Goal: Communication & Community: Share content

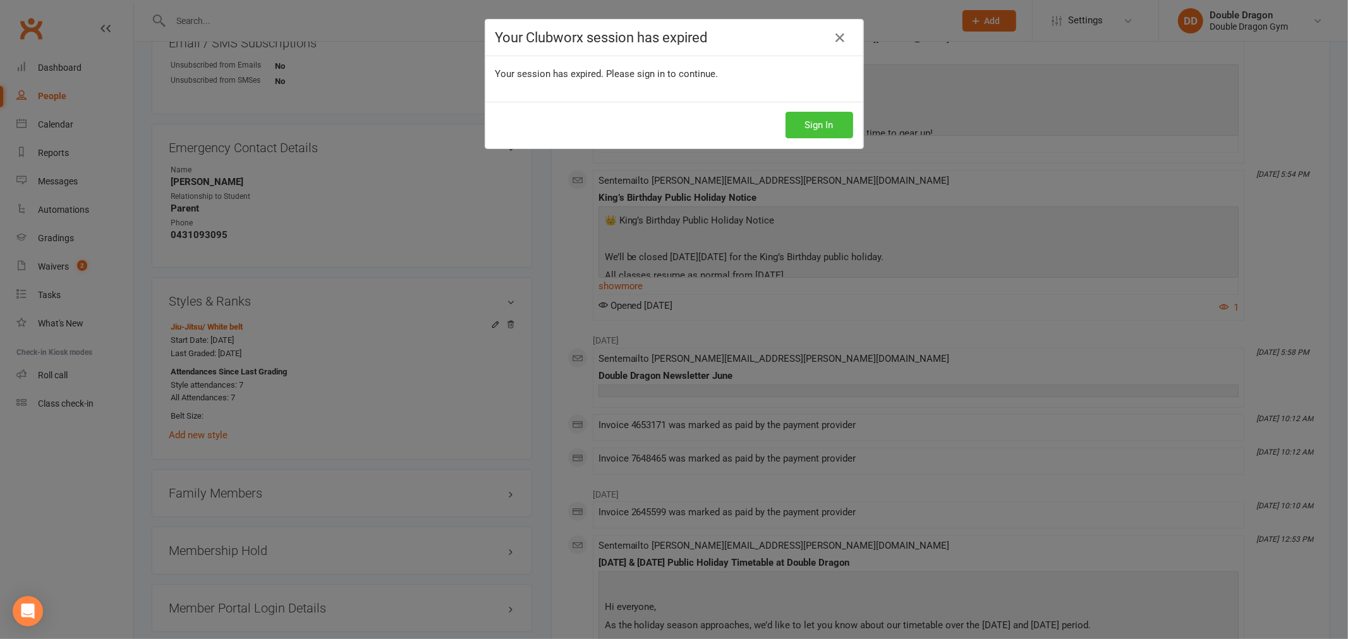
click at [803, 133] on button "Sign In" at bounding box center [819, 125] width 68 height 27
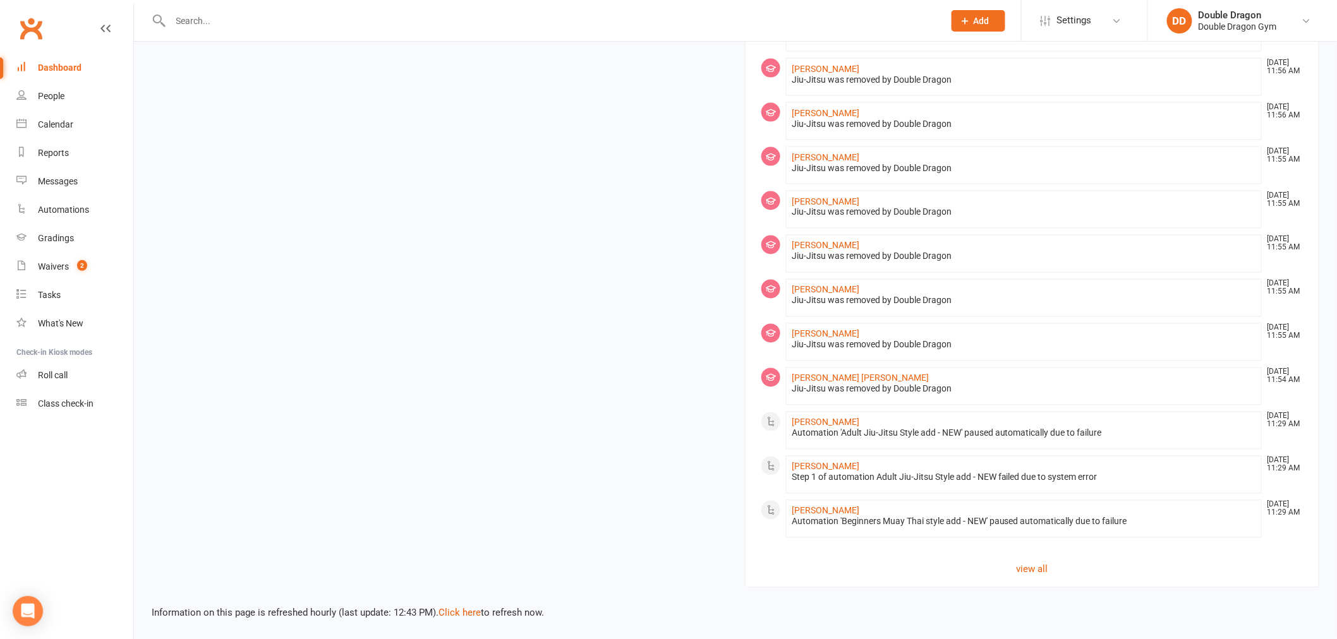
scroll to position [375, 0]
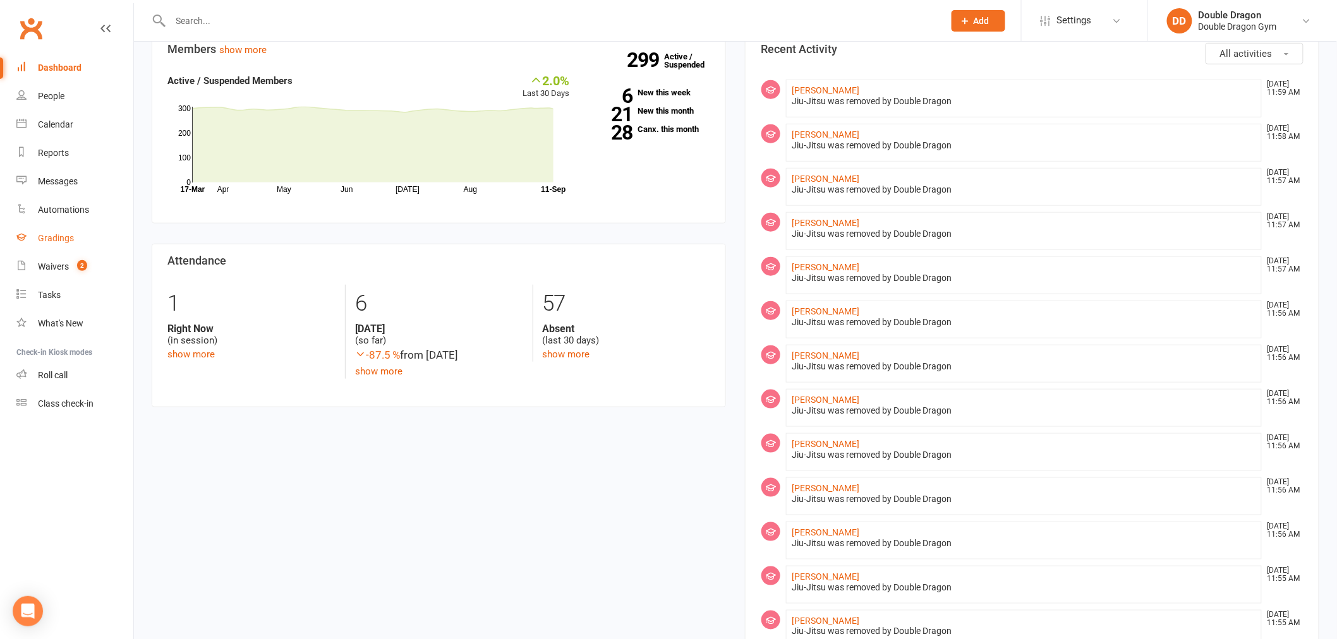
click at [28, 242] on link "Gradings" at bounding box center [74, 238] width 117 height 28
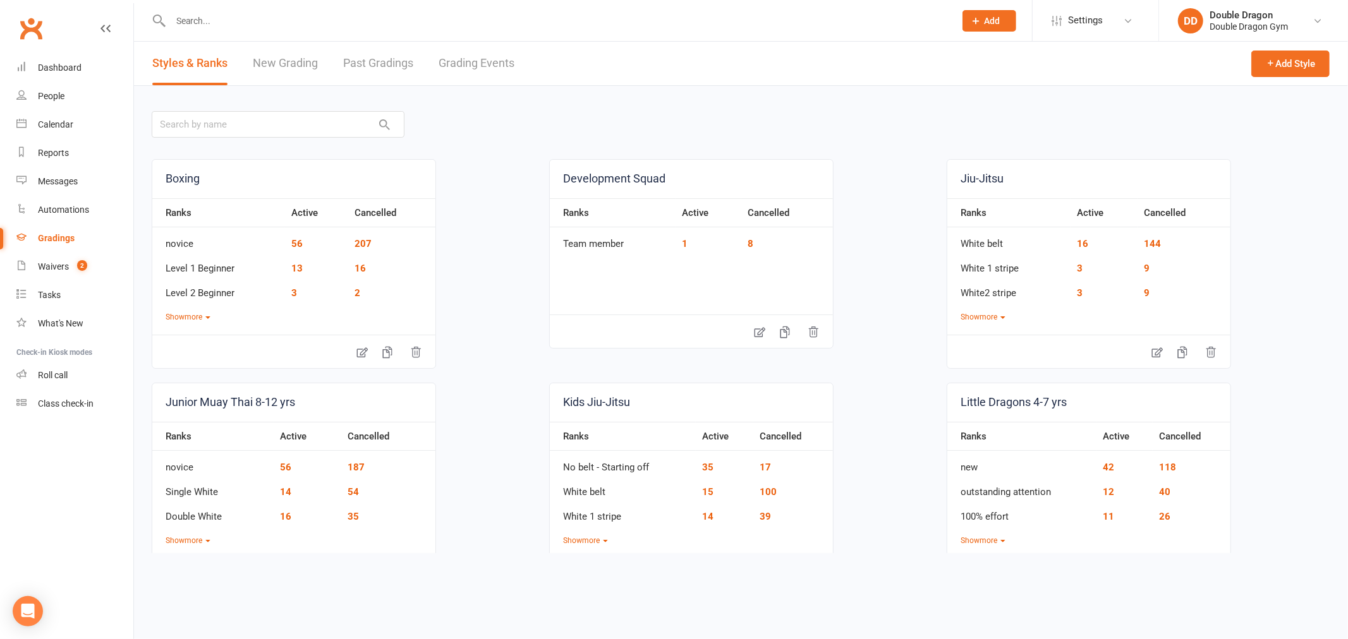
click at [468, 53] on link "Grading Events" at bounding box center [476, 64] width 76 height 44
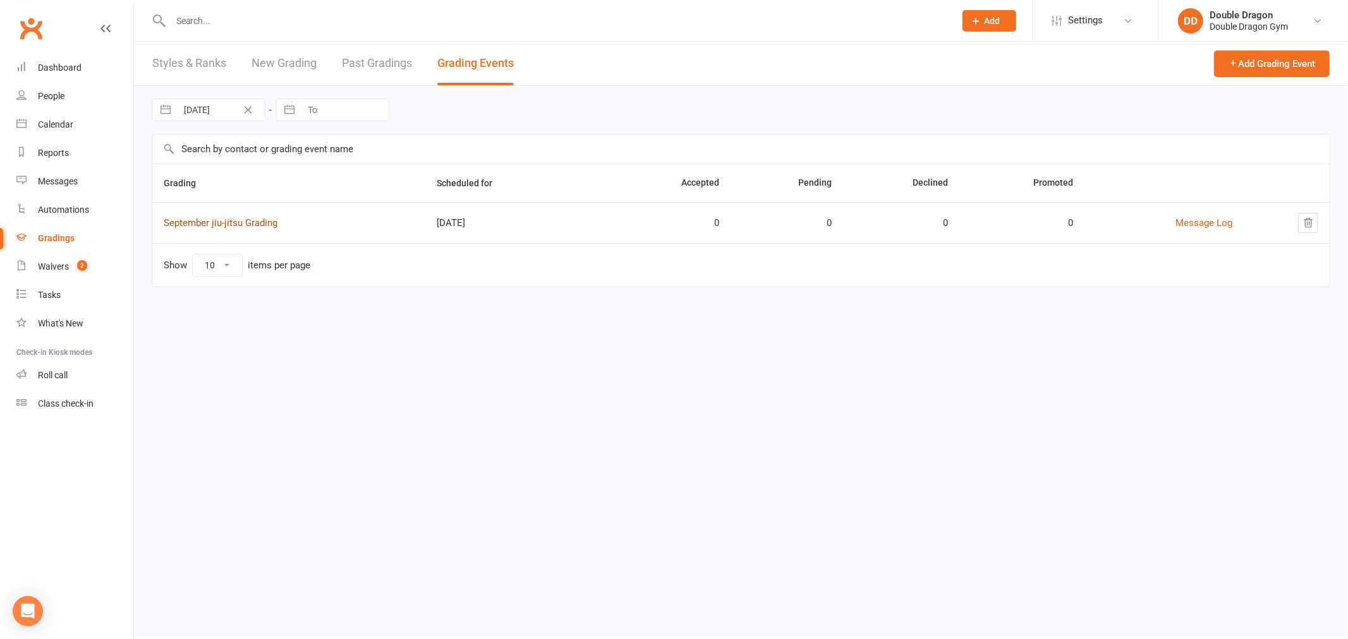
click at [210, 219] on link "September jiu-jitsu Grading" at bounding box center [221, 222] width 114 height 11
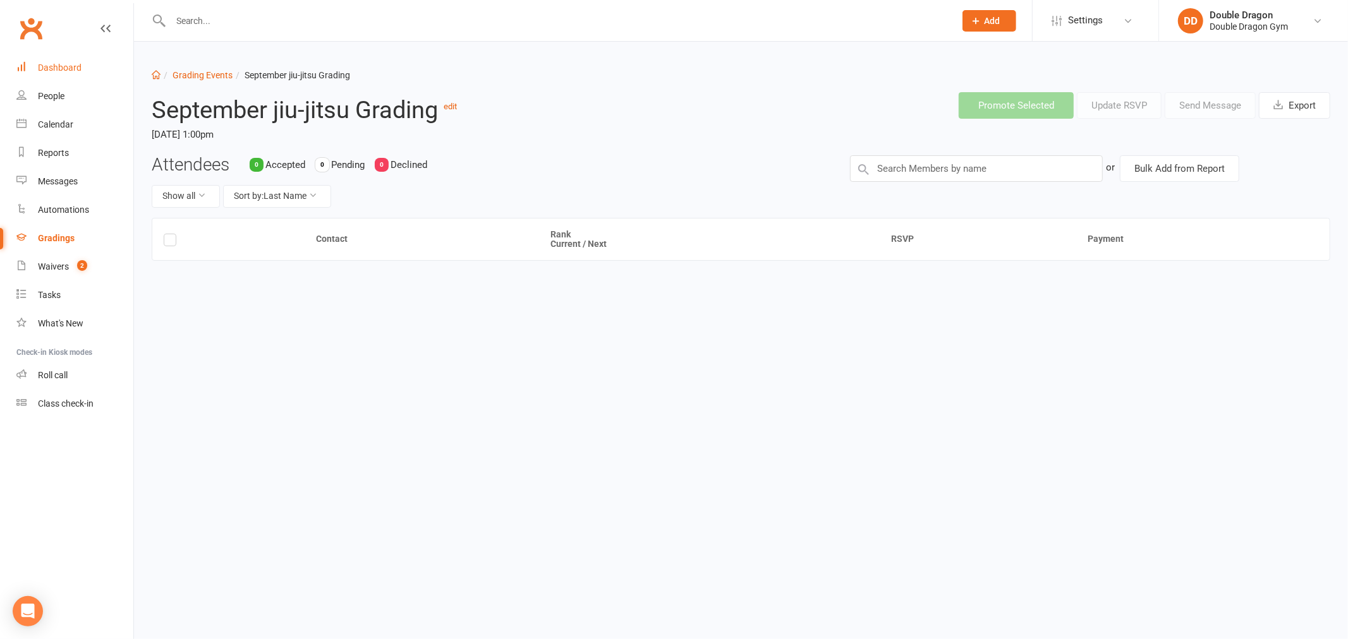
click at [49, 77] on link "Dashboard" at bounding box center [74, 68] width 117 height 28
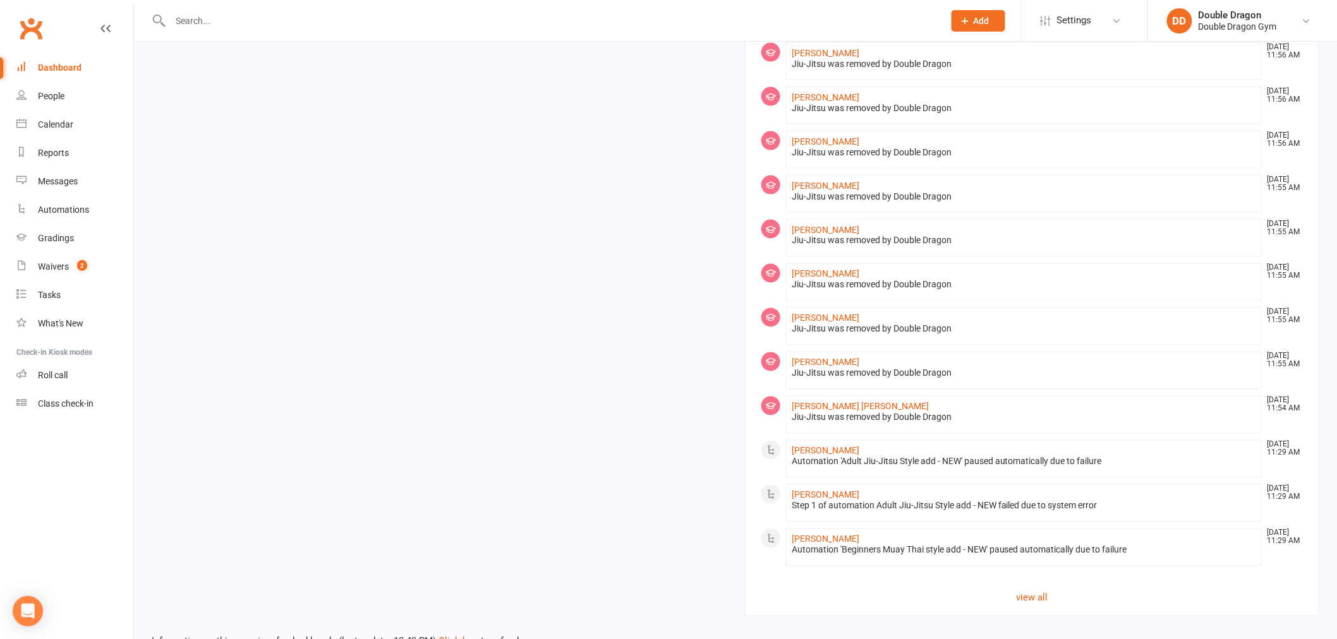
scroll to position [797, 0]
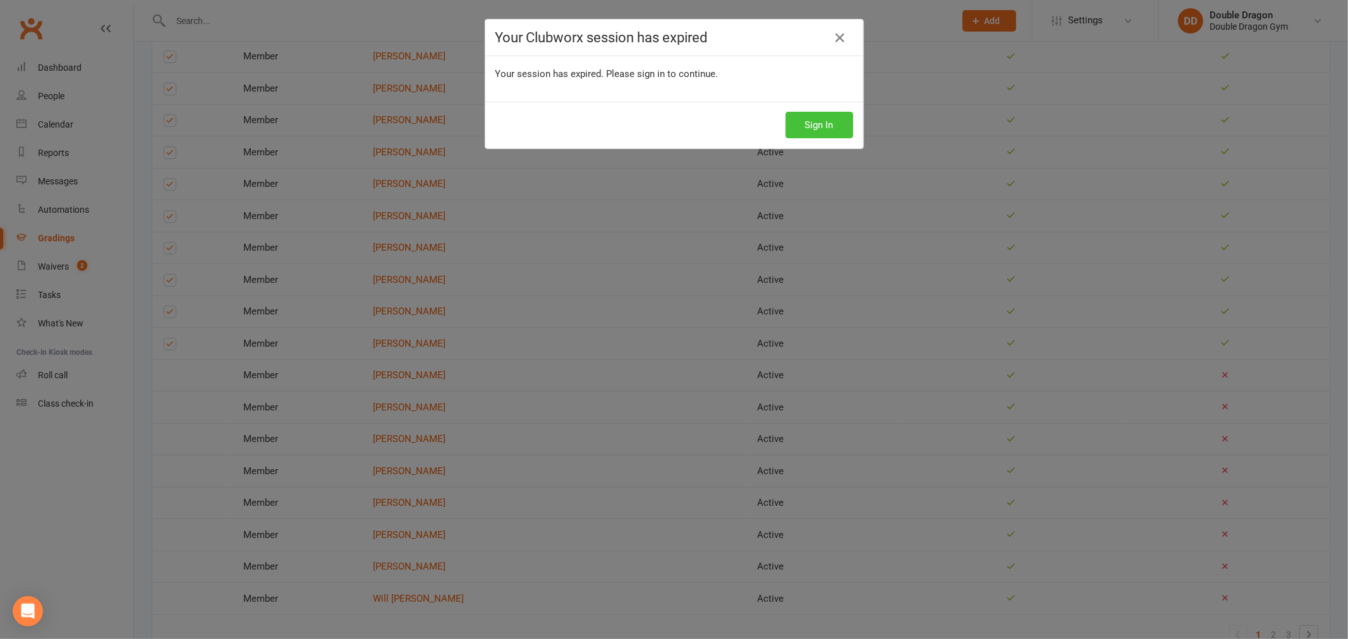
click at [818, 135] on button "Sign In" at bounding box center [819, 125] width 68 height 27
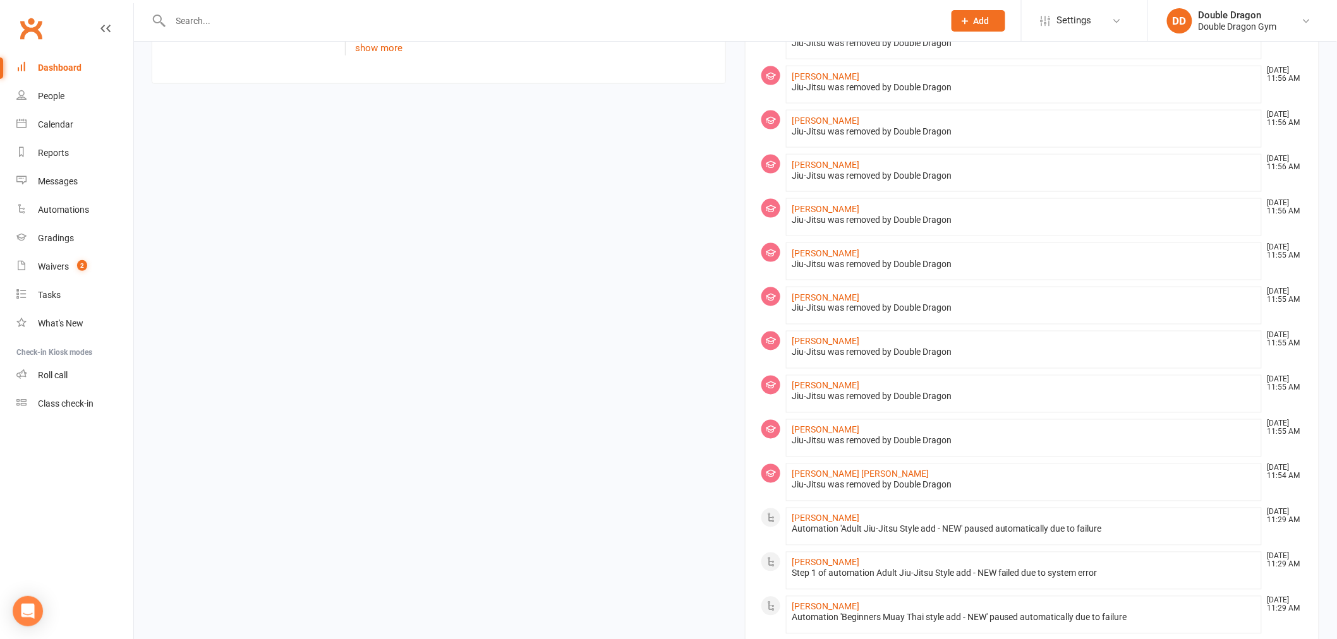
scroll to position [797, 0]
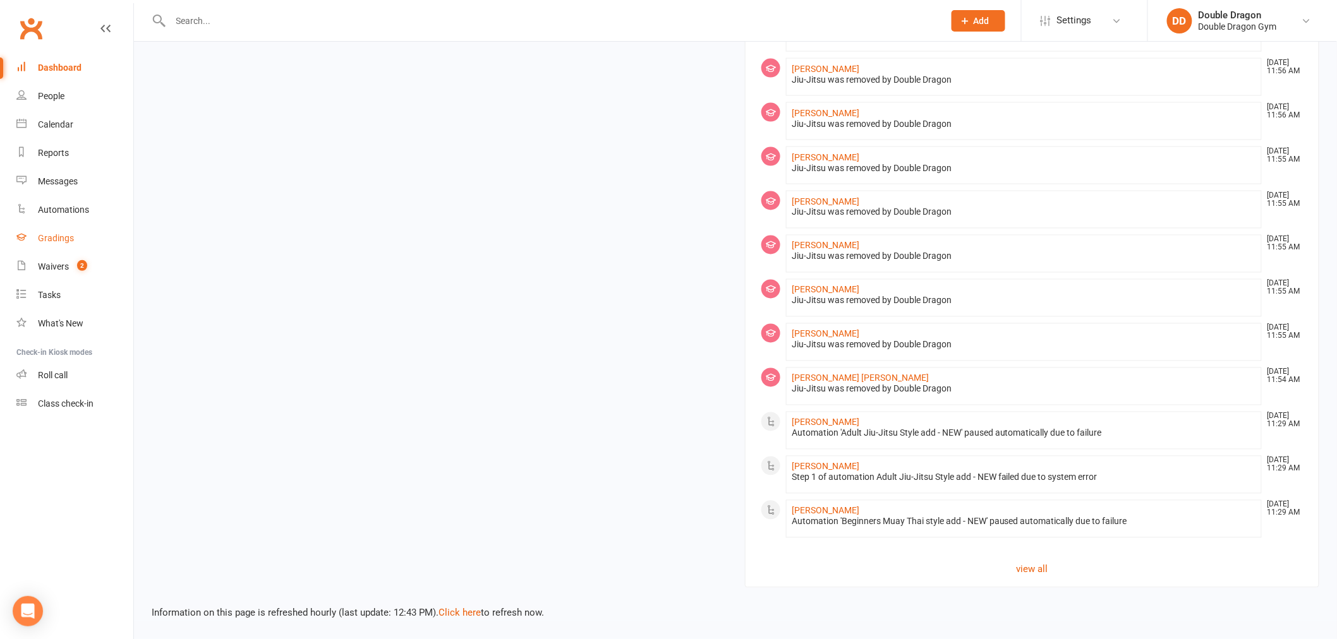
click at [46, 245] on link "Gradings" at bounding box center [74, 238] width 117 height 28
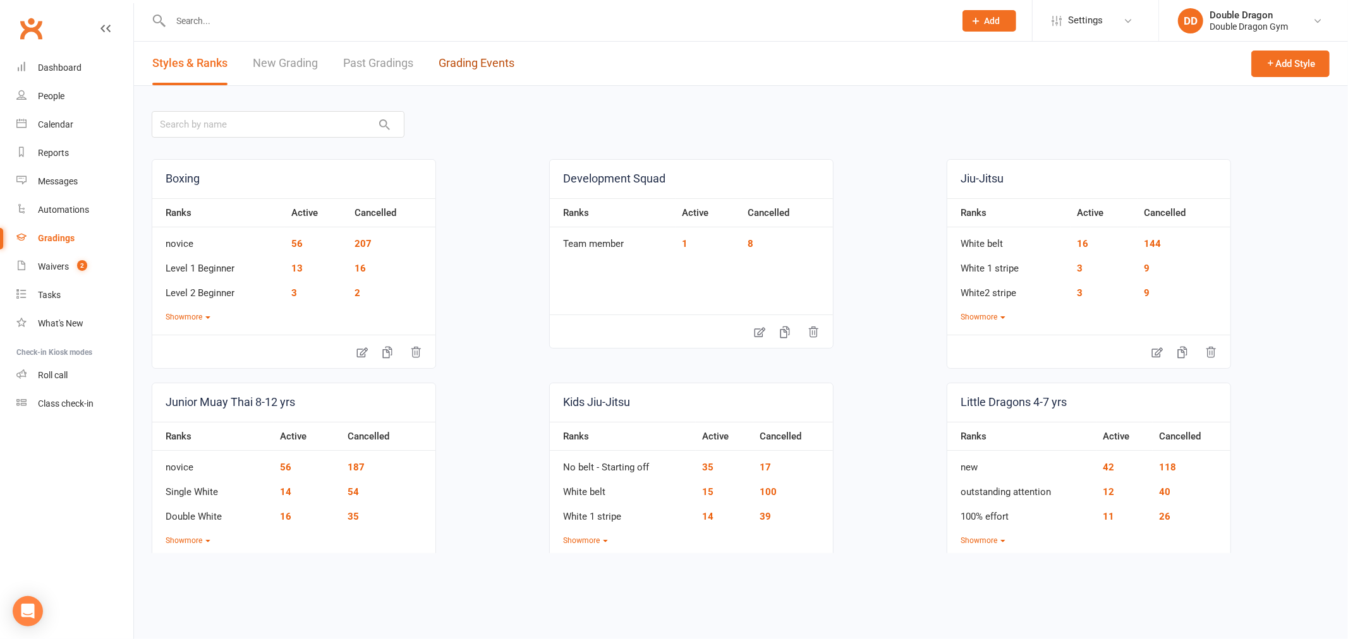
click at [464, 66] on link "Grading Events" at bounding box center [476, 64] width 76 height 44
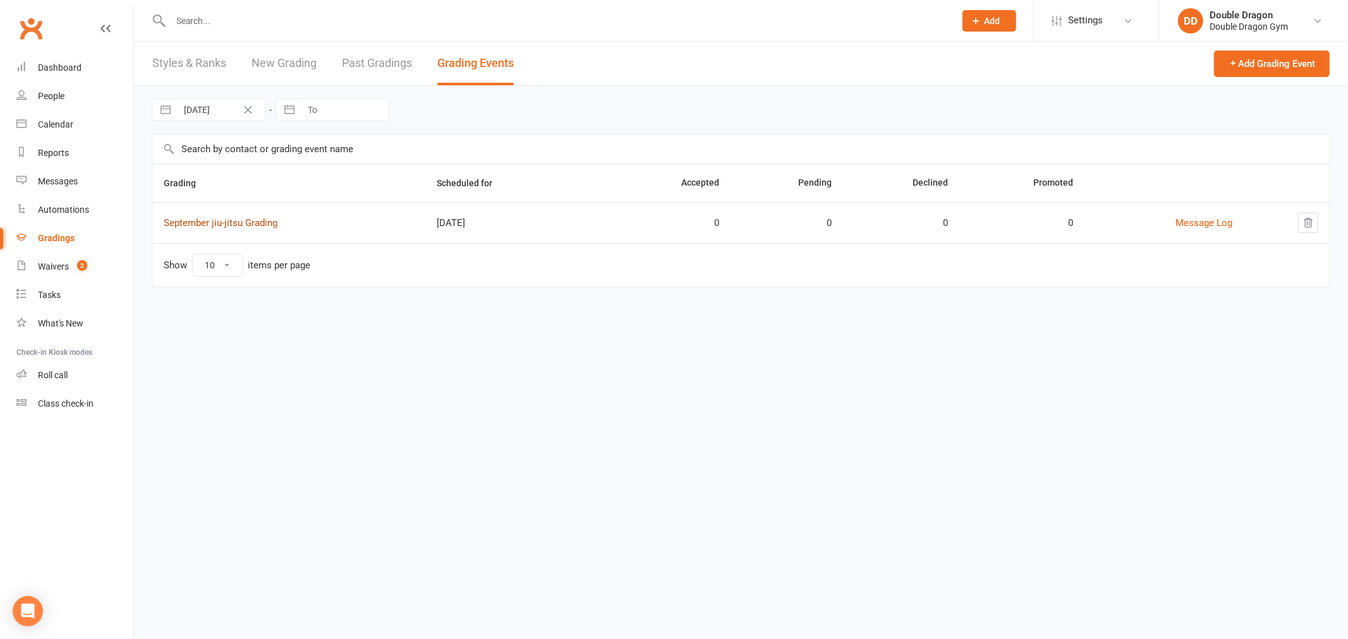
click at [267, 224] on link "September jiu-jitsu Grading" at bounding box center [221, 222] width 114 height 11
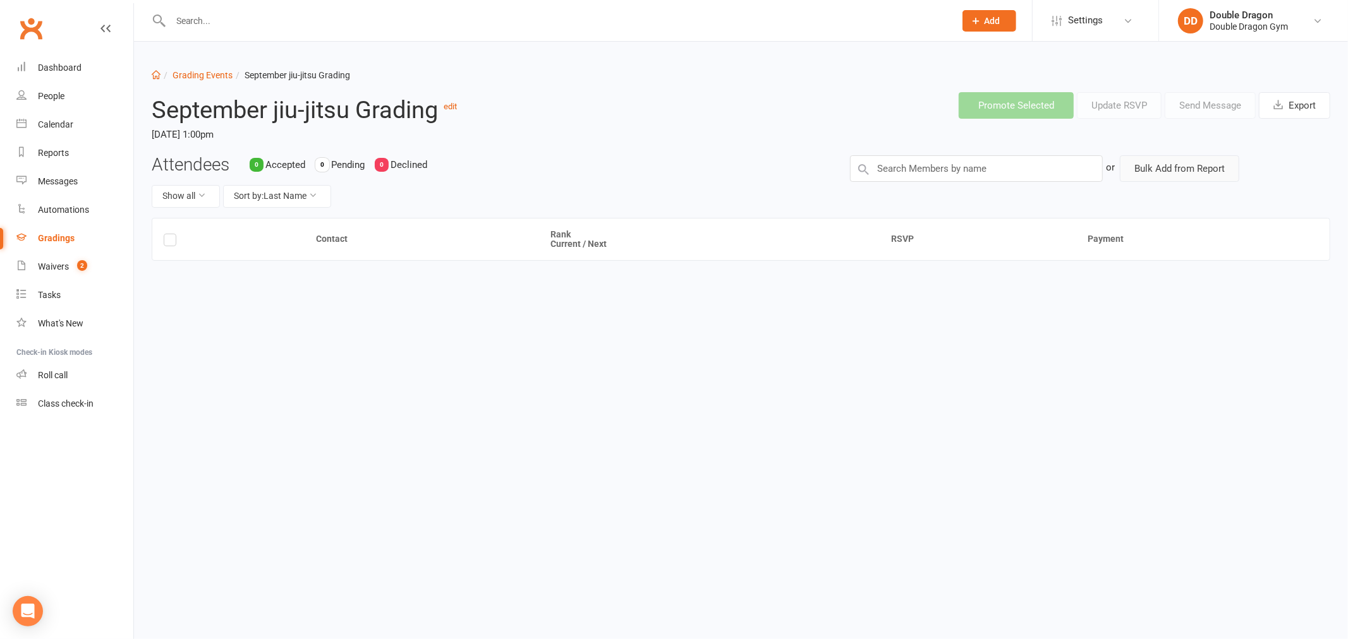
click at [1178, 174] on button "Bulk Add from Report" at bounding box center [1179, 168] width 119 height 27
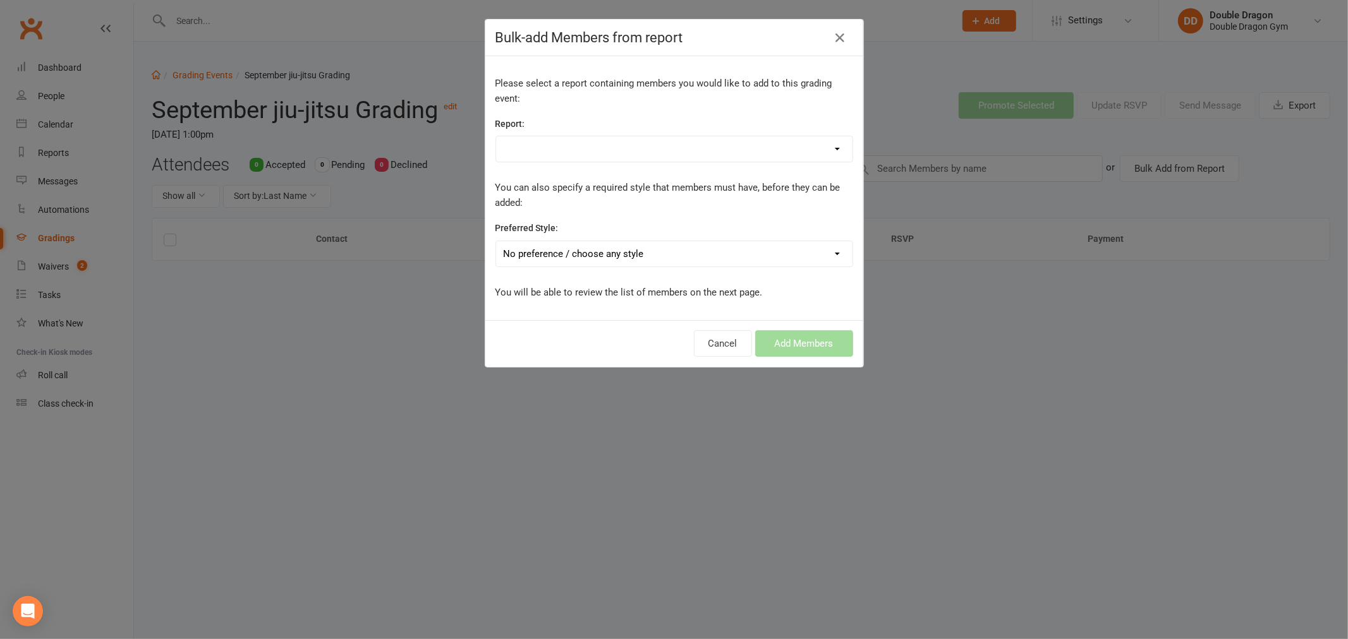
click at [773, 155] on select "10 Attendance TOTAL 30 days 1. (Draft) Total Active Members – Number of members…" at bounding box center [674, 148] width 356 height 25
select select "177497"
click at [496, 136] on select "10 Attendance TOTAL 30 days 1. (Draft) Total Active Members – Number of members…" at bounding box center [674, 148] width 356 height 25
click at [593, 254] on select "No preference / choose any style Boxing Development Squad Jiu-Jitsu Junior Muay…" at bounding box center [674, 253] width 356 height 25
select select "814"
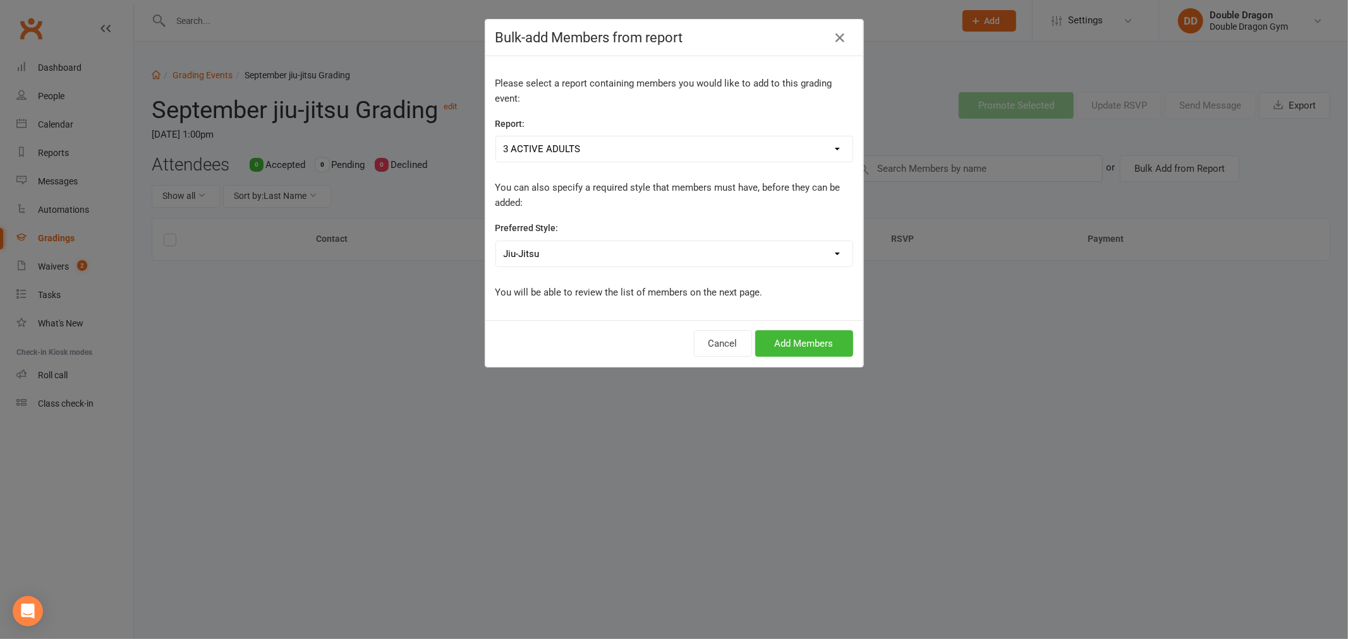
click at [496, 241] on select "No preference / choose any style Boxing Development Squad Jiu-Jitsu Junior Muay…" at bounding box center [674, 253] width 356 height 25
click at [804, 342] on button "Add Members" at bounding box center [804, 343] width 98 height 27
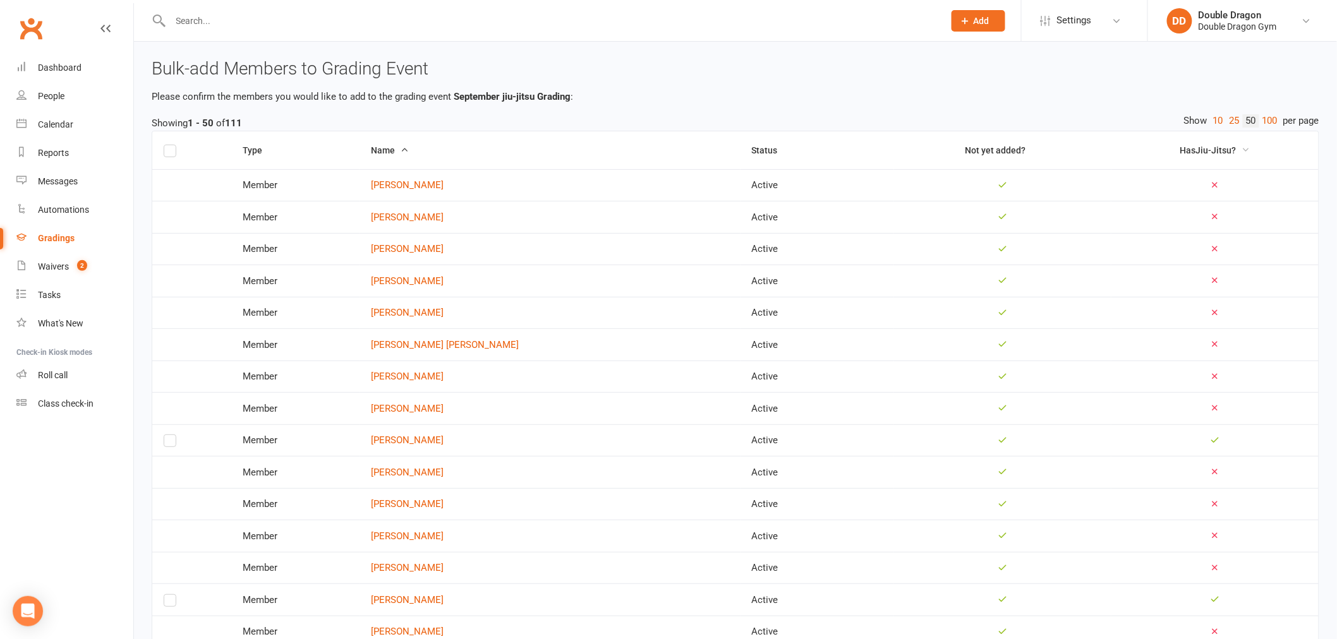
click at [1199, 153] on span "Has Jiu-Jitsu ?" at bounding box center [1208, 150] width 56 height 10
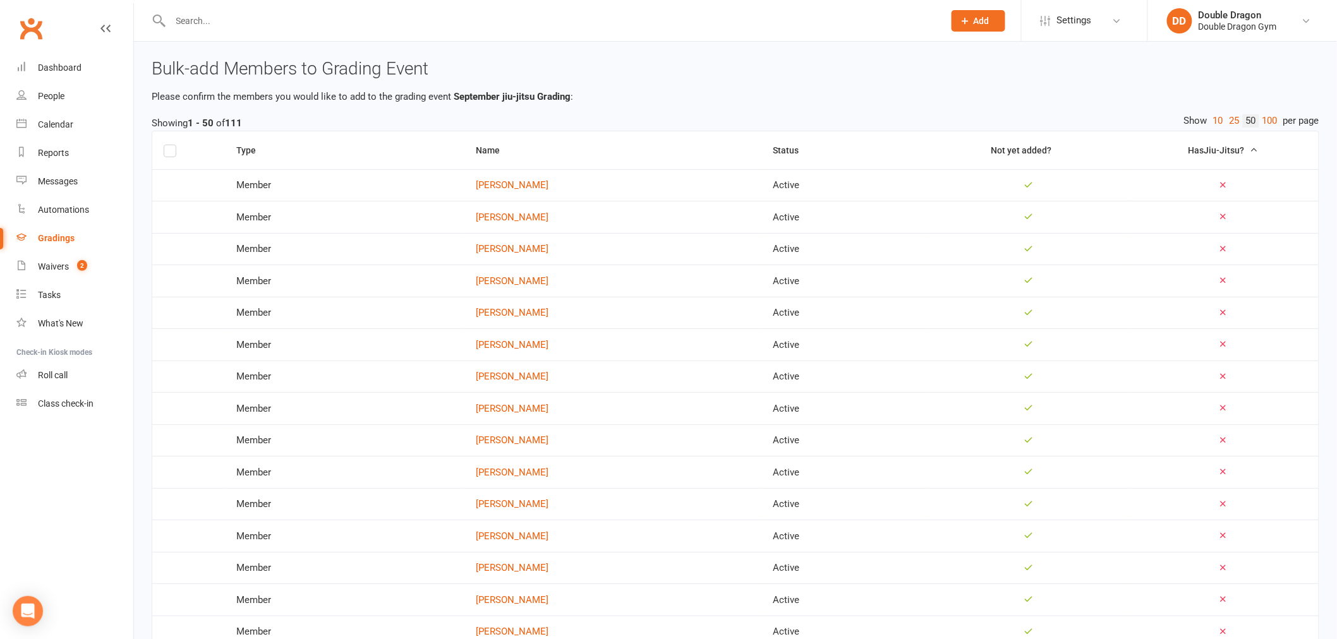
click at [1246, 155] on button "Has Jiu-Jitsu ?" at bounding box center [1223, 150] width 70 height 15
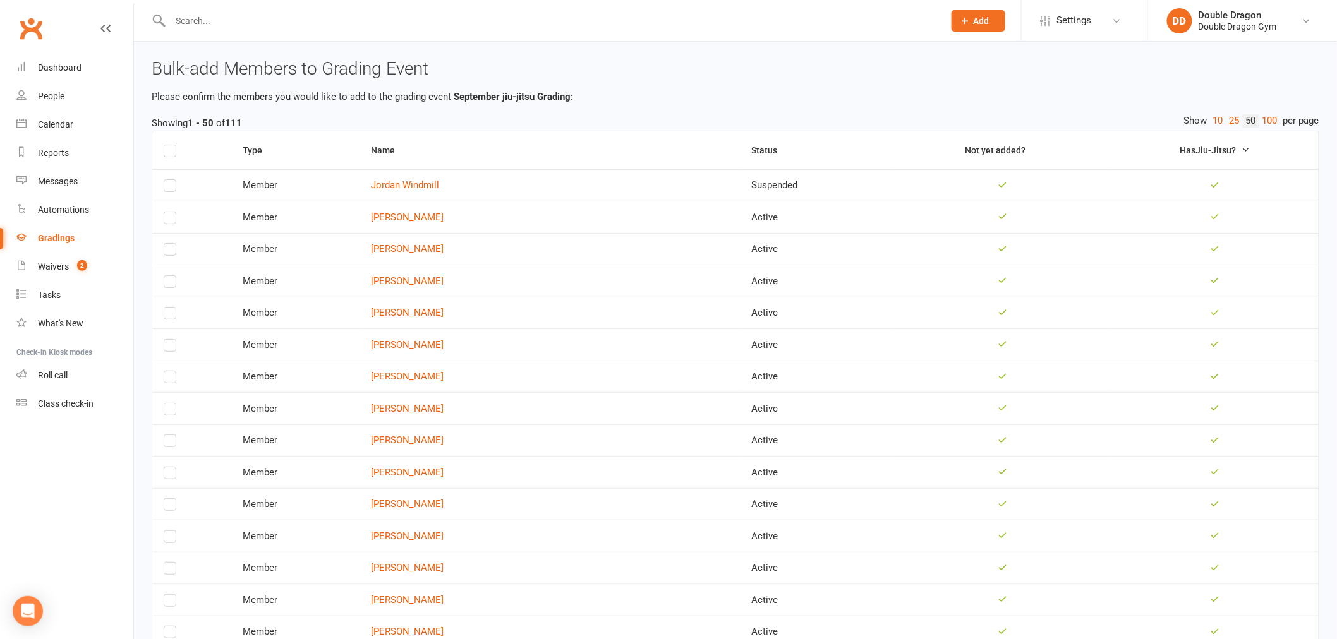
click at [167, 188] on label at bounding box center [170, 188] width 13 height 0
click at [167, 180] on input "checkbox" at bounding box center [170, 180] width 13 height 0
click at [169, 188] on label at bounding box center [170, 188] width 13 height 0
click at [169, 180] on input "checkbox" at bounding box center [170, 180] width 13 height 0
click at [167, 188] on label at bounding box center [170, 188] width 13 height 0
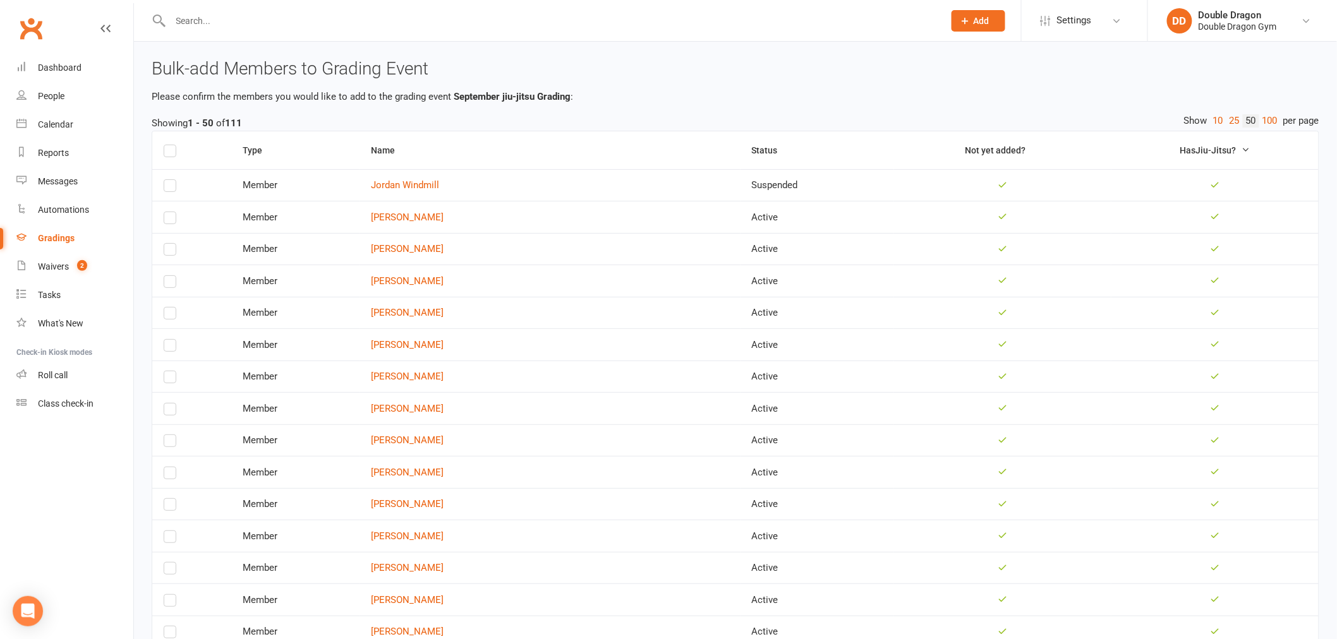
click at [167, 180] on input "checkbox" at bounding box center [170, 180] width 13 height 0
click at [172, 209] on td at bounding box center [191, 217] width 79 height 32
click at [169, 221] on label at bounding box center [170, 221] width 13 height 0
click at [169, 212] on input "checkbox" at bounding box center [170, 212] width 13 height 0
click at [172, 252] on label at bounding box center [170, 252] width 13 height 0
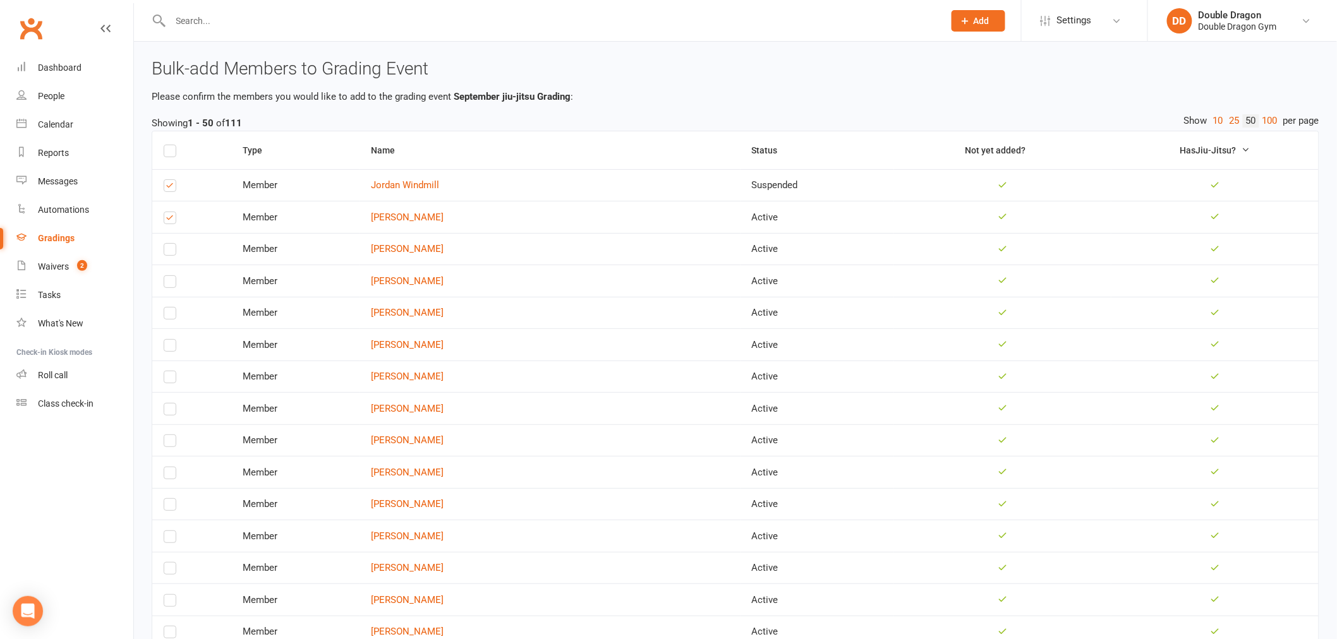
click at [172, 244] on input "checkbox" at bounding box center [170, 244] width 13 height 0
click at [167, 284] on label at bounding box center [170, 284] width 13 height 0
click at [167, 276] on input "checkbox" at bounding box center [170, 276] width 13 height 0
click at [166, 316] on label at bounding box center [170, 316] width 13 height 0
click at [166, 308] on input "checkbox" at bounding box center [170, 308] width 13 height 0
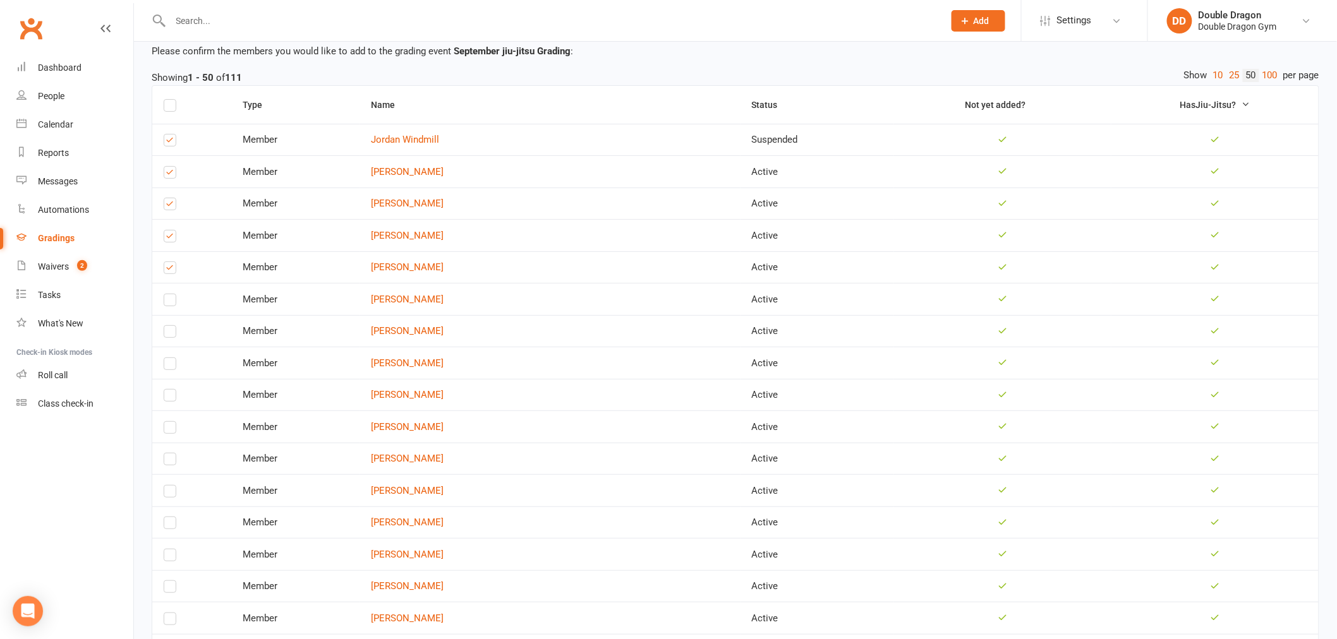
scroll to position [70, 0]
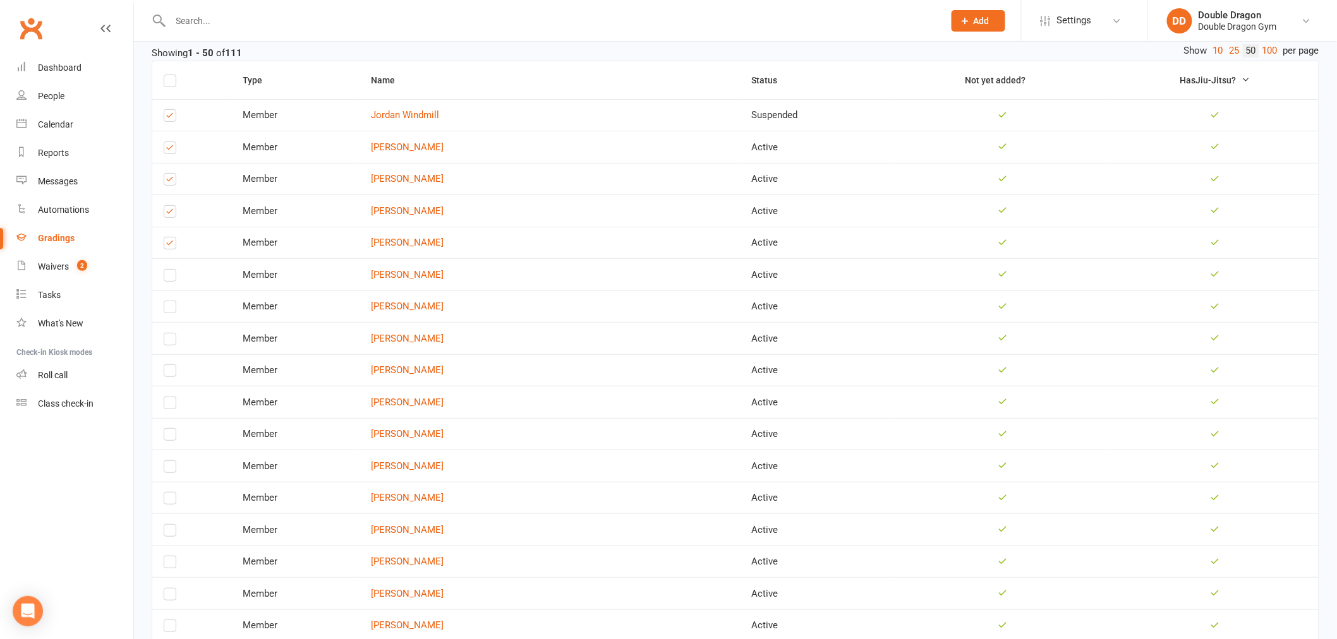
click at [164, 310] on label at bounding box center [170, 310] width 13 height 0
click at [164, 301] on input "checkbox" at bounding box center [170, 301] width 13 height 0
click at [167, 373] on label at bounding box center [170, 373] width 13 height 0
click at [167, 365] on input "checkbox" at bounding box center [170, 365] width 13 height 0
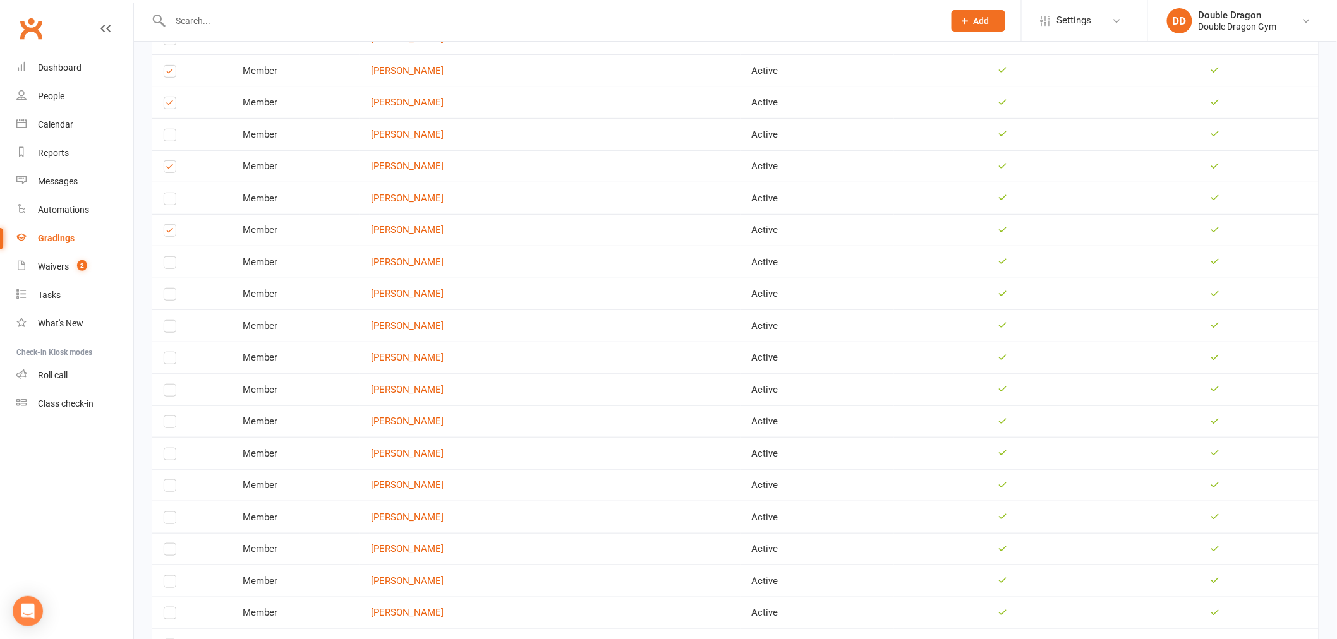
click at [167, 297] on label at bounding box center [170, 297] width 13 height 0
click at [167, 289] on input "checkbox" at bounding box center [170, 289] width 13 height 0
click at [174, 329] on label at bounding box center [170, 329] width 13 height 0
click at [174, 321] on input "checkbox" at bounding box center [170, 321] width 13 height 0
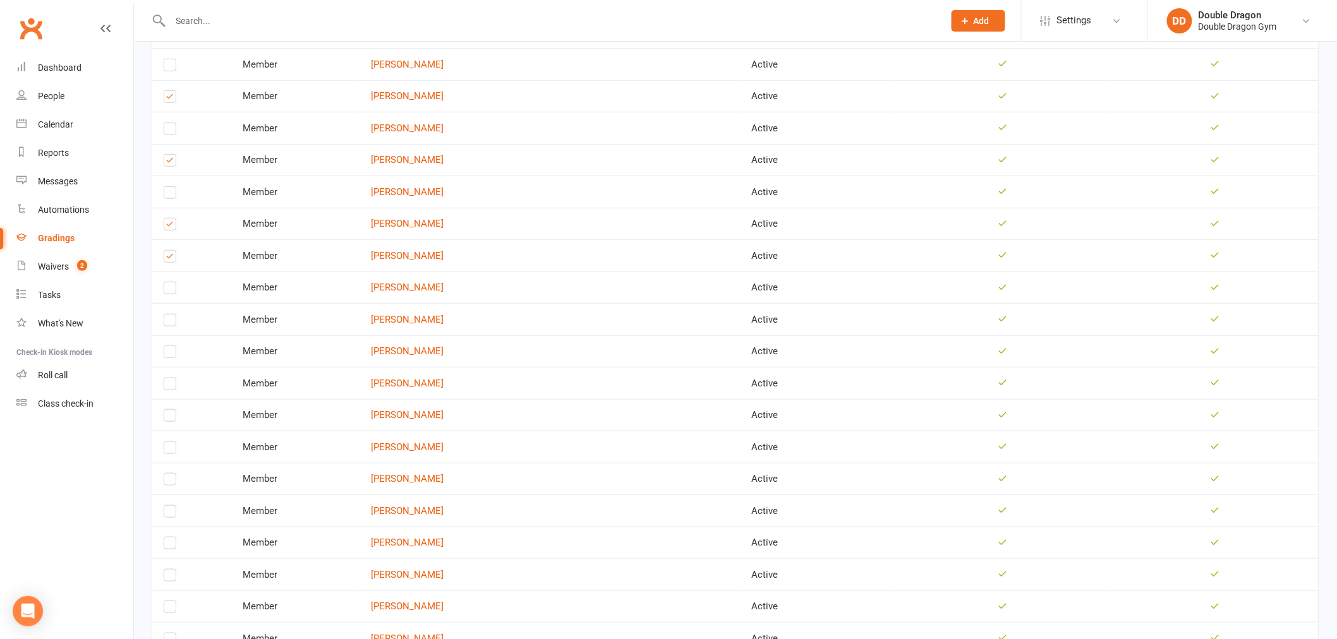
click at [167, 291] on label at bounding box center [170, 291] width 13 height 0
click at [167, 282] on input "checkbox" at bounding box center [170, 282] width 13 height 0
click at [168, 323] on label at bounding box center [170, 323] width 13 height 0
click at [168, 315] on input "checkbox" at bounding box center [170, 315] width 13 height 0
click at [167, 354] on label at bounding box center [170, 354] width 13 height 0
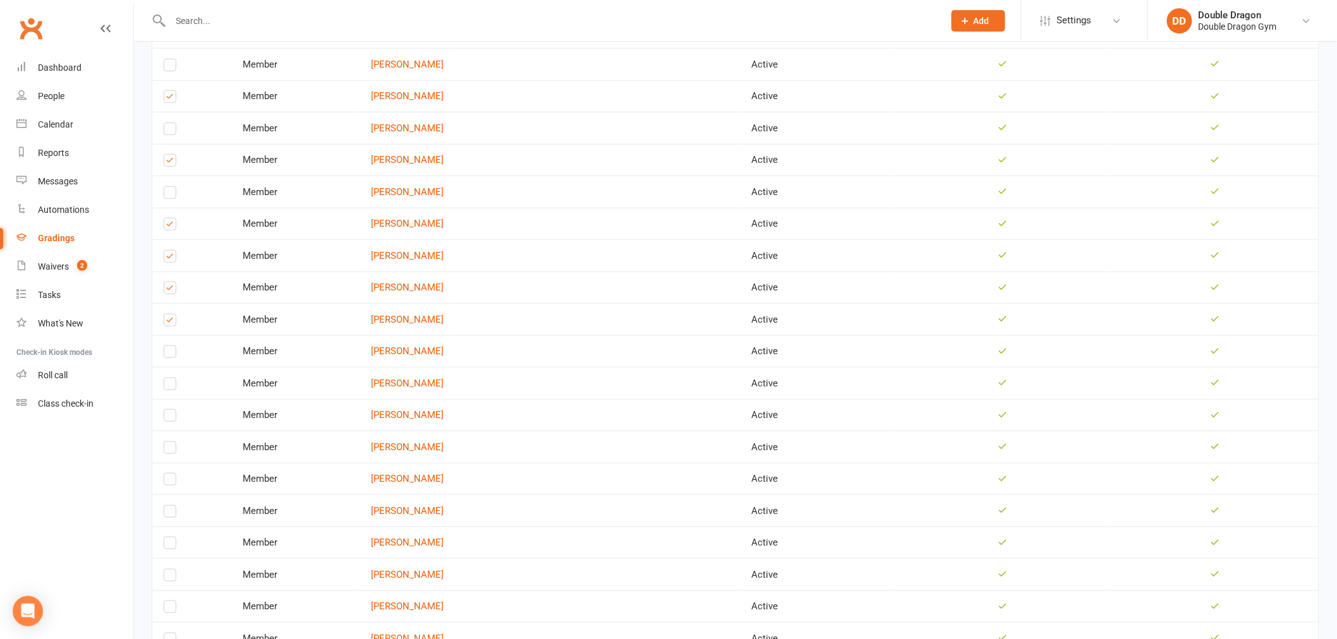
click at [167, 346] on input "checkbox" at bounding box center [170, 346] width 13 height 0
click at [165, 291] on label at bounding box center [170, 291] width 13 height 0
click at [165, 282] on input "checkbox" at bounding box center [170, 282] width 13 height 0
click at [169, 387] on label at bounding box center [170, 387] width 13 height 0
click at [169, 378] on input "checkbox" at bounding box center [170, 378] width 13 height 0
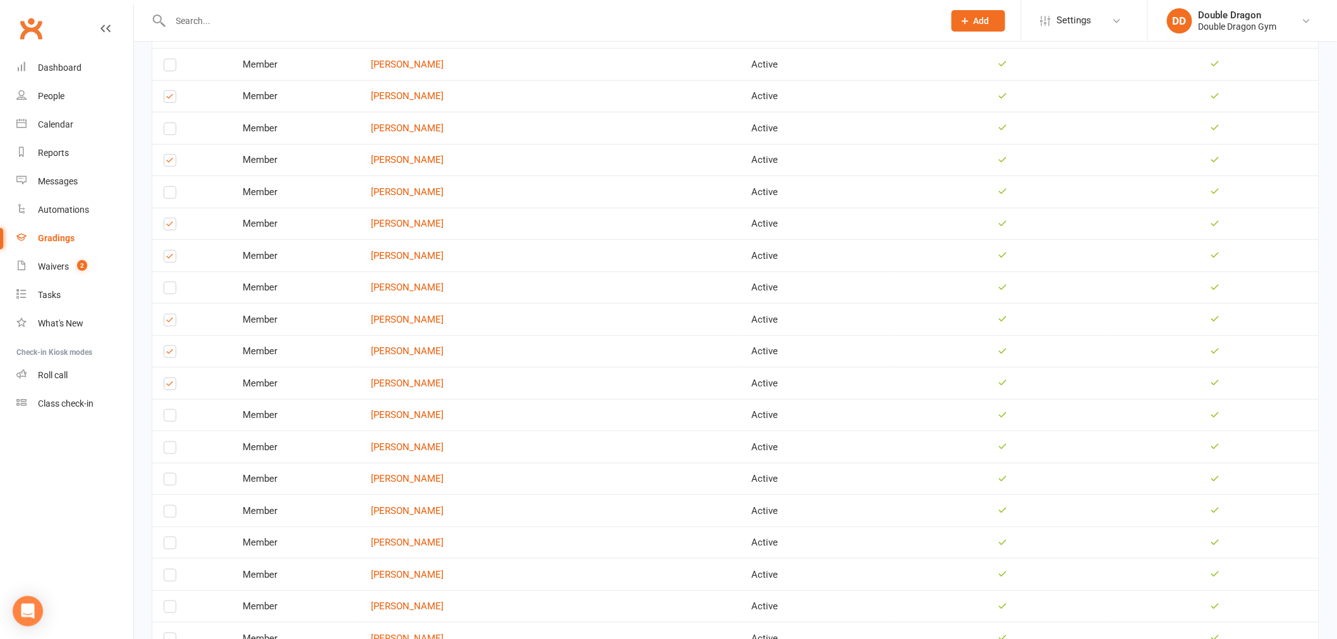
click at [171, 418] on label at bounding box center [170, 418] width 13 height 0
click at [171, 410] on input "checkbox" at bounding box center [170, 410] width 13 height 0
click at [174, 450] on label at bounding box center [170, 450] width 13 height 0
click at [174, 442] on input "checkbox" at bounding box center [170, 442] width 13 height 0
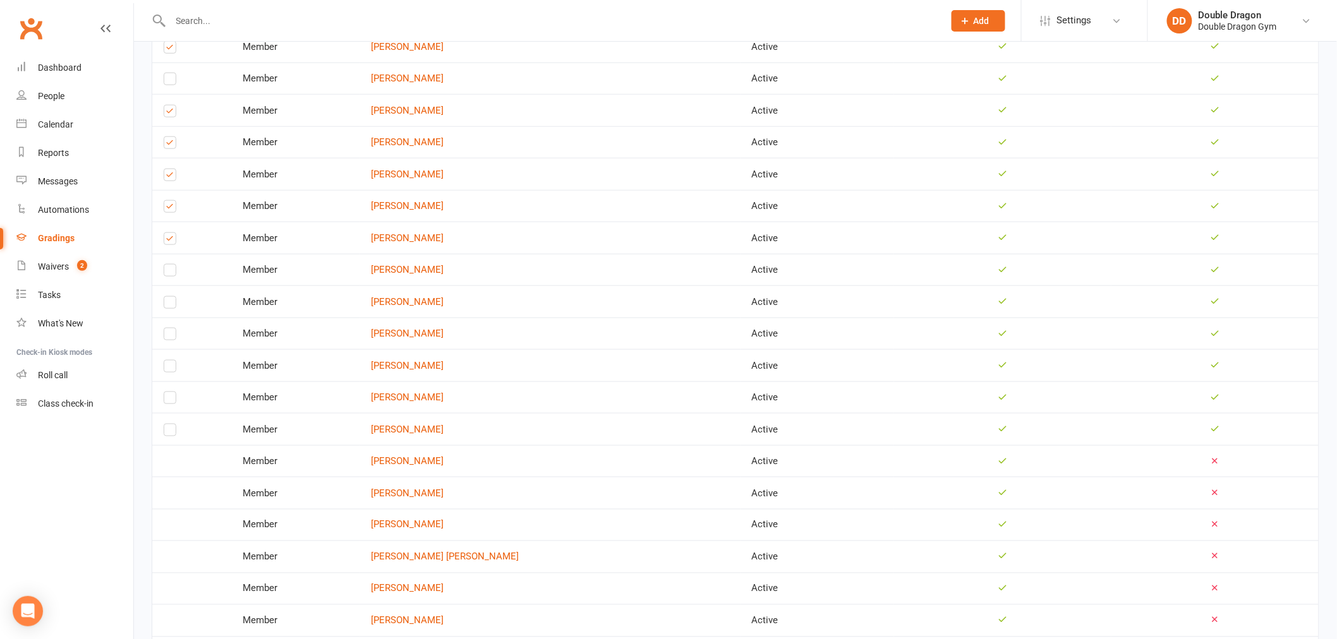
scroll to position [491, 0]
click at [166, 272] on label at bounding box center [170, 272] width 13 height 0
click at [166, 263] on input "checkbox" at bounding box center [170, 263] width 13 height 0
click at [172, 335] on label at bounding box center [170, 335] width 13 height 0
click at [172, 327] on input "checkbox" at bounding box center [170, 327] width 13 height 0
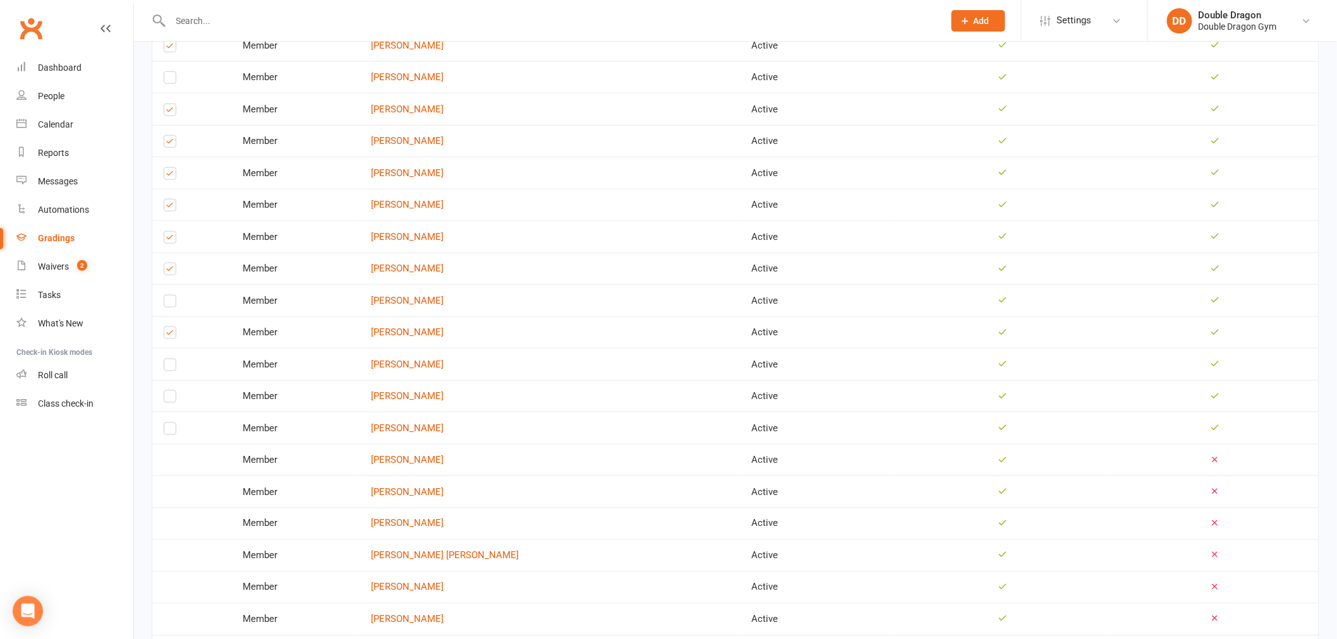
click at [173, 399] on label at bounding box center [170, 399] width 13 height 0
click at [173, 391] on input "checkbox" at bounding box center [170, 391] width 13 height 0
click at [172, 432] on label at bounding box center [170, 432] width 13 height 0
click at [172, 423] on input "checkbox" at bounding box center [170, 423] width 13 height 0
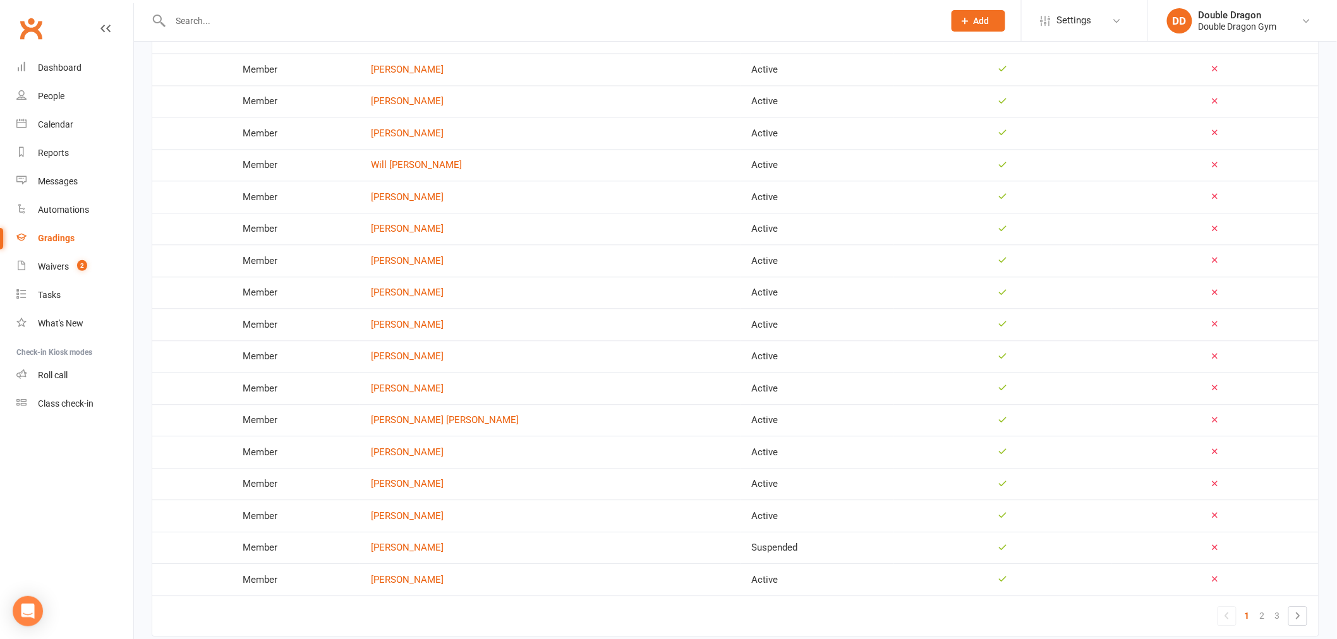
scroll to position [1193, 0]
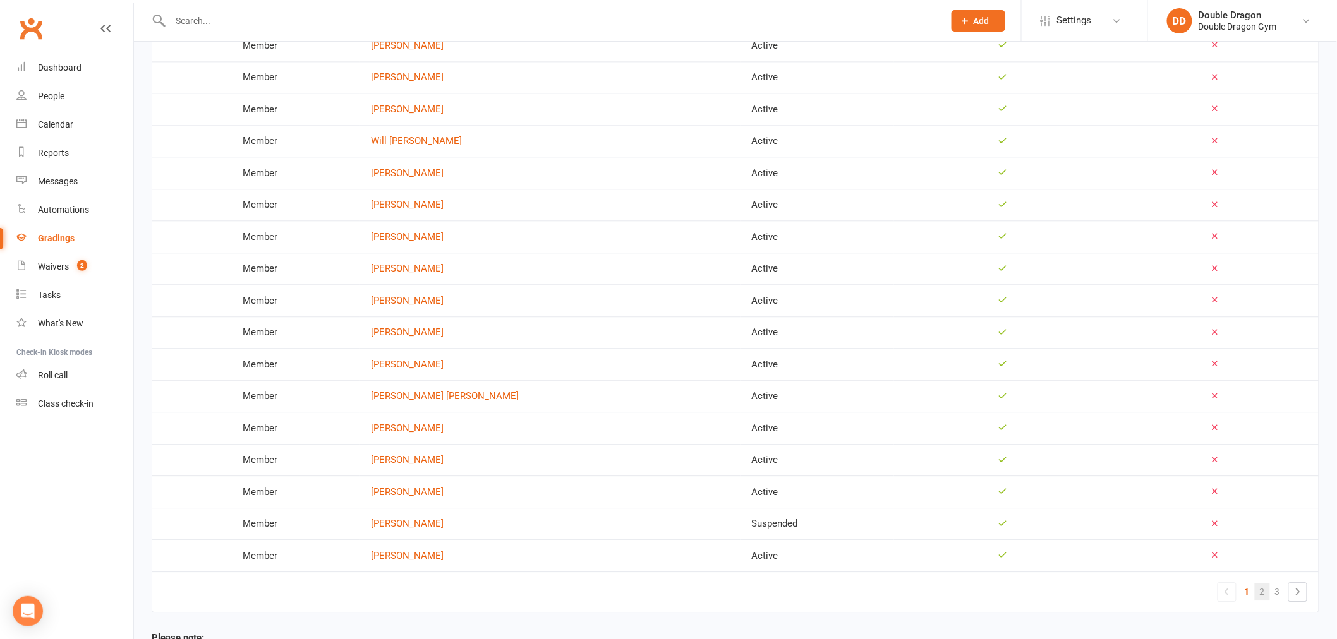
click at [1267, 583] on link "2" at bounding box center [1262, 592] width 15 height 18
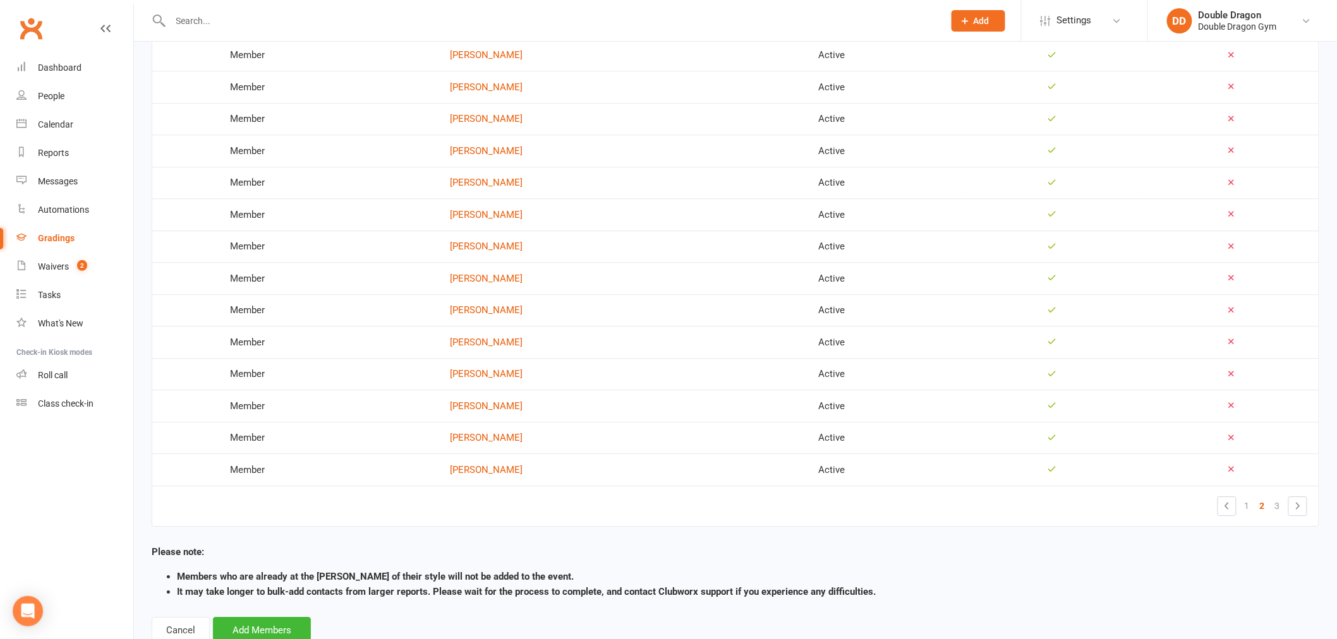
scroll to position [1290, 0]
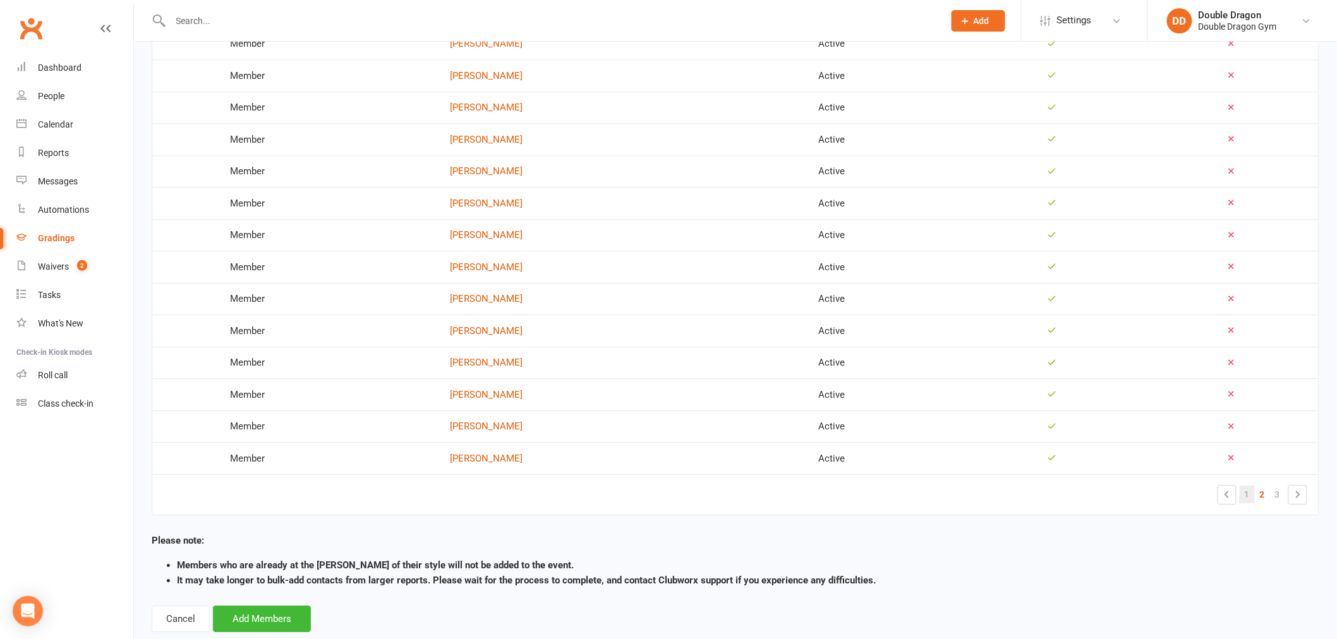
click at [1250, 486] on link "1" at bounding box center [1247, 495] width 15 height 18
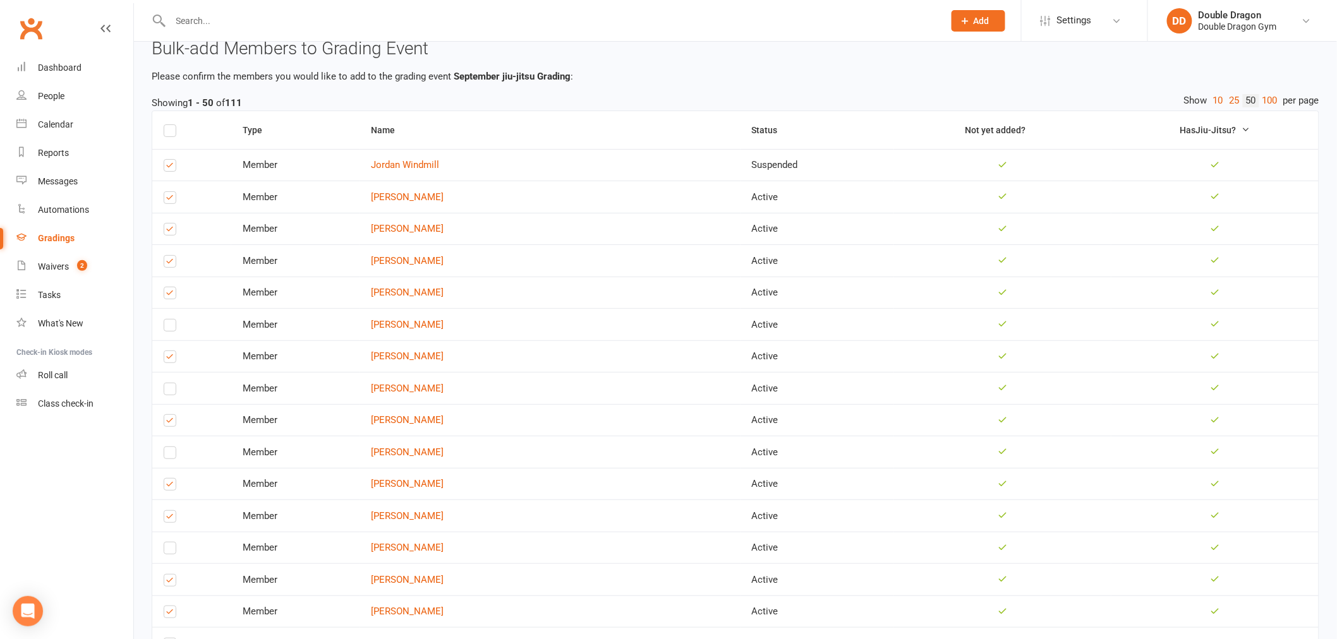
scroll to position [0, 0]
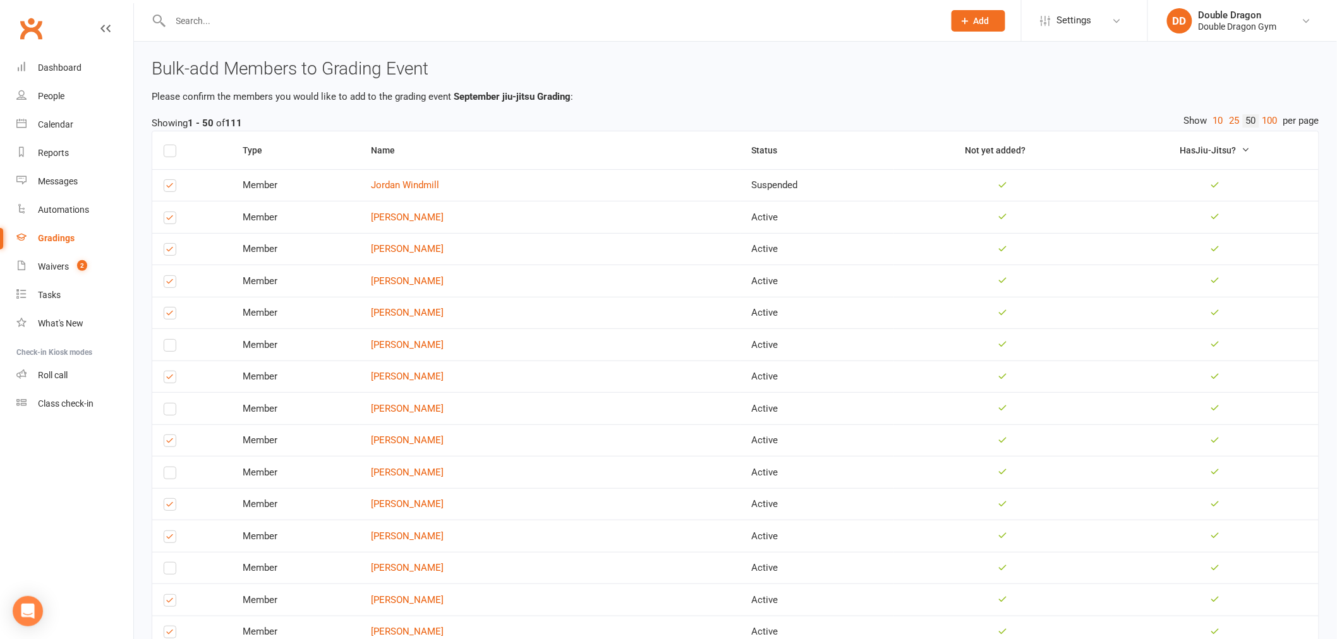
click at [173, 571] on label at bounding box center [170, 571] width 13 height 0
click at [173, 563] on input "checkbox" at bounding box center [170, 563] width 13 height 0
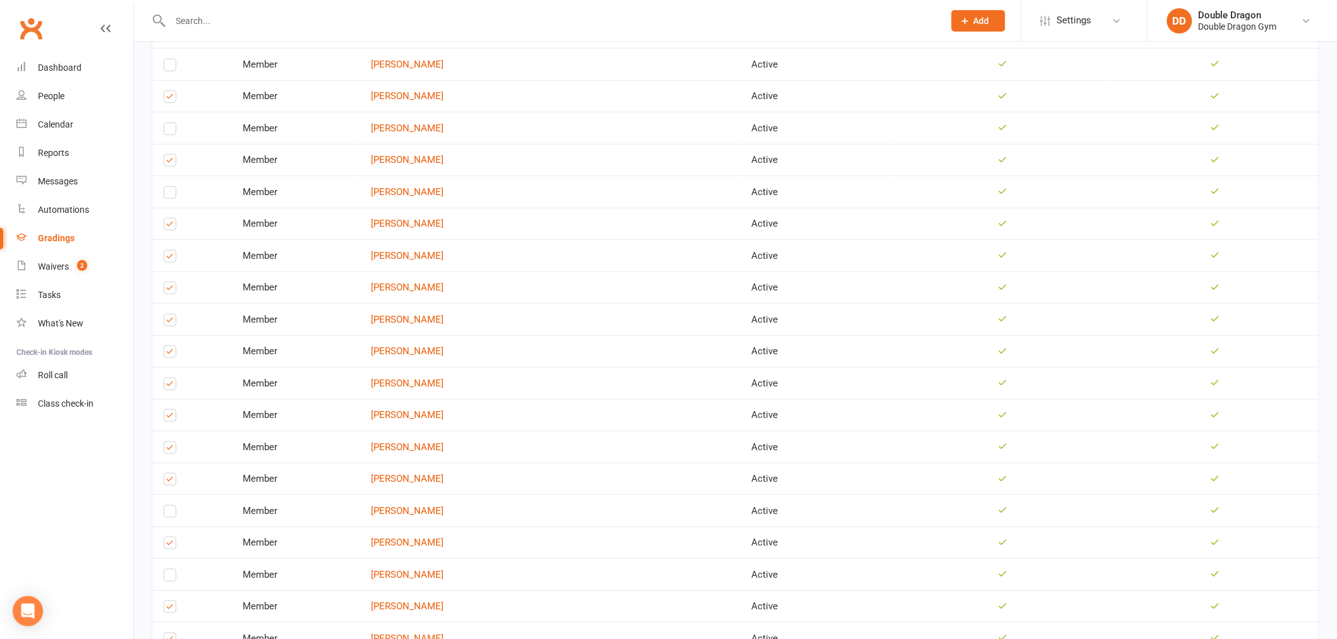
scroll to position [491, 0]
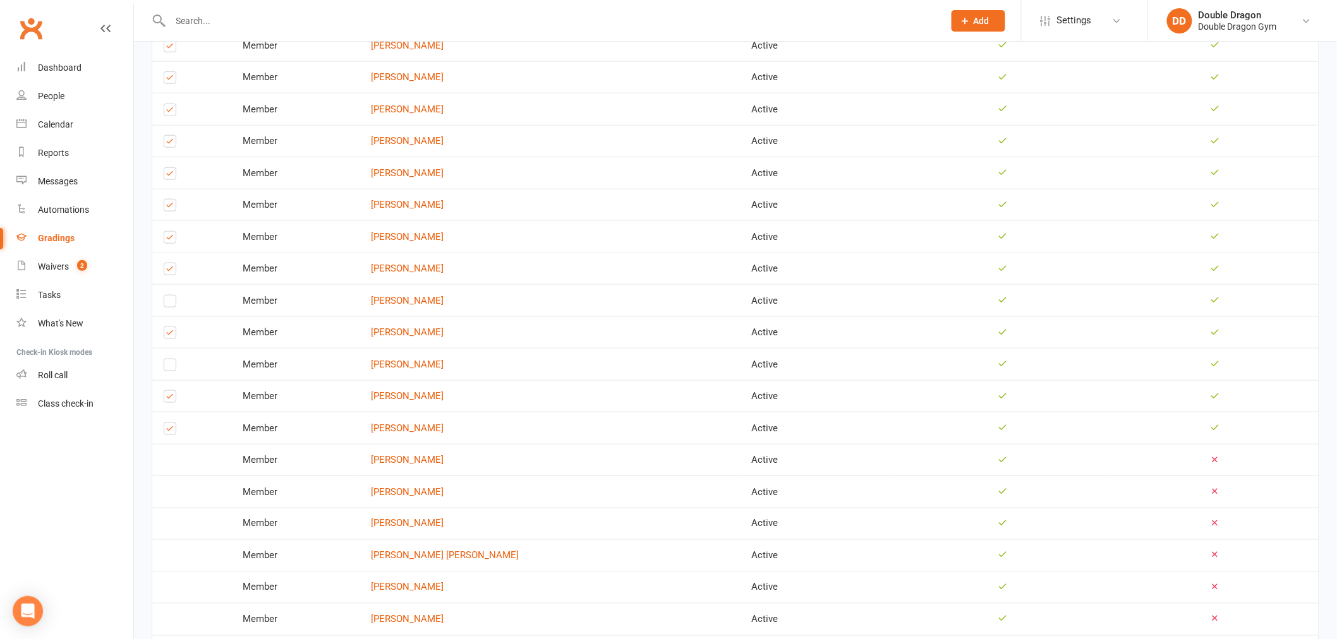
click at [174, 368] on label at bounding box center [170, 368] width 13 height 0
click at [174, 360] on input "checkbox" at bounding box center [170, 360] width 13 height 0
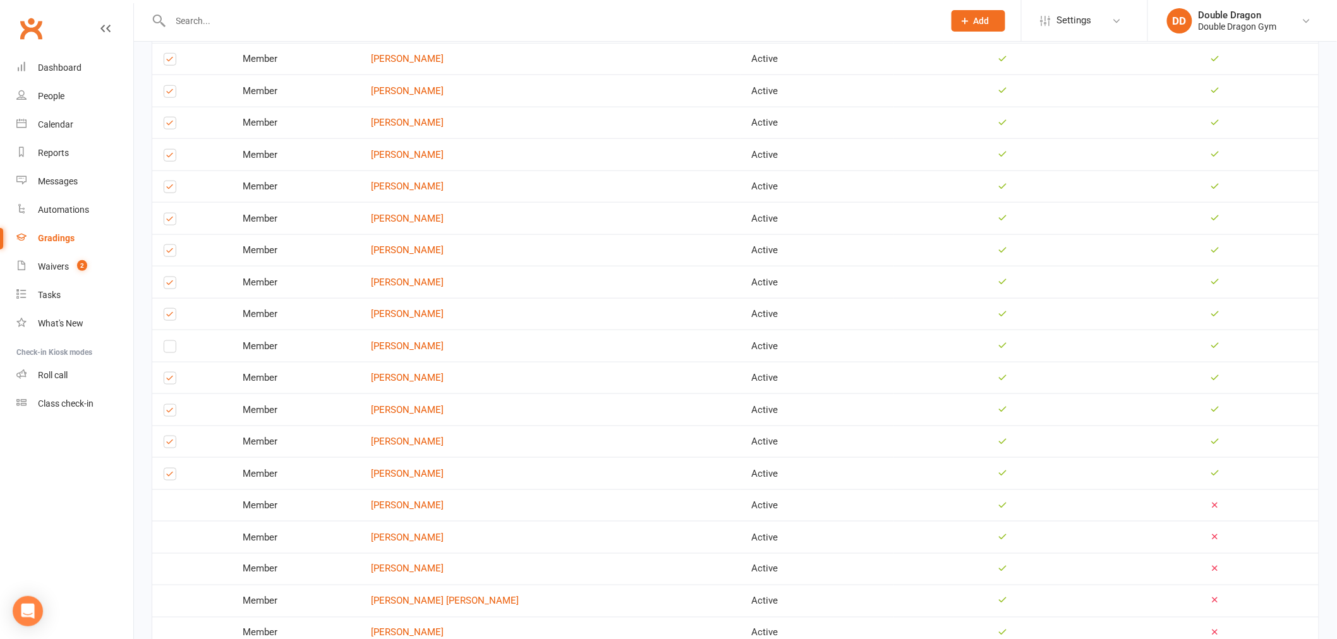
scroll to position [421, 0]
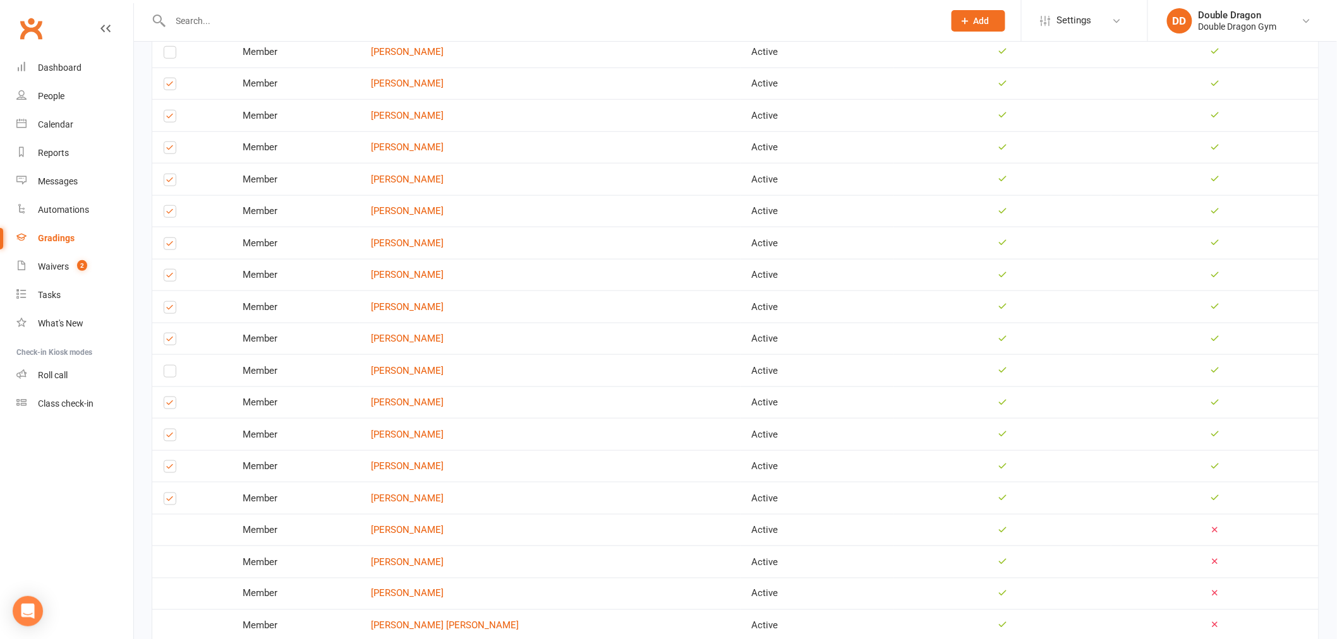
click at [167, 150] on label at bounding box center [170, 150] width 13 height 0
click at [167, 142] on input "checkbox" at bounding box center [170, 142] width 13 height 0
click at [167, 438] on label at bounding box center [170, 438] width 13 height 0
click at [167, 430] on input "checkbox" at bounding box center [170, 430] width 13 height 0
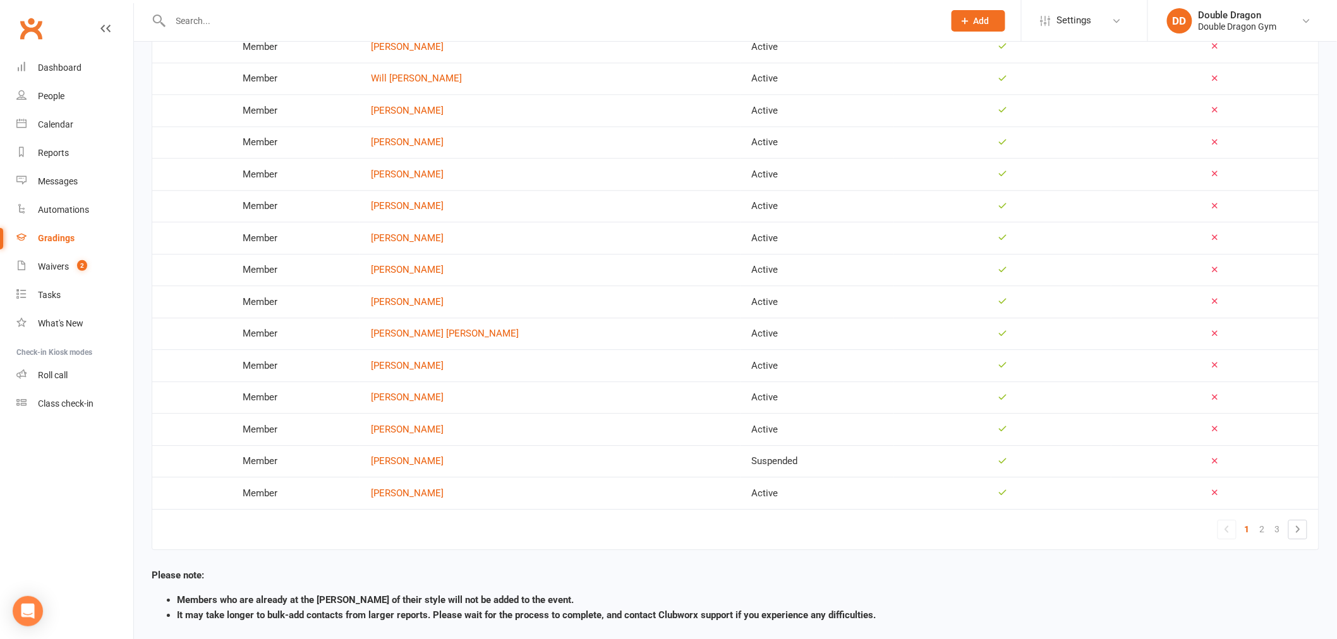
scroll to position [1290, 0]
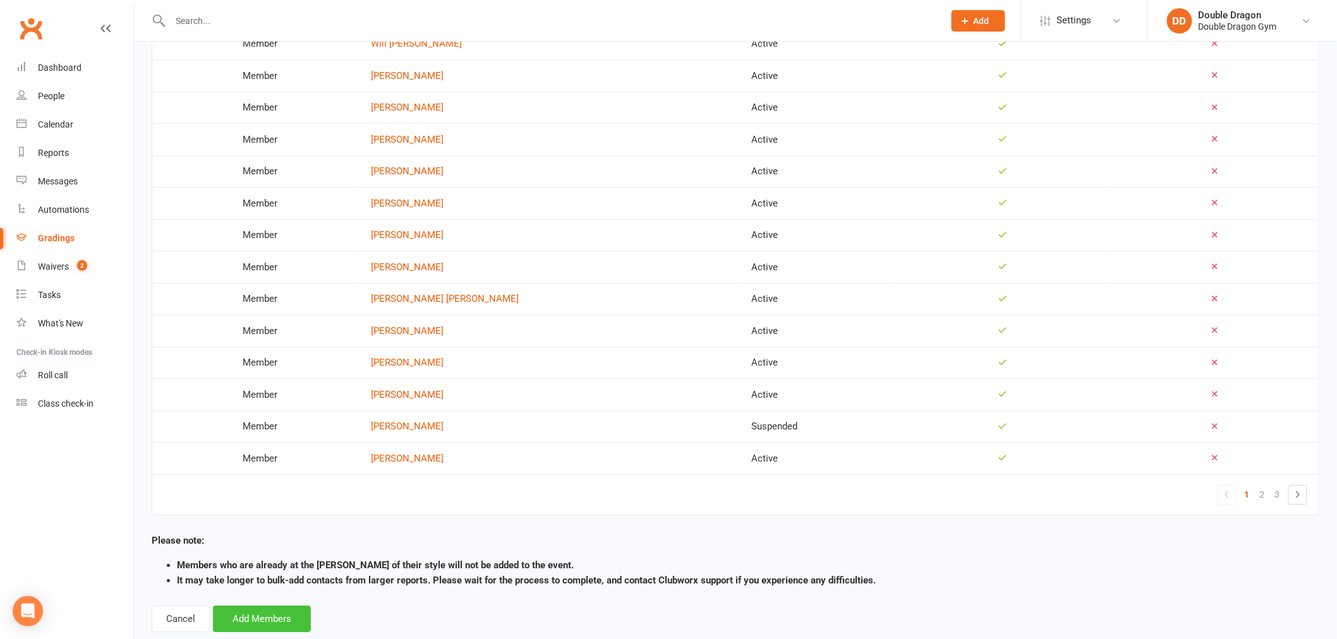
click at [263, 606] on button "Add Members" at bounding box center [262, 619] width 98 height 27
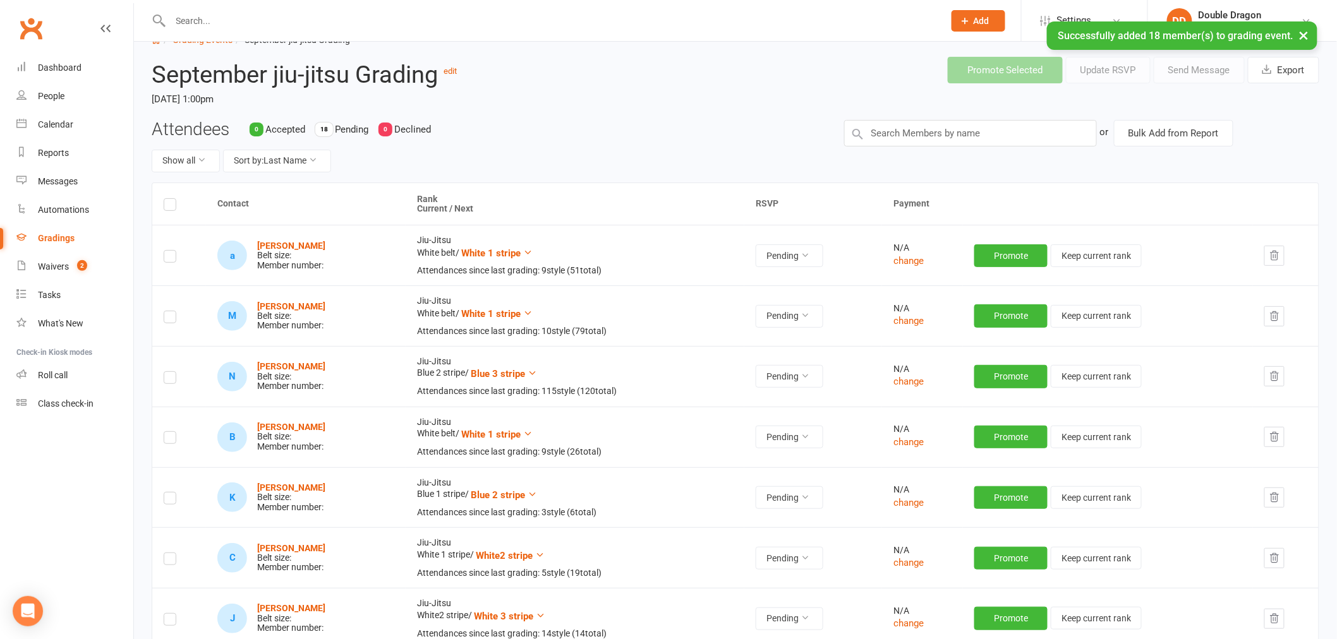
scroll to position [70, 0]
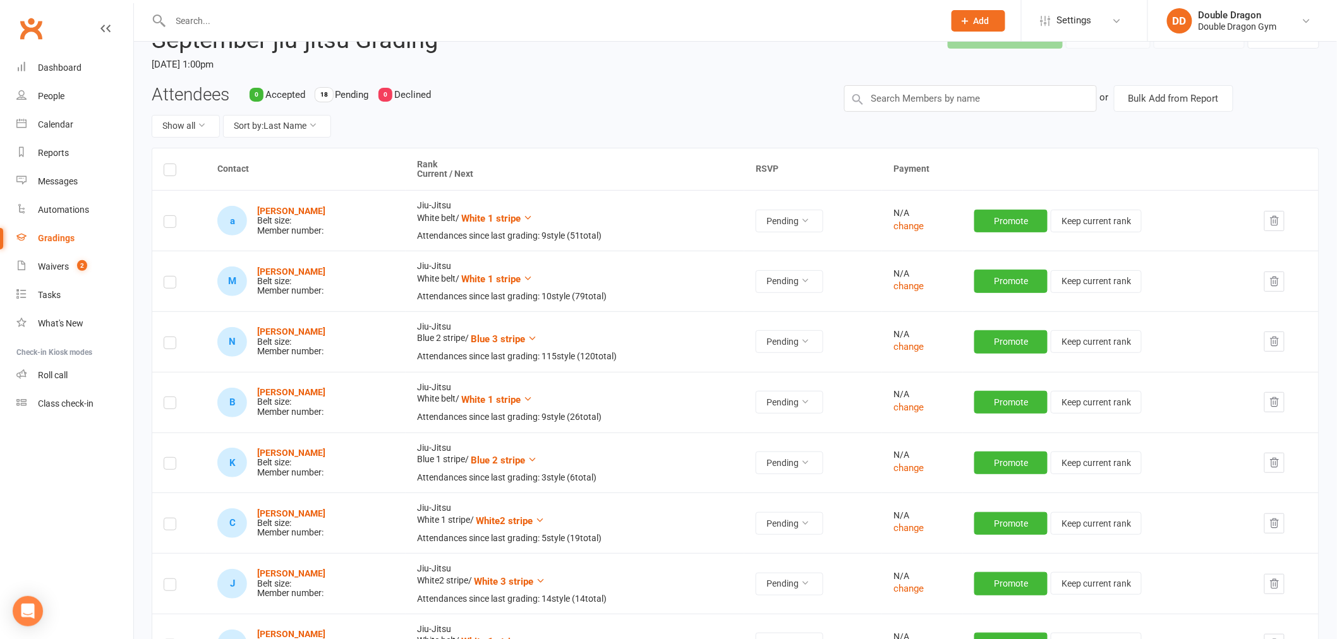
click at [433, 161] on th "Rank Current / Next" at bounding box center [575, 169] width 339 height 42
click at [460, 172] on th "Rank Current / Next" at bounding box center [575, 169] width 339 height 42
click at [323, 130] on button "Sort by: Last Name" at bounding box center [277, 126] width 108 height 23
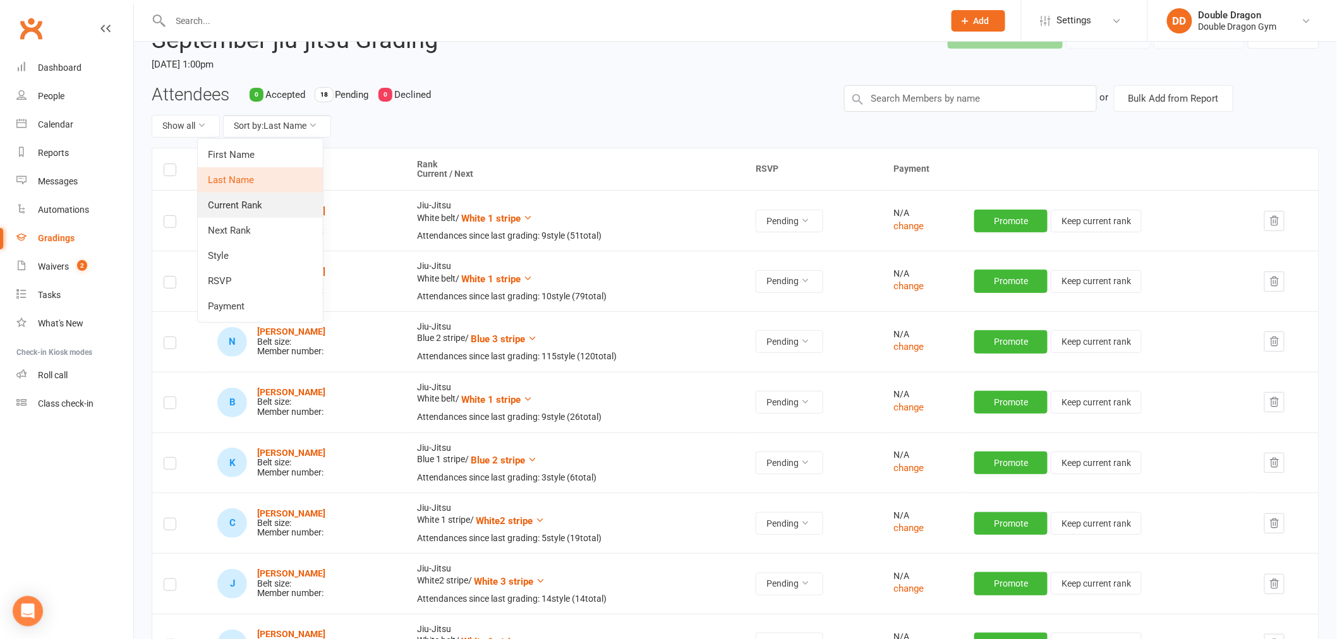
click at [260, 203] on link "Current Rank" at bounding box center [260, 205] width 125 height 25
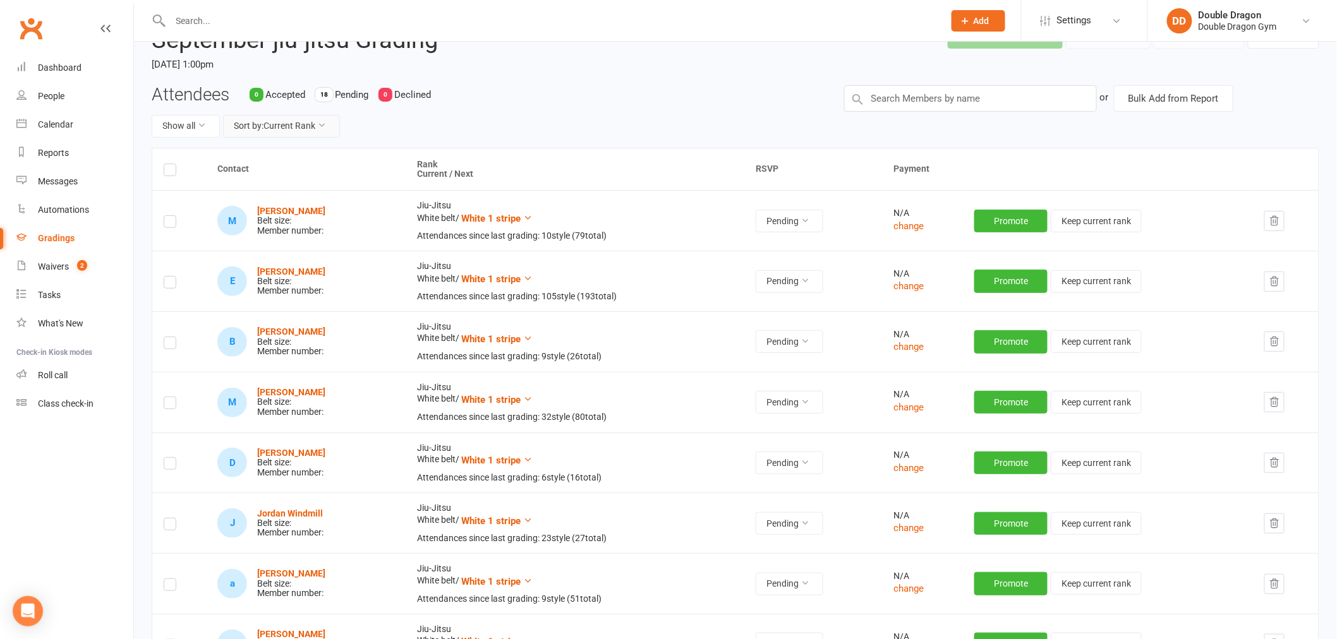
click at [329, 128] on button "Sort by: Current Rank" at bounding box center [281, 126] width 117 height 23
click at [264, 200] on link "Current Rank" at bounding box center [268, 205] width 125 height 25
click at [209, 126] on button "Show all" at bounding box center [186, 126] width 68 height 23
drag, startPoint x: 424, startPoint y: 164, endPoint x: 414, endPoint y: 168, distance: 10.2
click at [423, 164] on th "Rank Current / Next" at bounding box center [575, 169] width 339 height 42
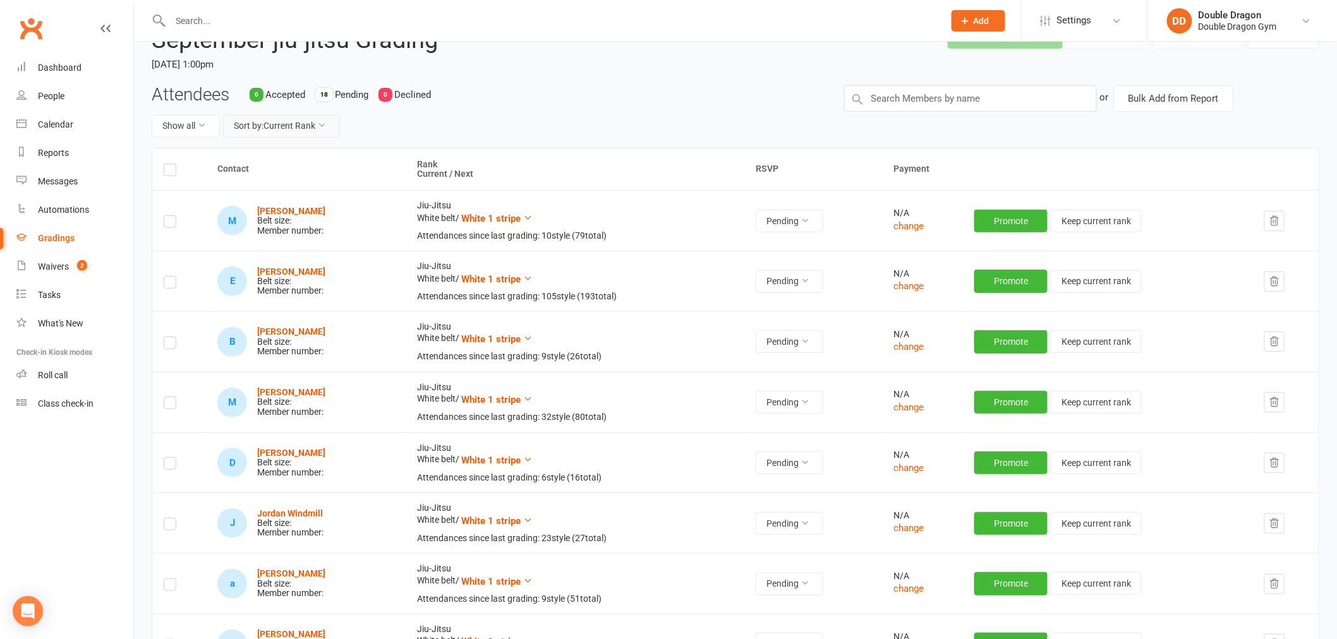
click at [325, 128] on icon at bounding box center [321, 125] width 9 height 9
drag, startPoint x: 544, startPoint y: 133, endPoint x: 501, endPoint y: 159, distance: 49.8
click at [543, 133] on div "Show all Sort by: Current Rank" at bounding box center [489, 126] width 674 height 23
click at [442, 165] on th "Rank Current / Next" at bounding box center [575, 169] width 339 height 42
click at [451, 172] on th "Rank Current / Next" at bounding box center [575, 169] width 339 height 42
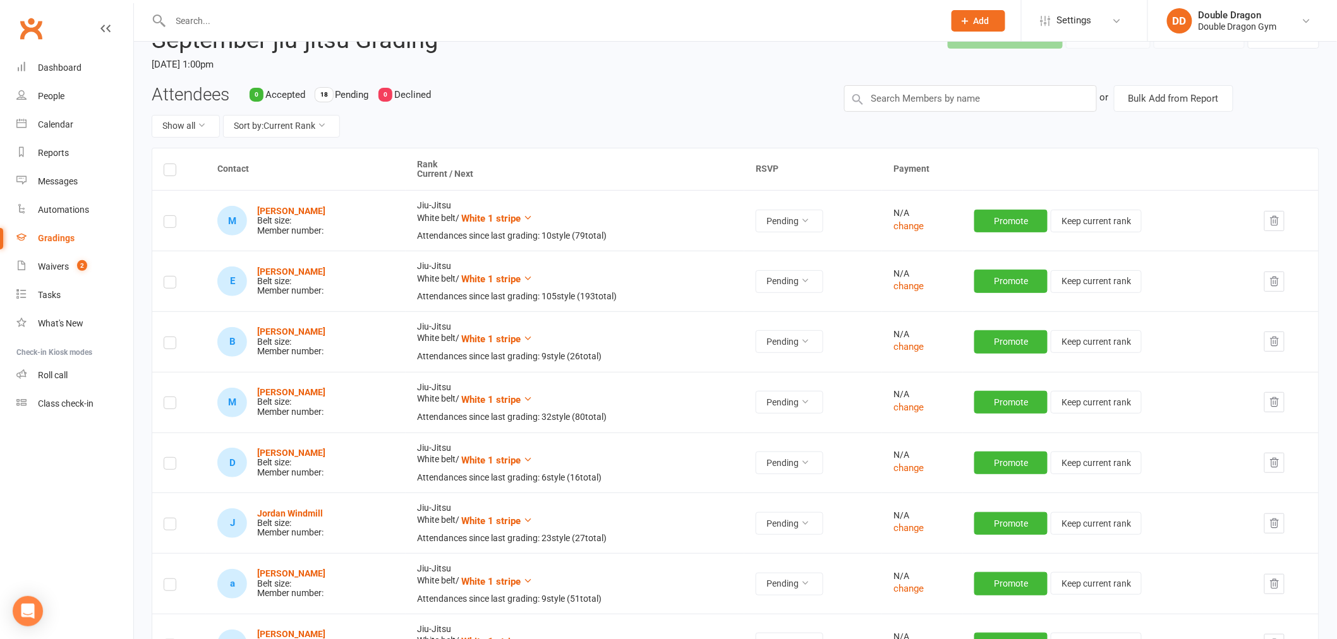
drag, startPoint x: 472, startPoint y: 174, endPoint x: 452, endPoint y: 177, distance: 19.8
click at [470, 174] on th "Rank Current / Next" at bounding box center [575, 169] width 339 height 42
click at [446, 175] on th "Rank Current / Next" at bounding box center [575, 169] width 339 height 42
click at [435, 159] on th "Rank Current / Next" at bounding box center [575, 169] width 339 height 42
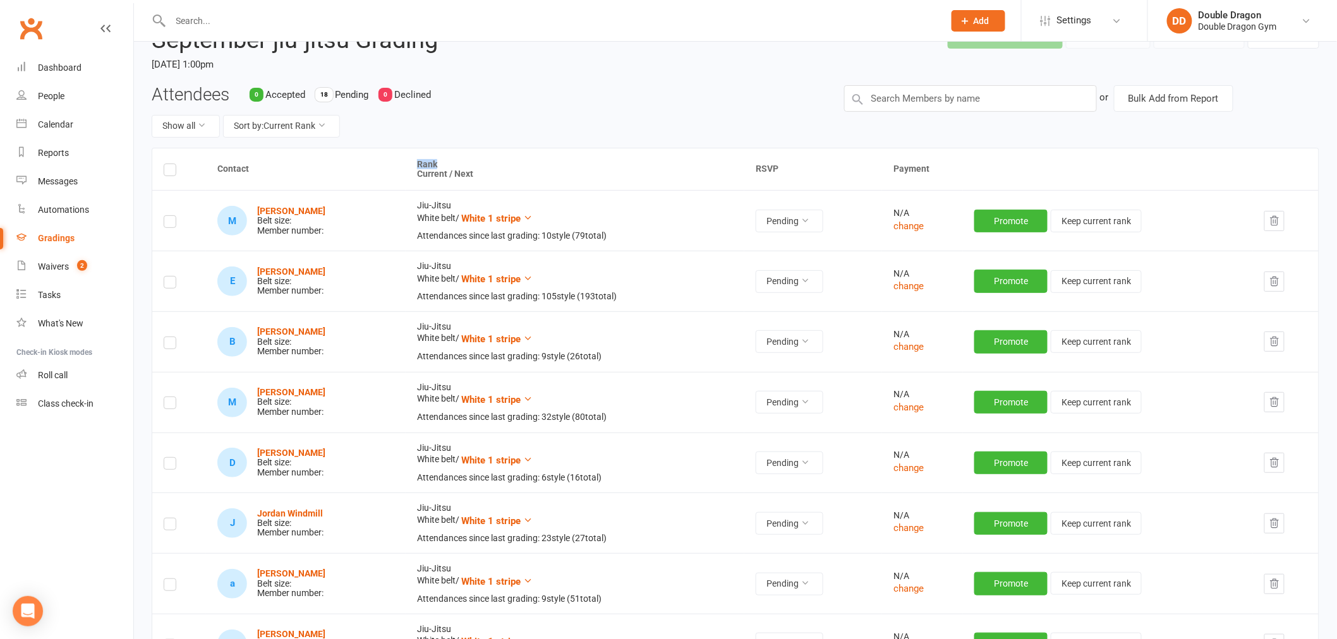
click at [458, 149] on th "Rank Current / Next" at bounding box center [575, 169] width 339 height 42
click at [326, 128] on icon at bounding box center [321, 125] width 9 height 9
click at [278, 201] on link "Current Rank" at bounding box center [268, 205] width 125 height 25
click at [563, 135] on div "Show all Sort by: Current Rank" at bounding box center [489, 126] width 674 height 23
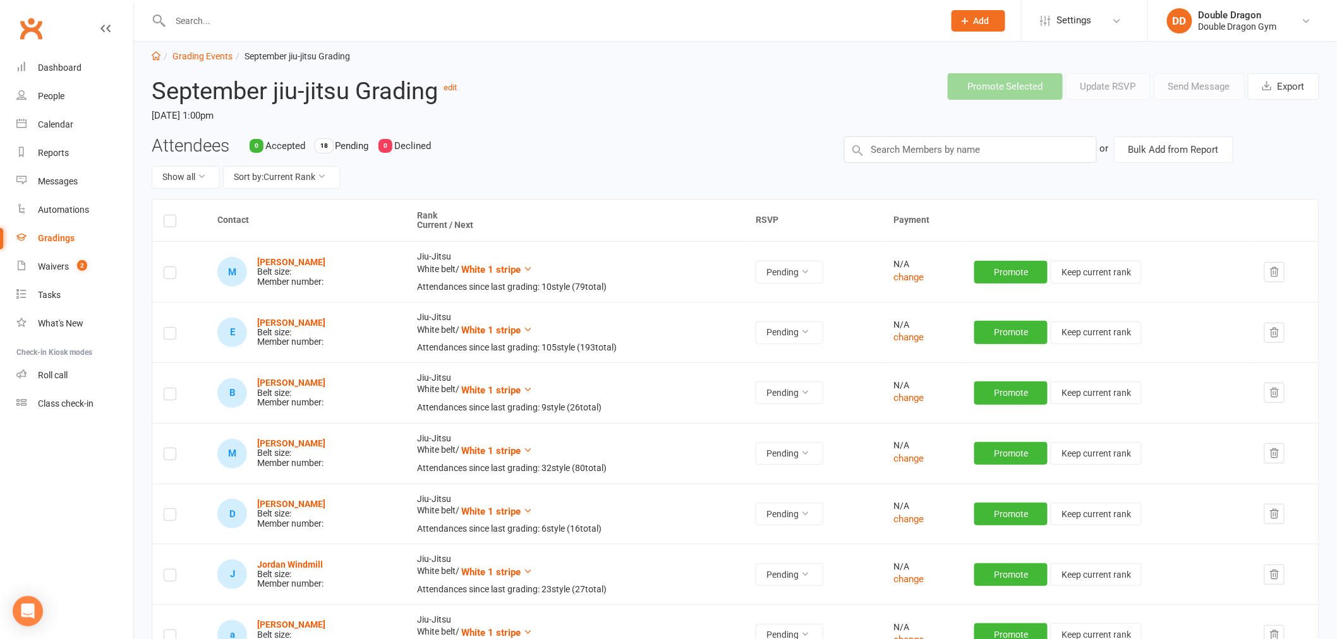
scroll to position [0, 0]
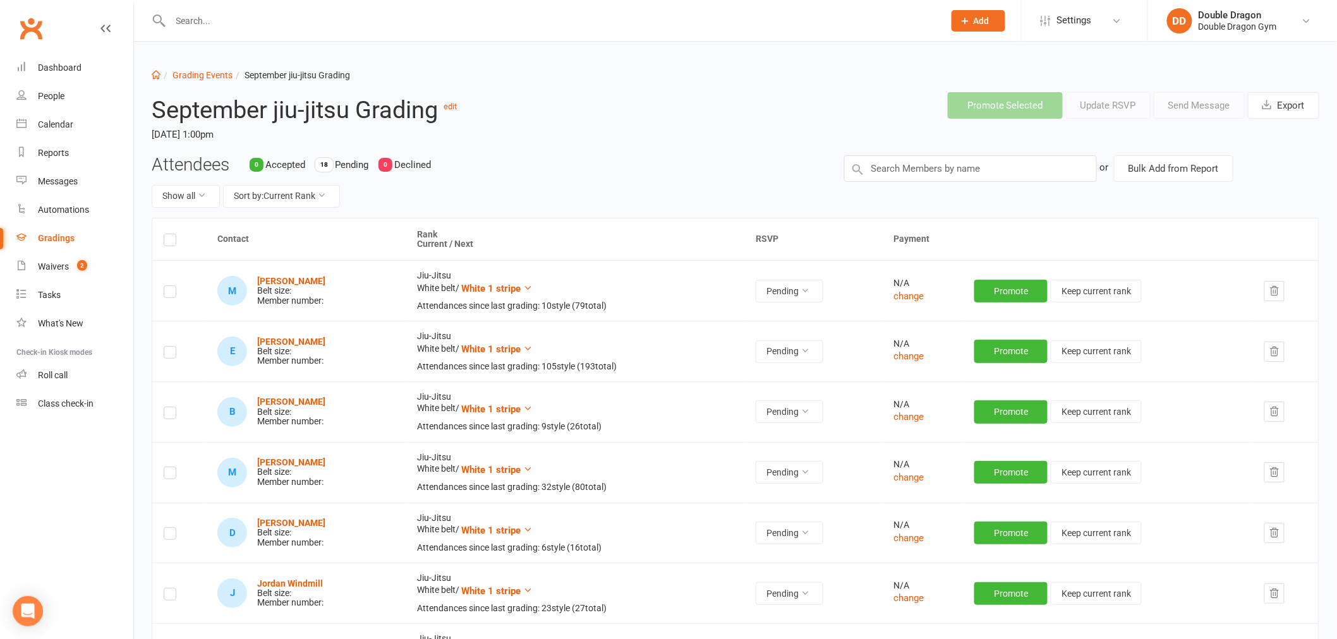
click at [168, 242] on label at bounding box center [170, 242] width 13 height 0
click at [168, 234] on input "checkbox" at bounding box center [170, 234] width 13 height 0
click at [283, 199] on button "Sort by: Current Rank" at bounding box center [281, 196] width 117 height 23
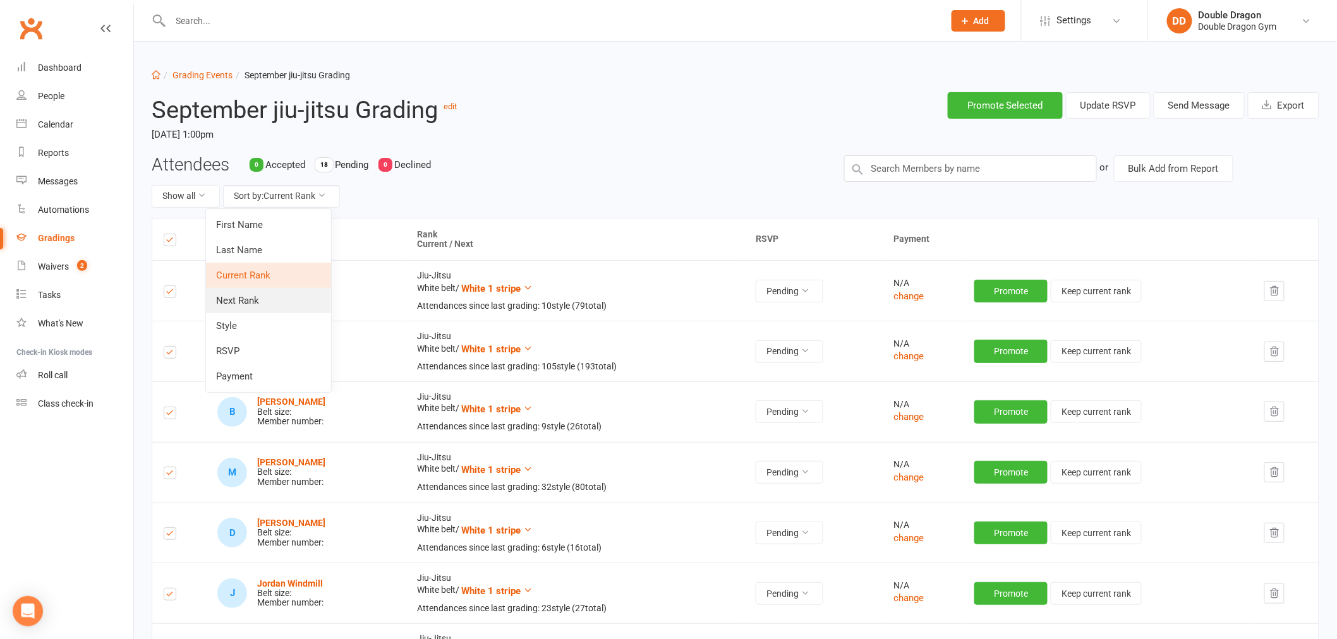
click at [275, 298] on link "Next Rank" at bounding box center [268, 300] width 125 height 25
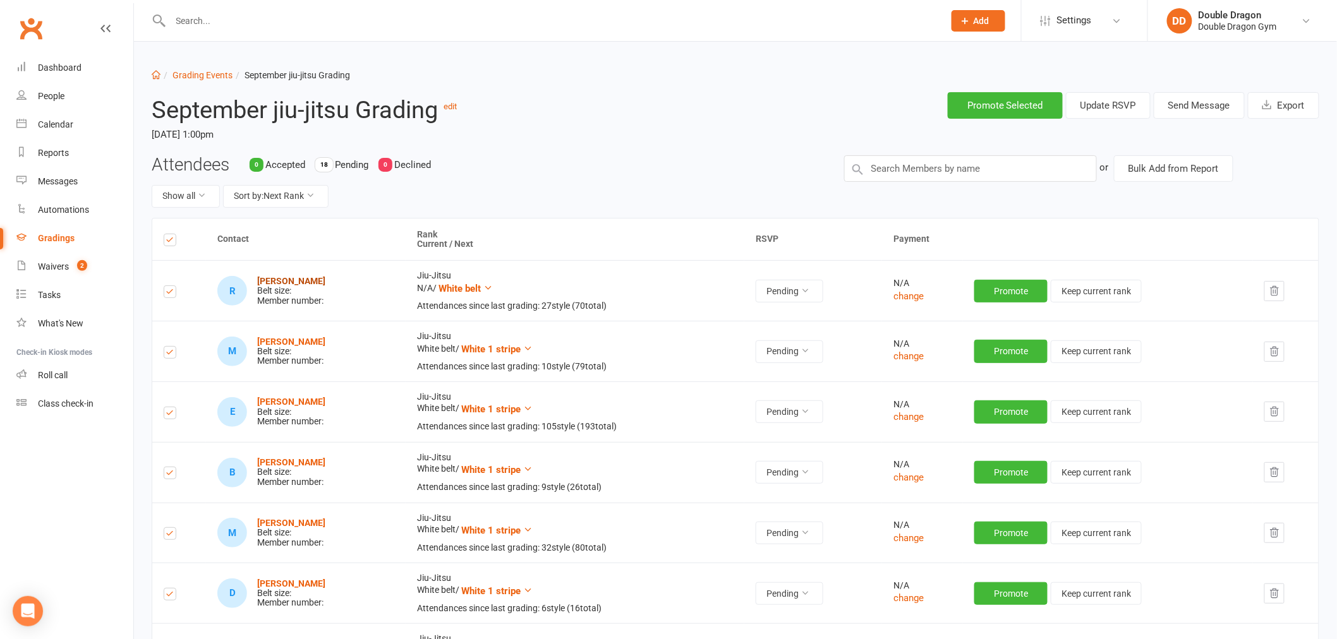
click at [291, 280] on strong "[PERSON_NAME]" at bounding box center [291, 281] width 68 height 10
click at [172, 242] on label at bounding box center [170, 242] width 13 height 0
click at [172, 234] on input "checkbox" at bounding box center [170, 234] width 13 height 0
click at [267, 196] on button "Sort by: Last Name" at bounding box center [277, 196] width 108 height 23
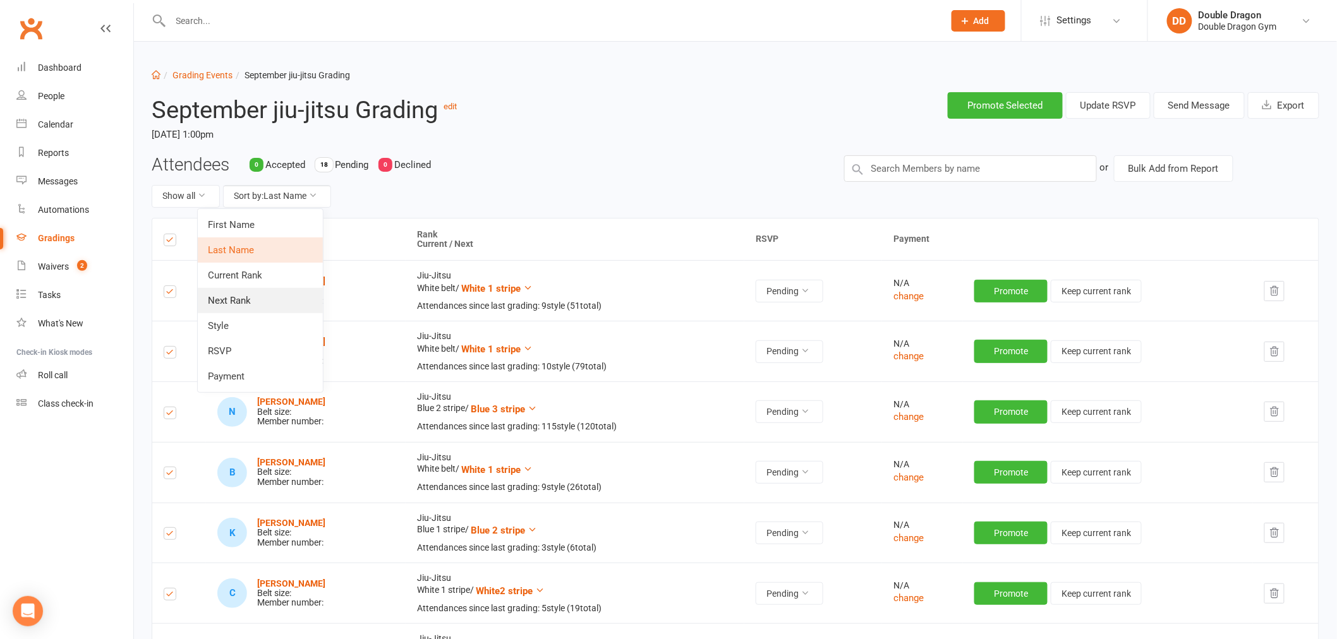
click at [250, 299] on link "Next Rank" at bounding box center [260, 300] width 125 height 25
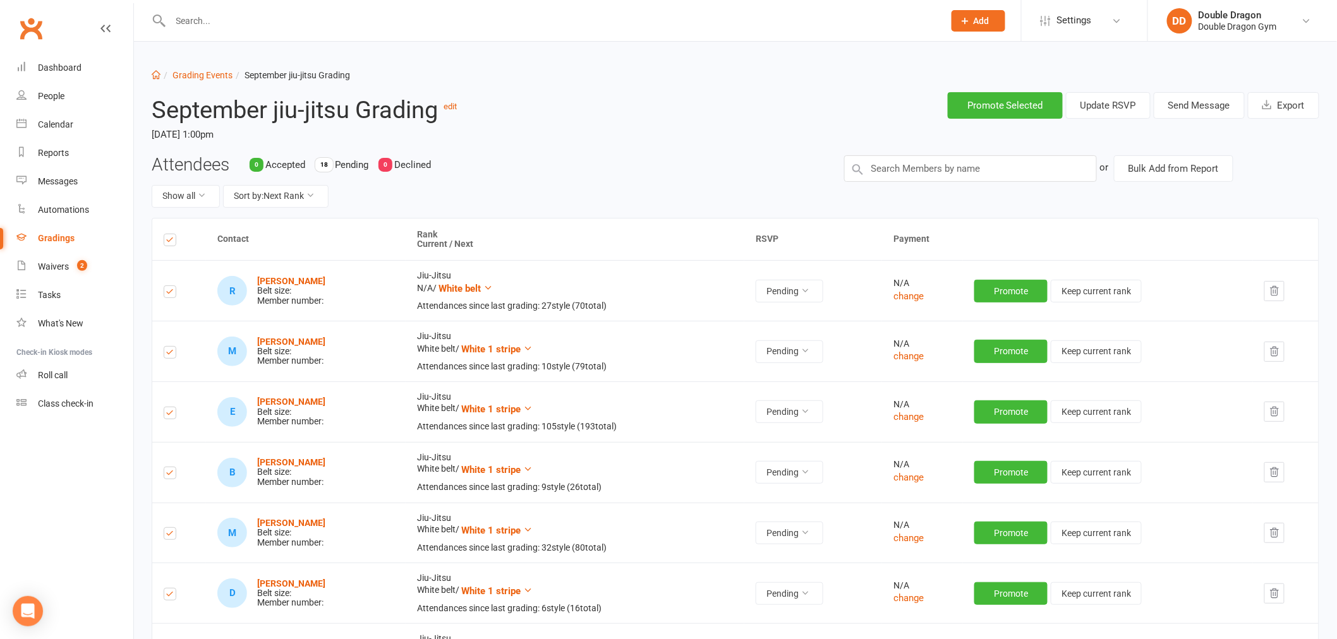
drag, startPoint x: 167, startPoint y: 411, endPoint x: 181, endPoint y: 411, distance: 13.3
click at [168, 415] on label at bounding box center [170, 415] width 13 height 0
click at [168, 408] on input "checkbox" at bounding box center [170, 408] width 13 height 0
click at [1176, 106] on button "Send Message" at bounding box center [1199, 105] width 91 height 27
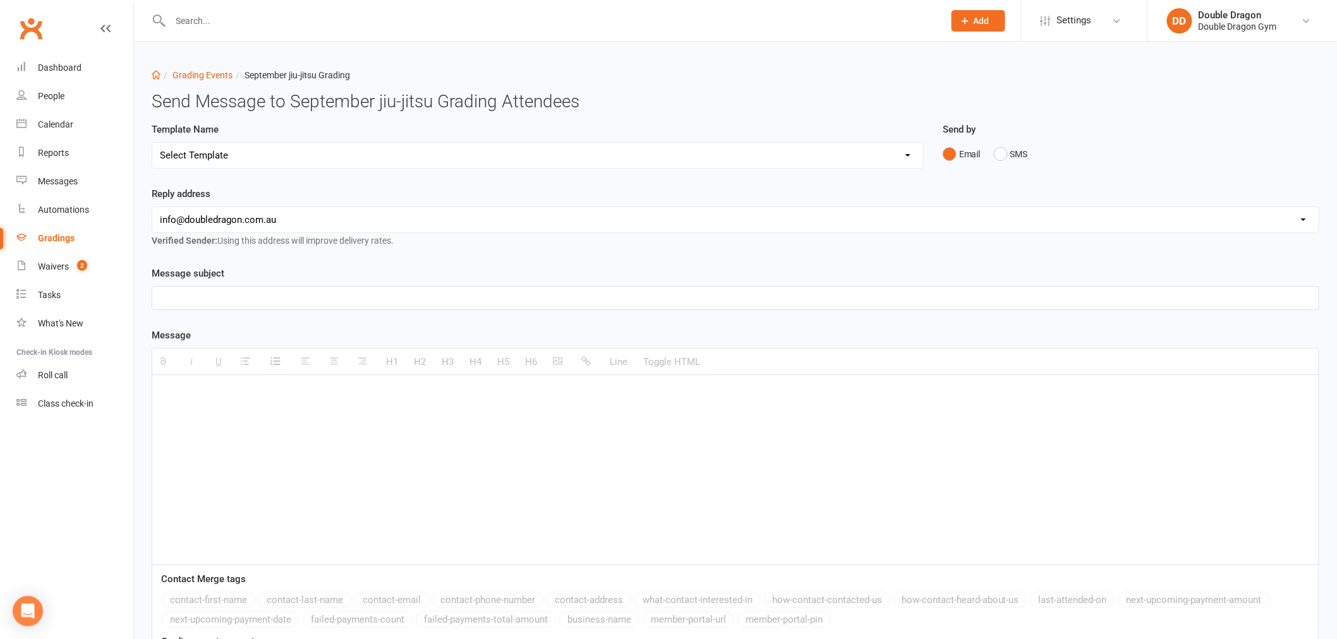
click at [358, 155] on select "Select Template [Email] Punching corona right in the dick👊 [Email] Boxing tryou…" at bounding box center [537, 155] width 771 height 25
select select "7"
click at [152, 143] on select "Select Template [Email] Punching corona right in the dick👊 [Email] Boxing tryou…" at bounding box center [537, 155] width 771 height 25
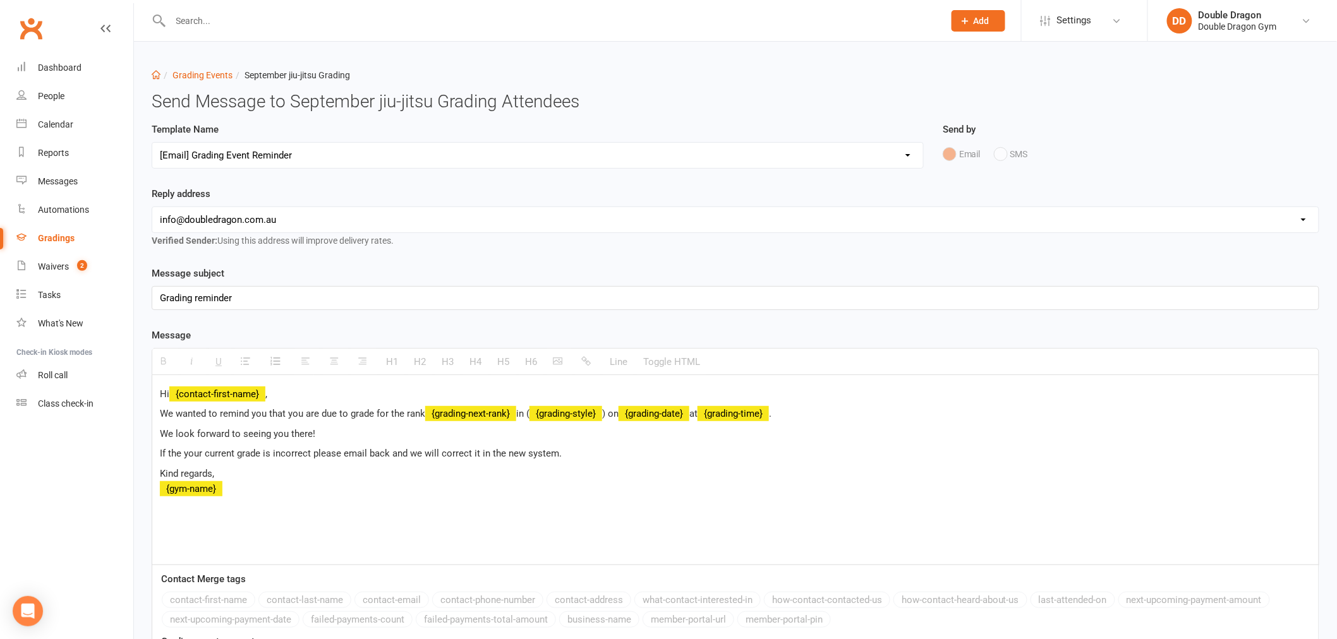
click at [874, 150] on select "Select Template [Email] Punching corona right in the dick👊 [Email] Boxing tryou…" at bounding box center [537, 155] width 771 height 25
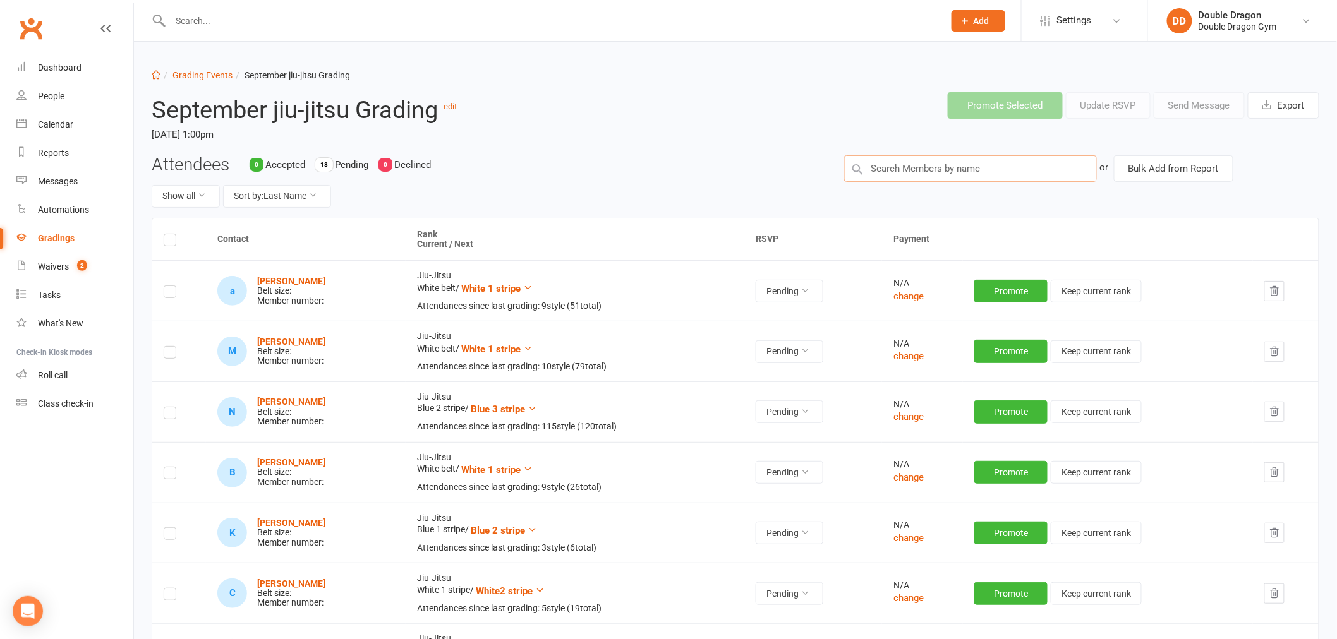
click at [994, 168] on input "text" at bounding box center [970, 168] width 253 height 27
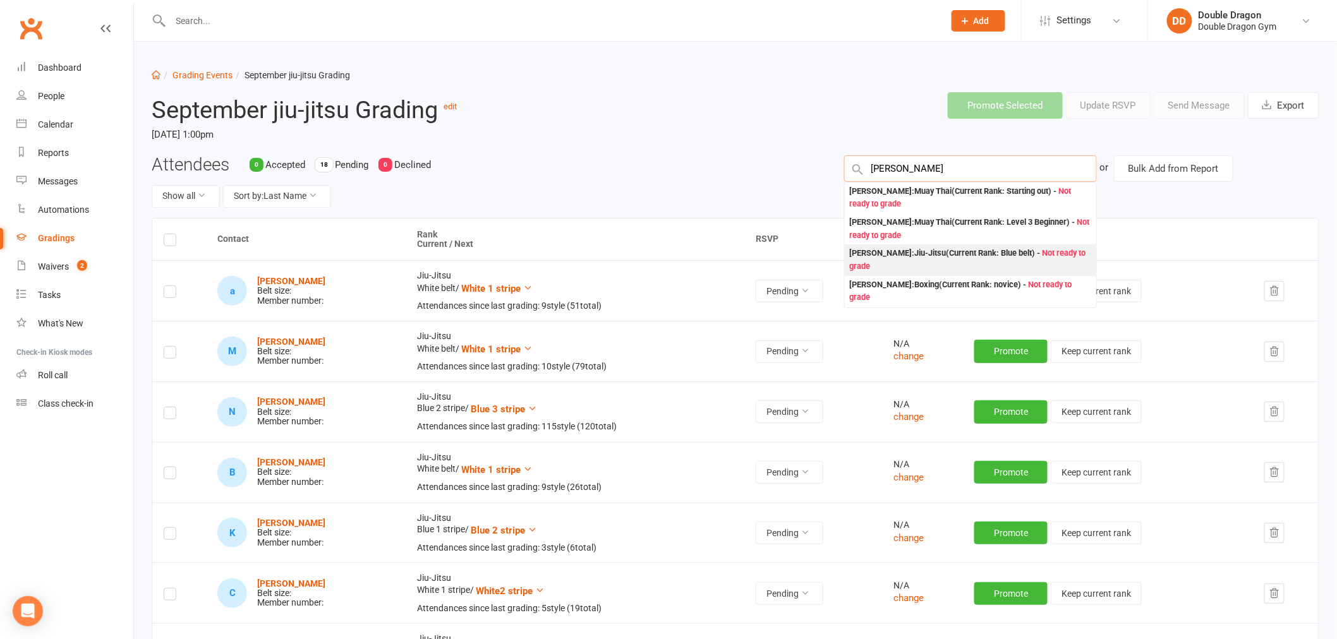
type input "paul m"
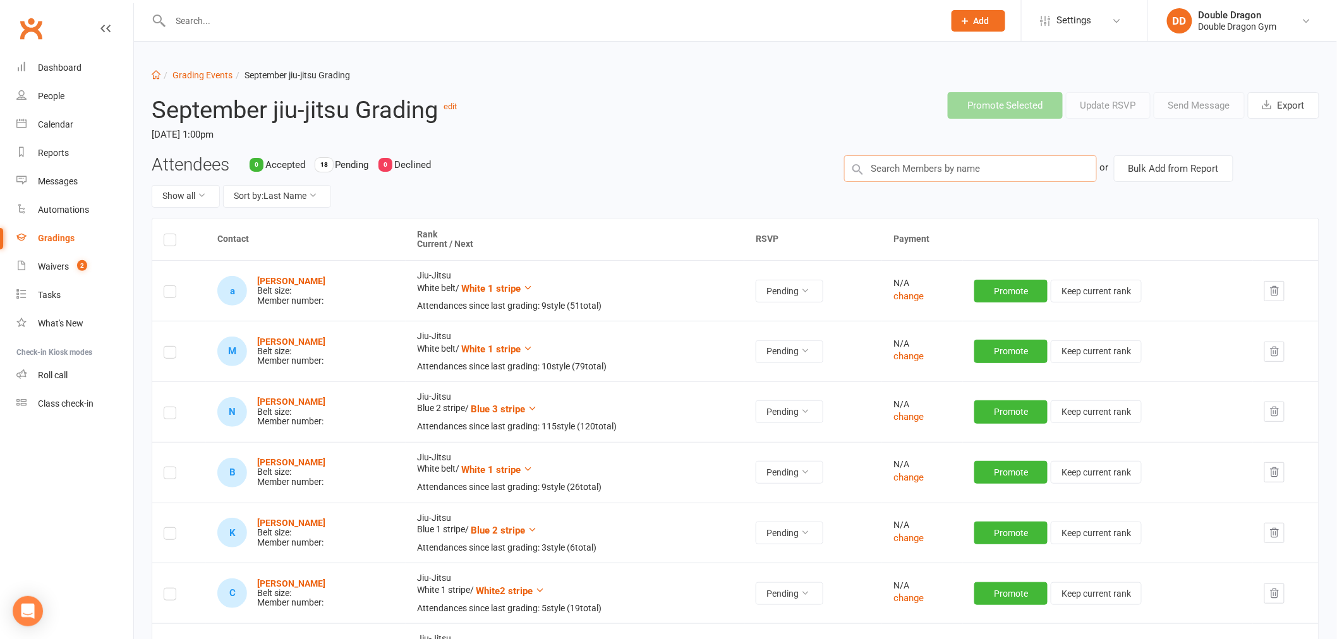
click at [913, 165] on input "text" at bounding box center [970, 168] width 253 height 27
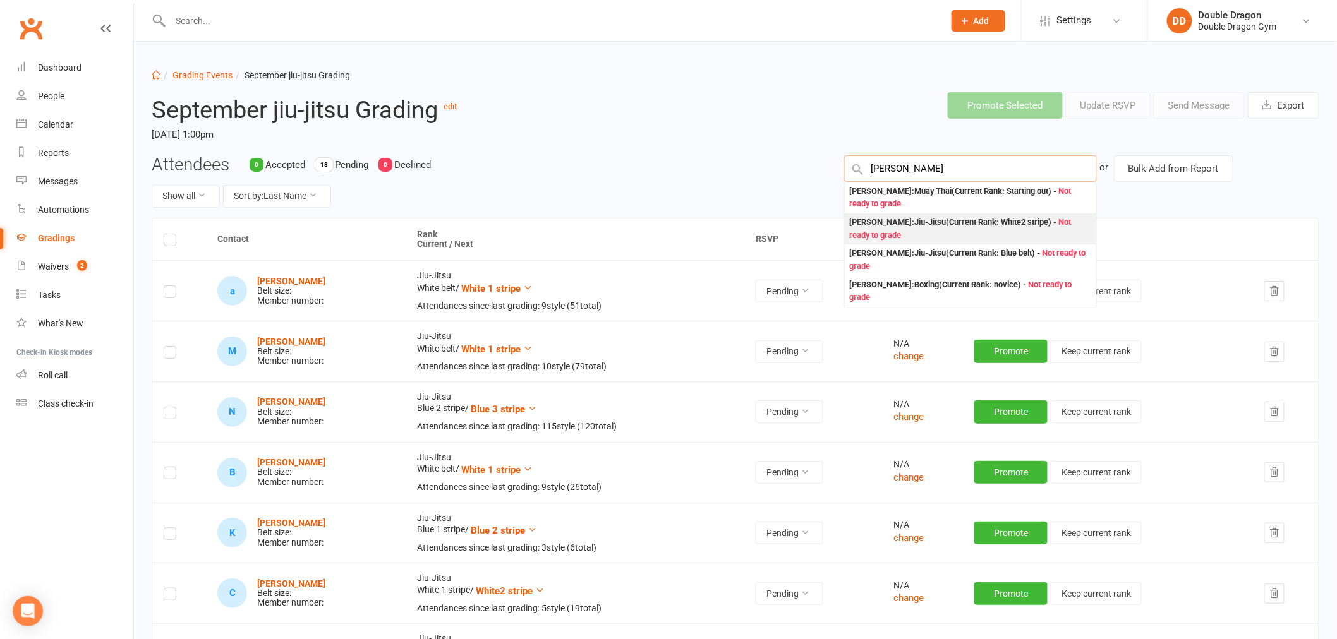
type input "steve a"
click at [923, 228] on div "Steven Austen : Jiu-Jitsu (Current Rank: White2 stripe ) - Not ready to grade" at bounding box center [970, 229] width 241 height 26
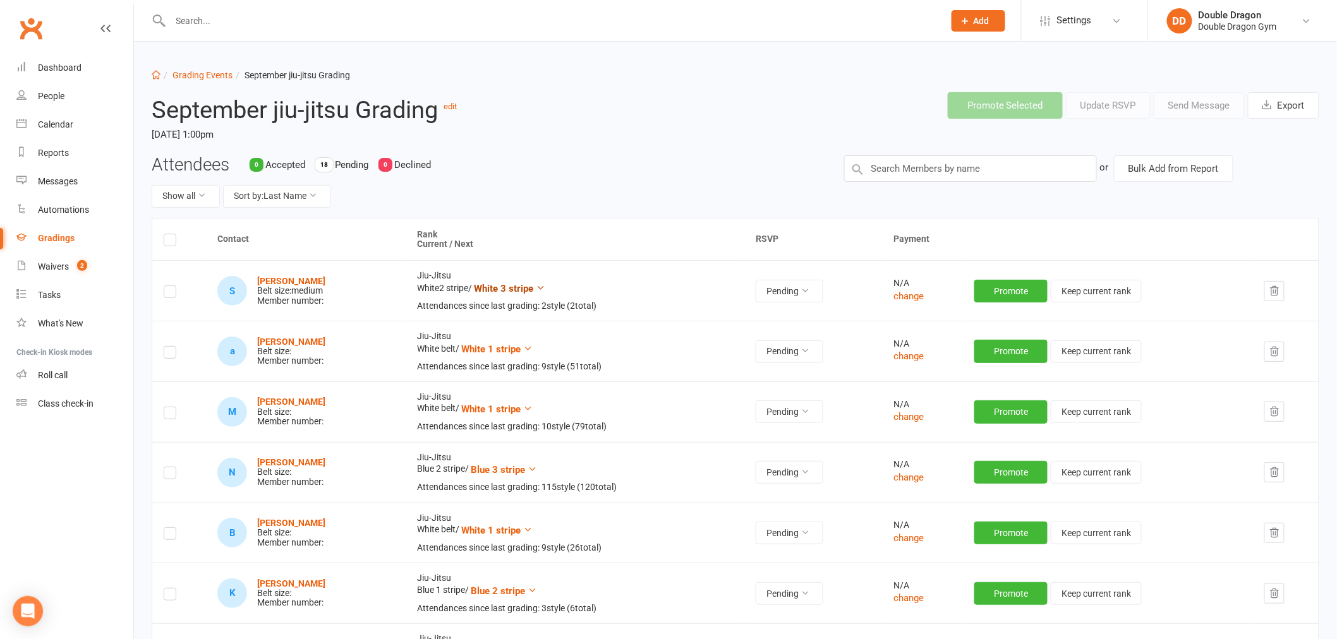
click at [533, 287] on span "White 3 stripe" at bounding box center [503, 288] width 59 height 11
drag, startPoint x: 620, startPoint y: 272, endPoint x: 596, endPoint y: 248, distance: 33.5
click at [596, 248] on th "Rank Current / Next" at bounding box center [575, 240] width 339 height 42
click at [952, 172] on input "text" at bounding box center [970, 168] width 253 height 27
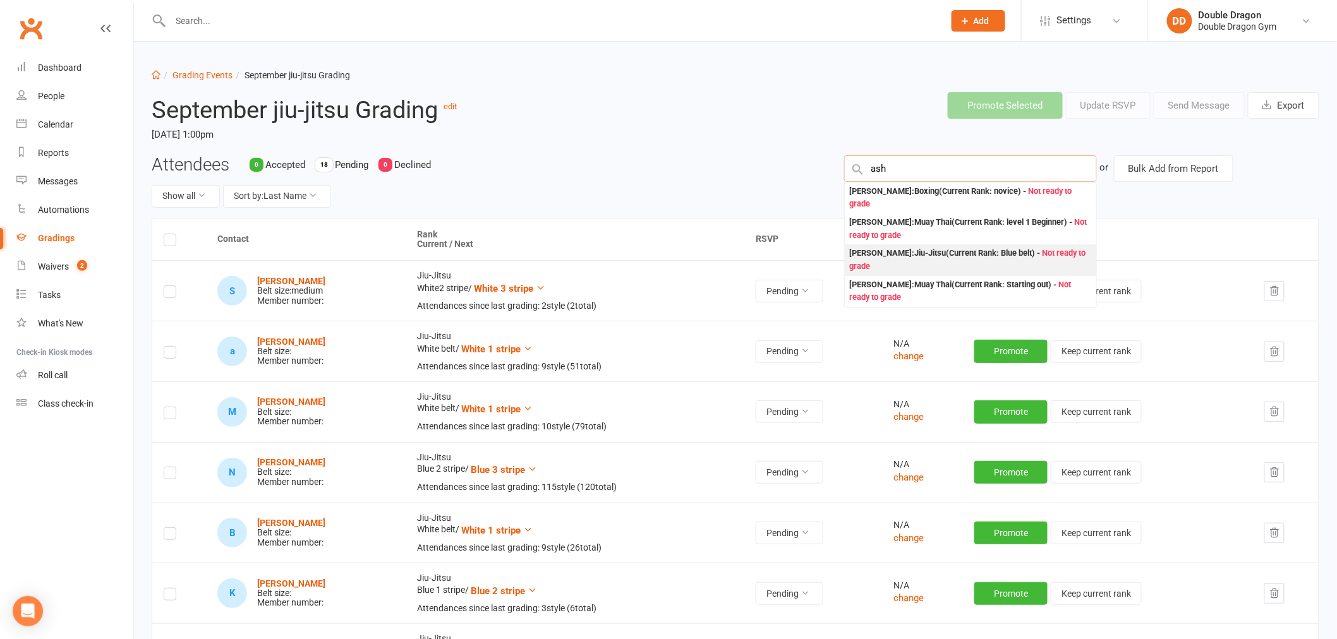
type input "ash"
click at [898, 250] on div "Ash nugent : Jiu-Jitsu (Current Rank: Blue belt ) - Not ready to grade" at bounding box center [970, 260] width 241 height 26
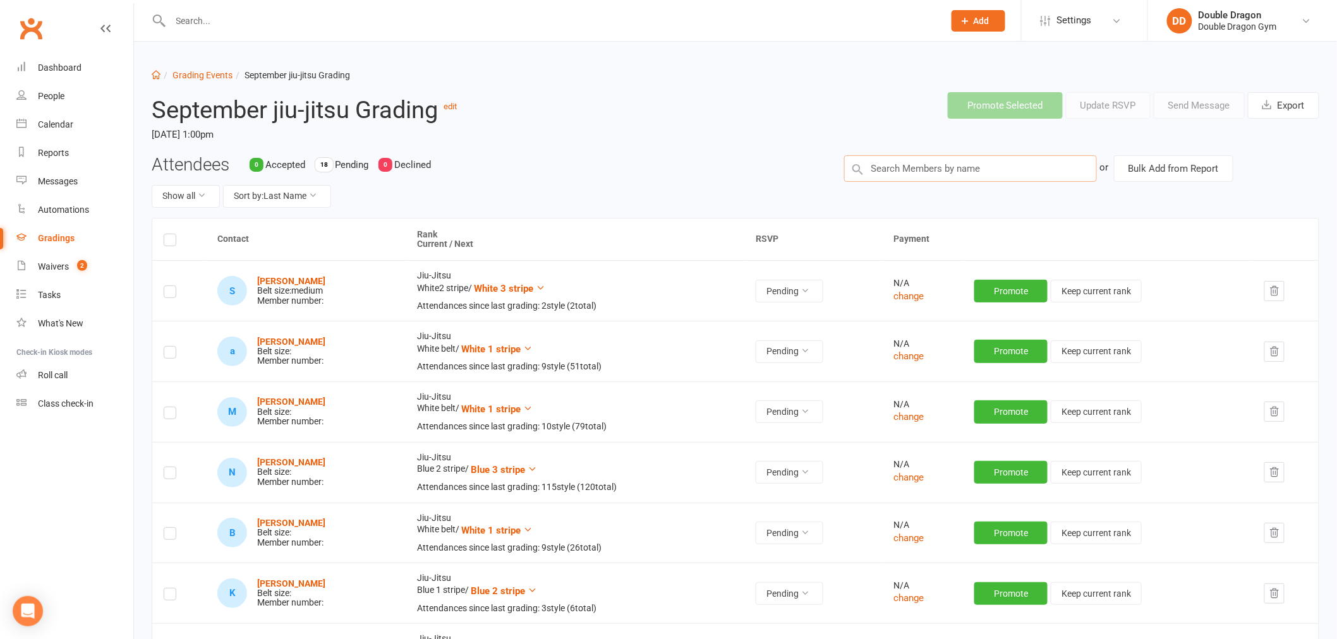
click at [974, 172] on input "text" at bounding box center [970, 168] width 253 height 27
click at [533, 289] on span "White 3 stripe" at bounding box center [503, 288] width 59 height 11
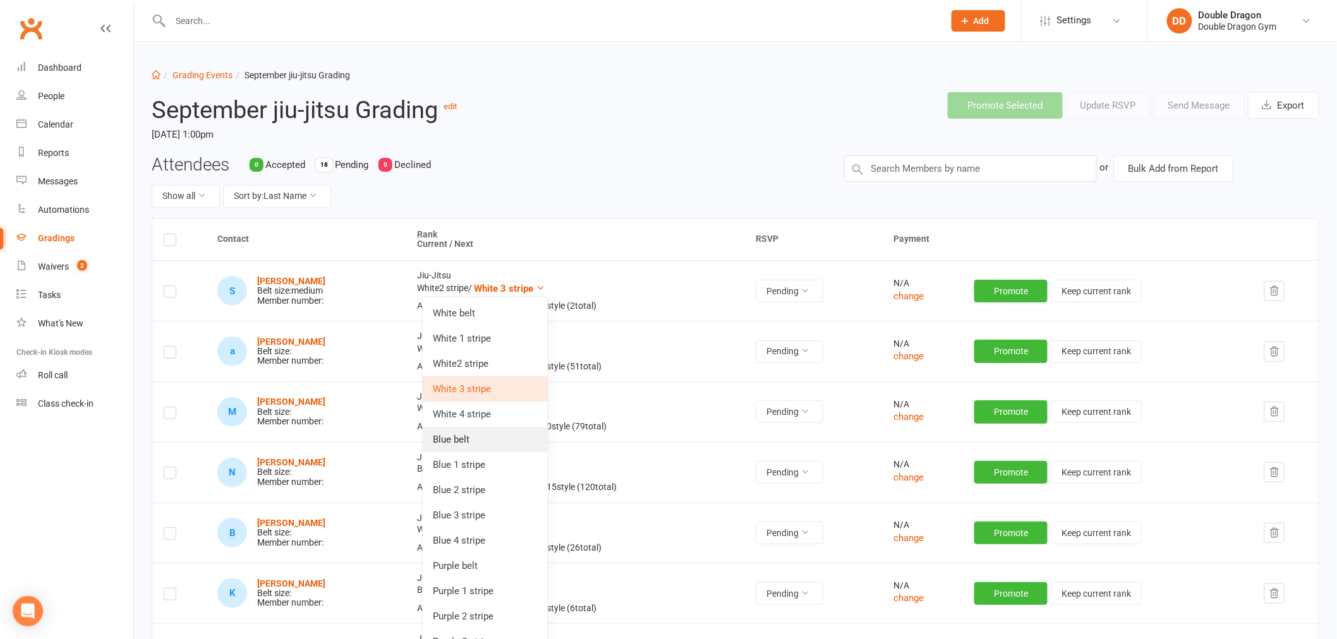
click at [473, 437] on link "Blue belt" at bounding box center [485, 439] width 125 height 25
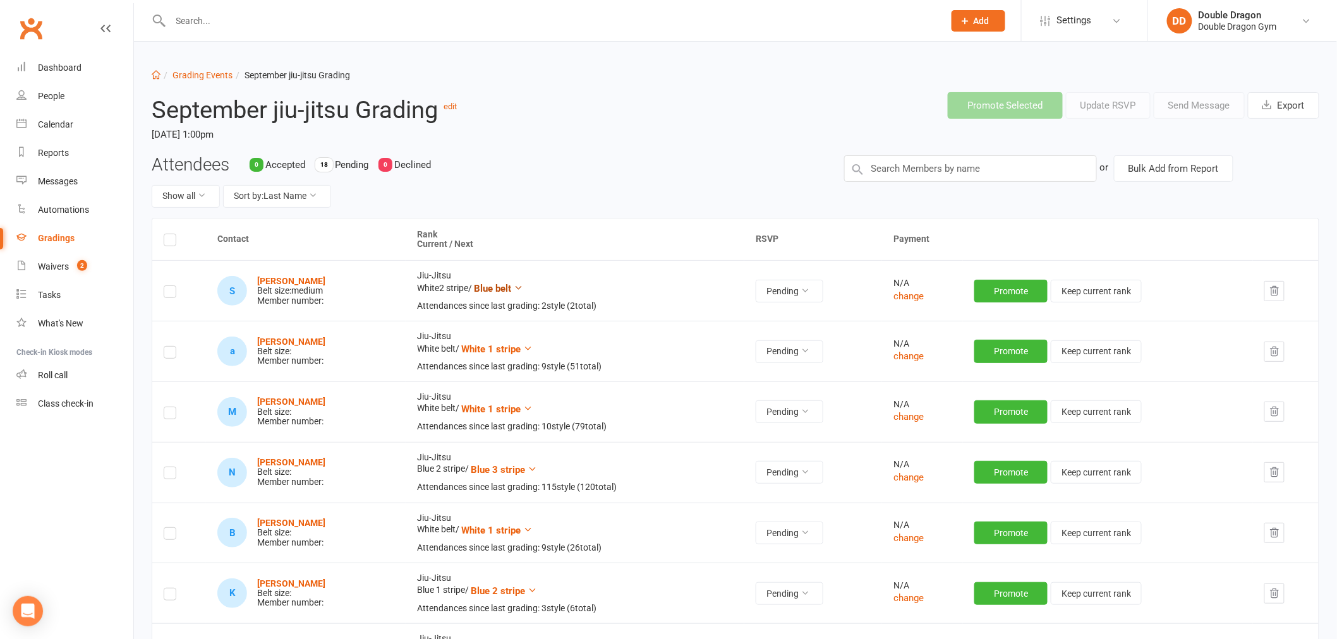
click at [509, 289] on span "Blue belt" at bounding box center [492, 288] width 37 height 11
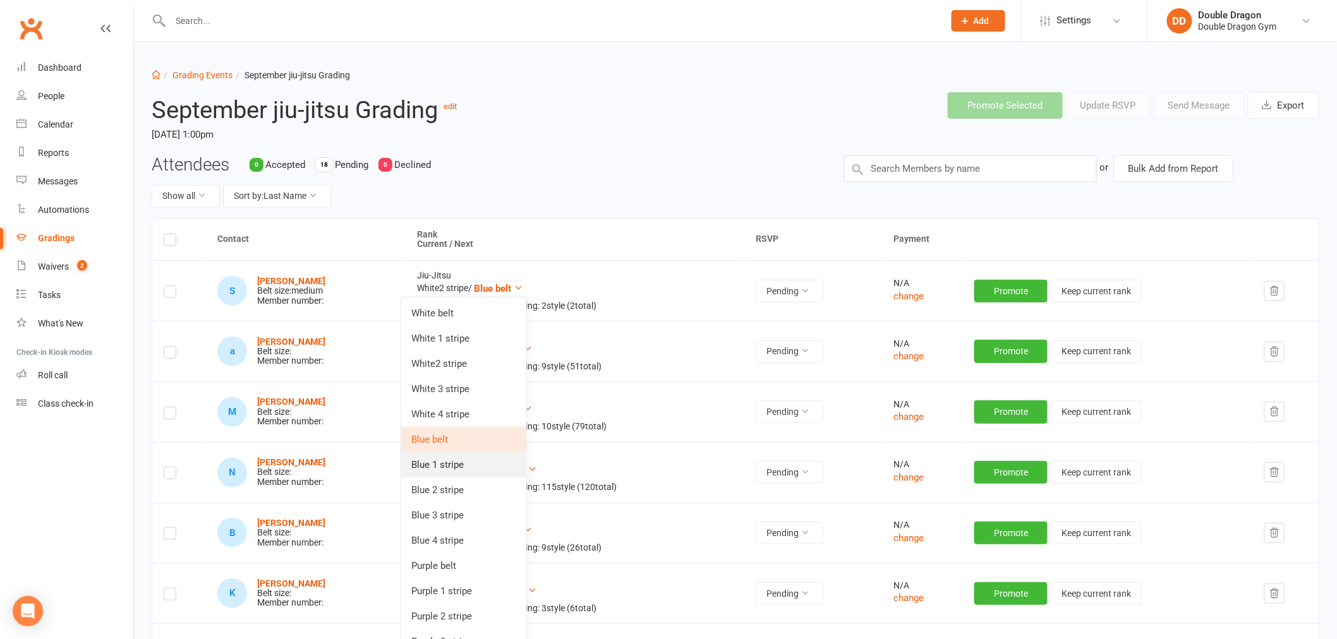
click at [461, 457] on link "Blue 1 stripe" at bounding box center [463, 464] width 125 height 25
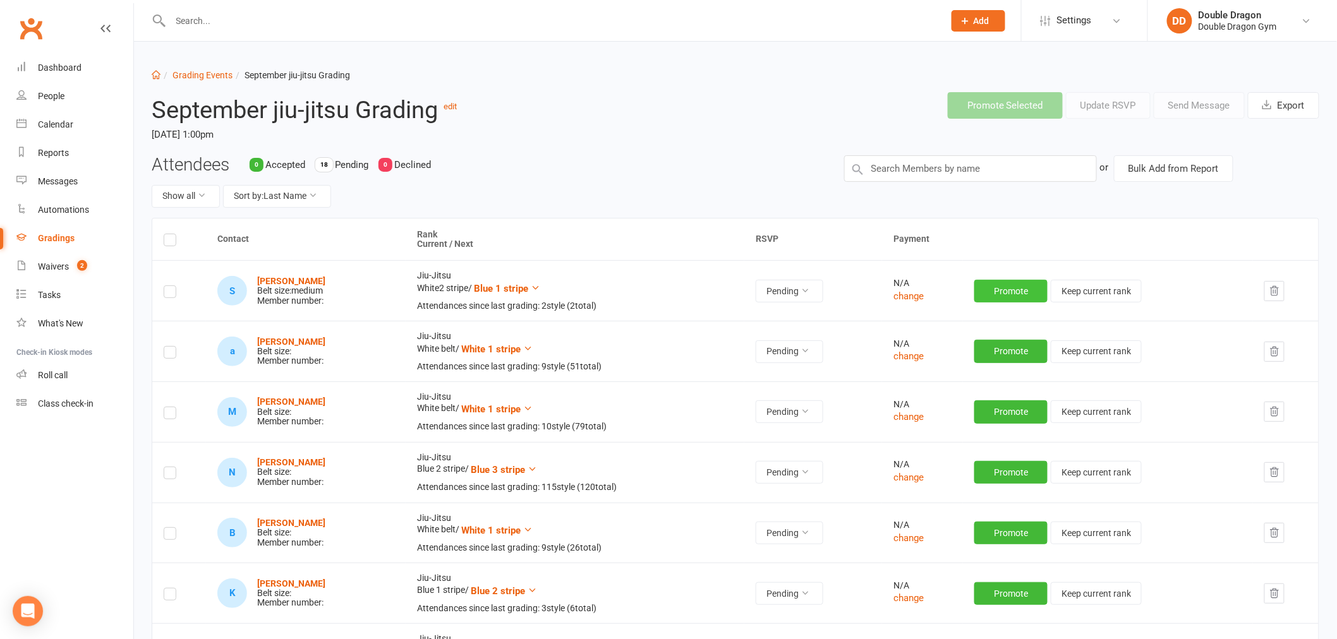
click at [1020, 291] on button "Promote" at bounding box center [1010, 291] width 73 height 23
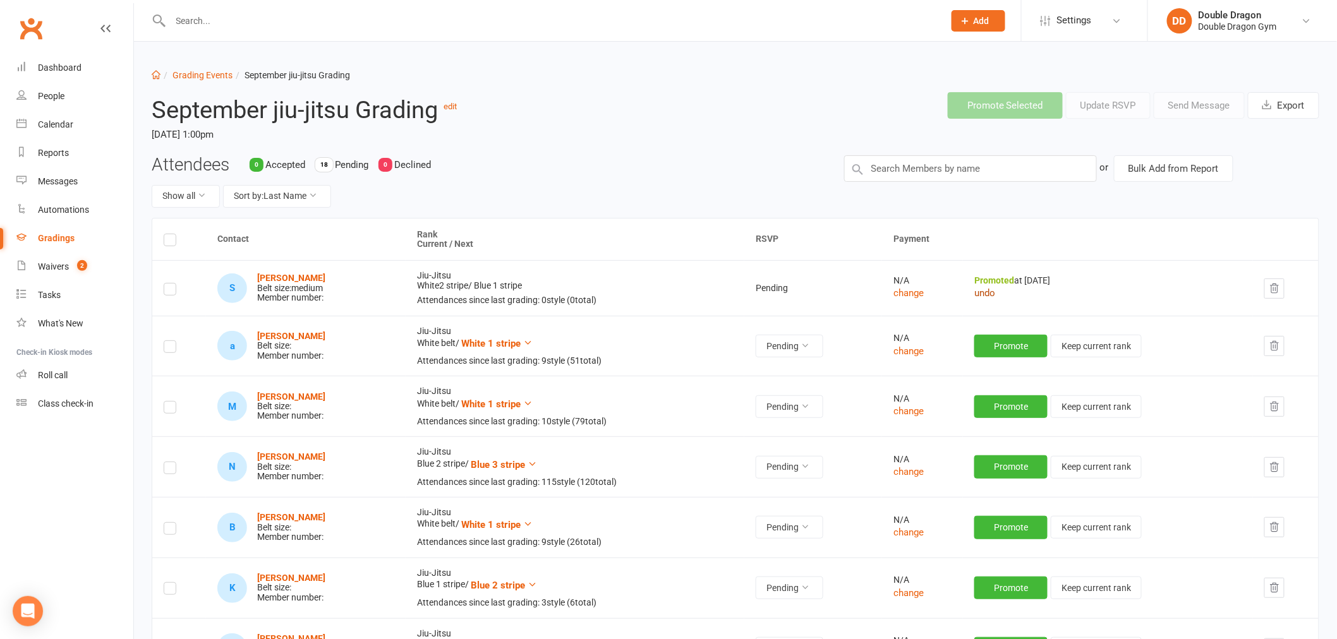
click at [994, 293] on button "undo" at bounding box center [984, 293] width 21 height 15
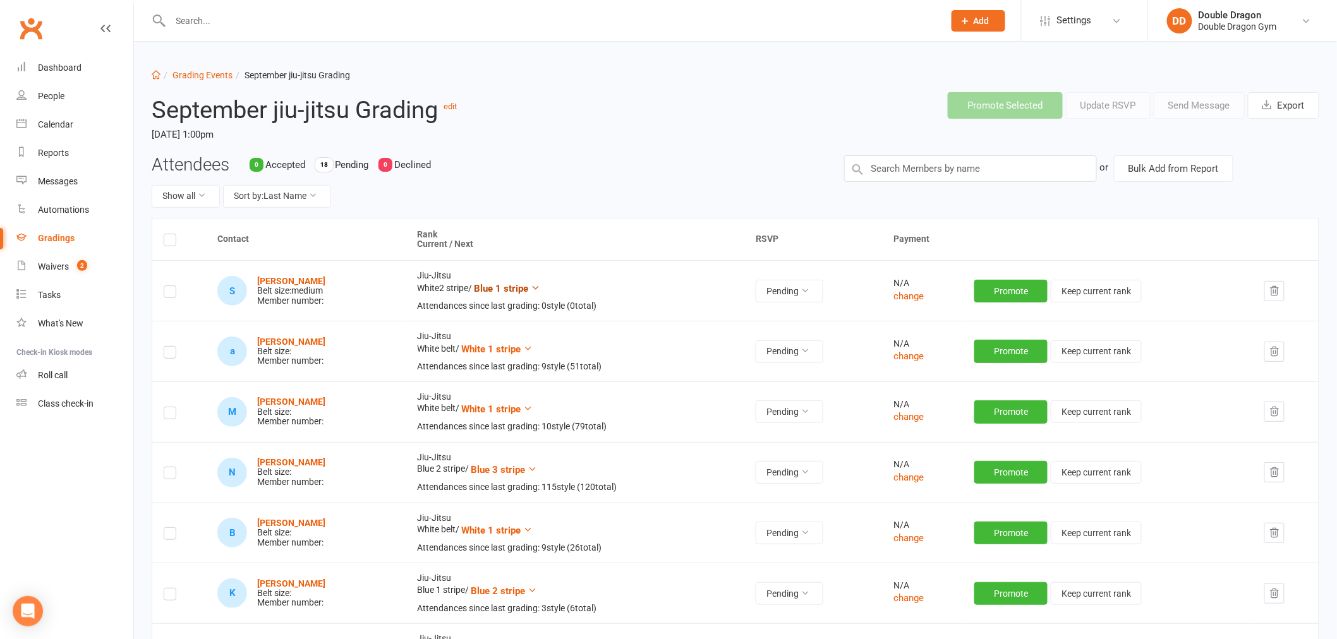
click at [528, 287] on span "Blue 1 stripe" at bounding box center [501, 288] width 54 height 11
click at [613, 284] on td "Jiu-Jitsu White2 stripe / Blue 1 stripe Attendances since last grading: 0 style…" at bounding box center [575, 290] width 339 height 61
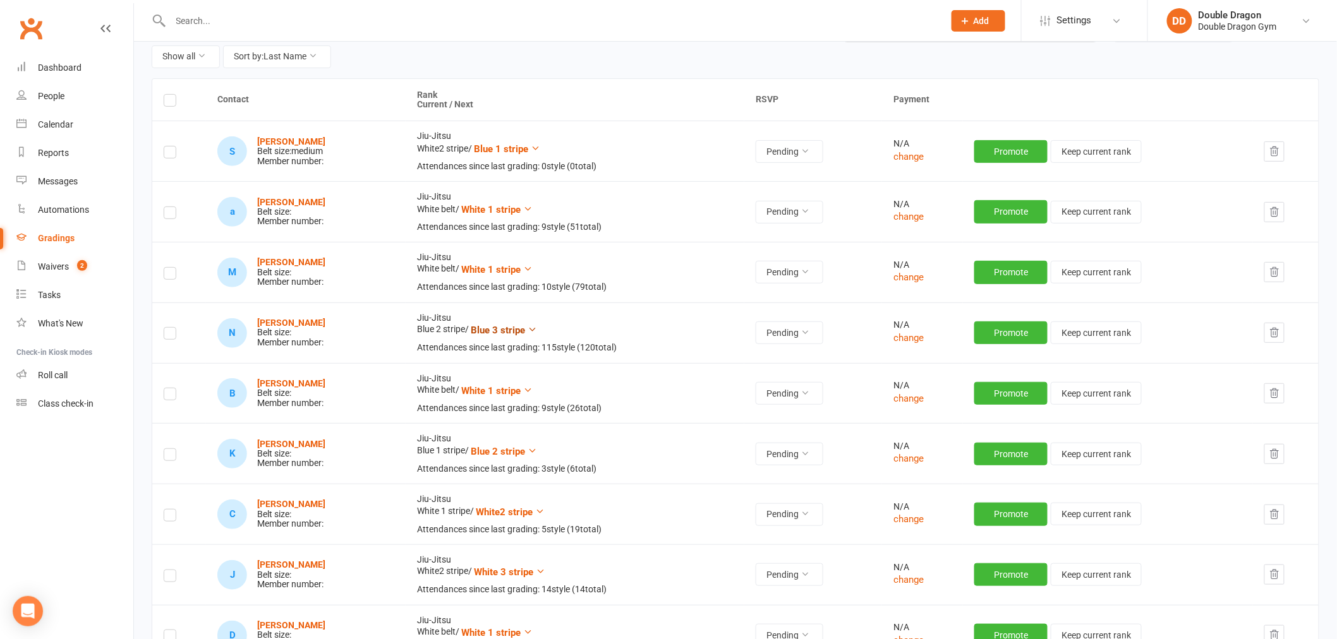
scroll to position [140, 0]
click at [514, 325] on span "Blue 3 stripe" at bounding box center [498, 329] width 54 height 11
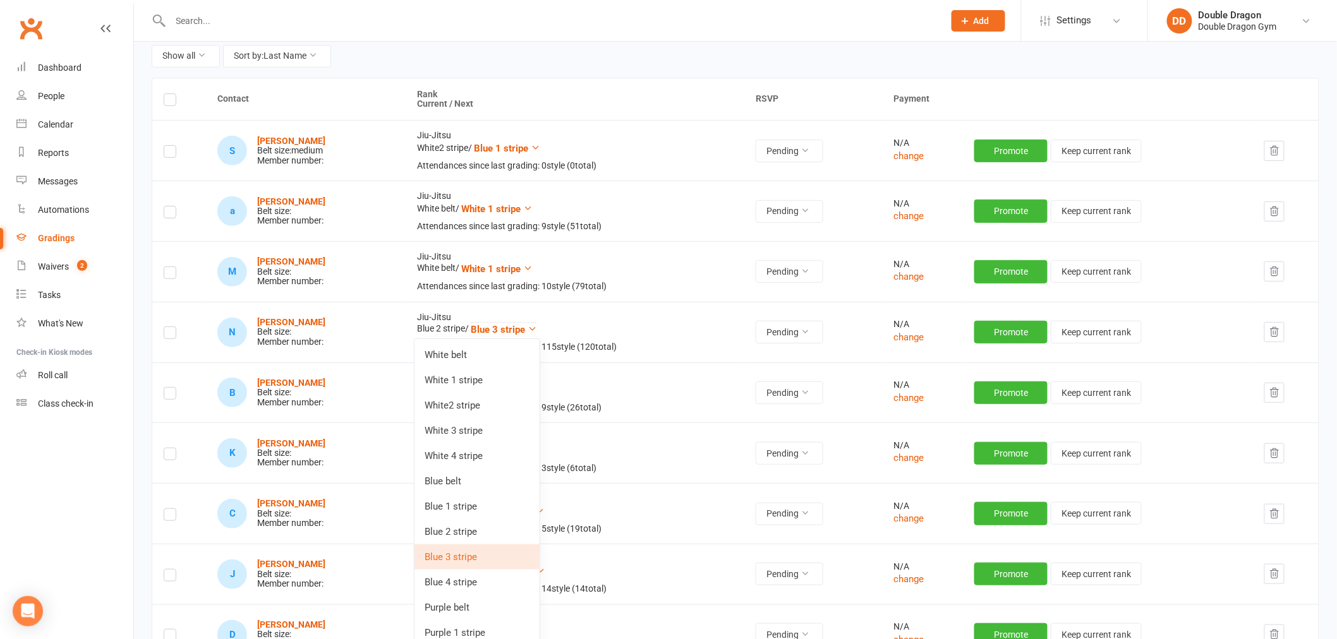
click at [473, 605] on link "Purple belt" at bounding box center [476, 607] width 125 height 25
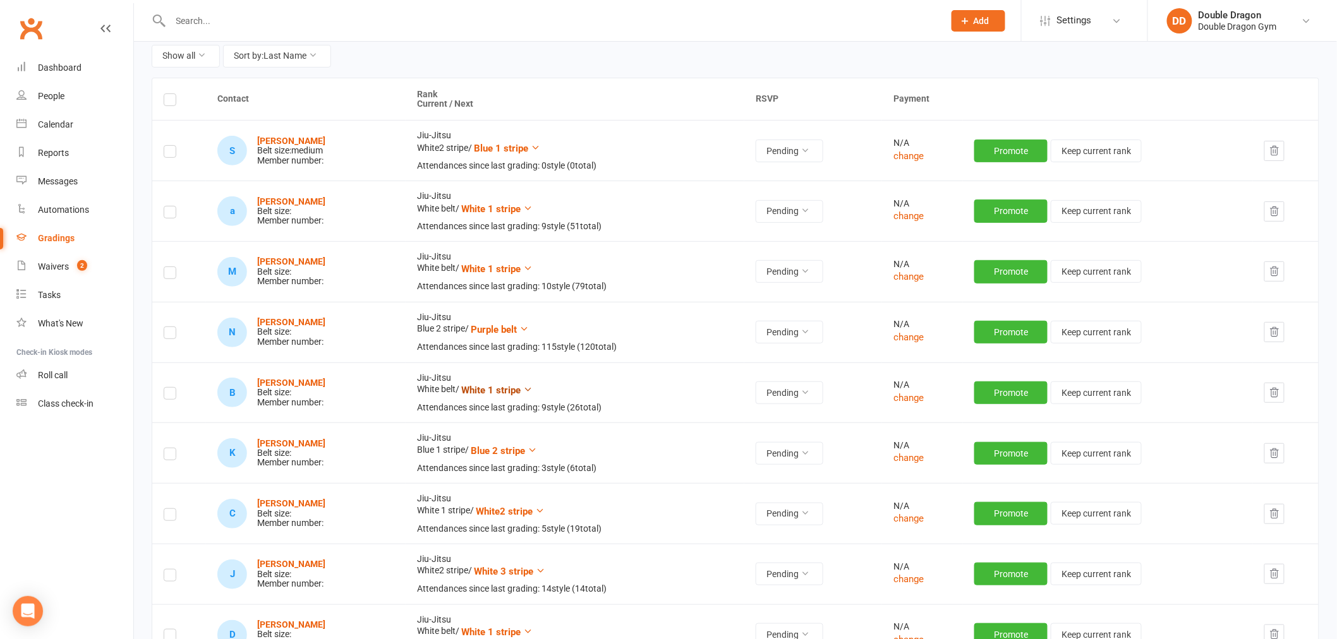
click at [521, 392] on span "White 1 stripe" at bounding box center [490, 390] width 59 height 11
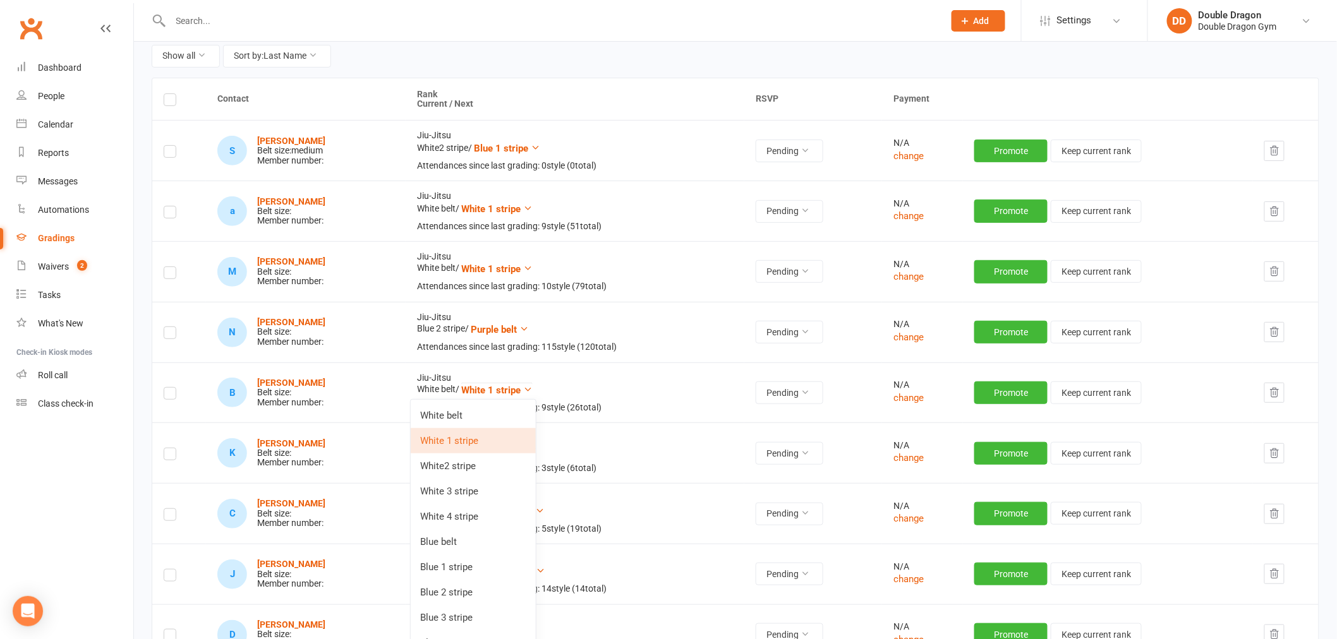
click at [655, 392] on td "Jiu-Jitsu White belt / White 1 stripe Attendances since last grading: 9 style (…" at bounding box center [575, 393] width 339 height 61
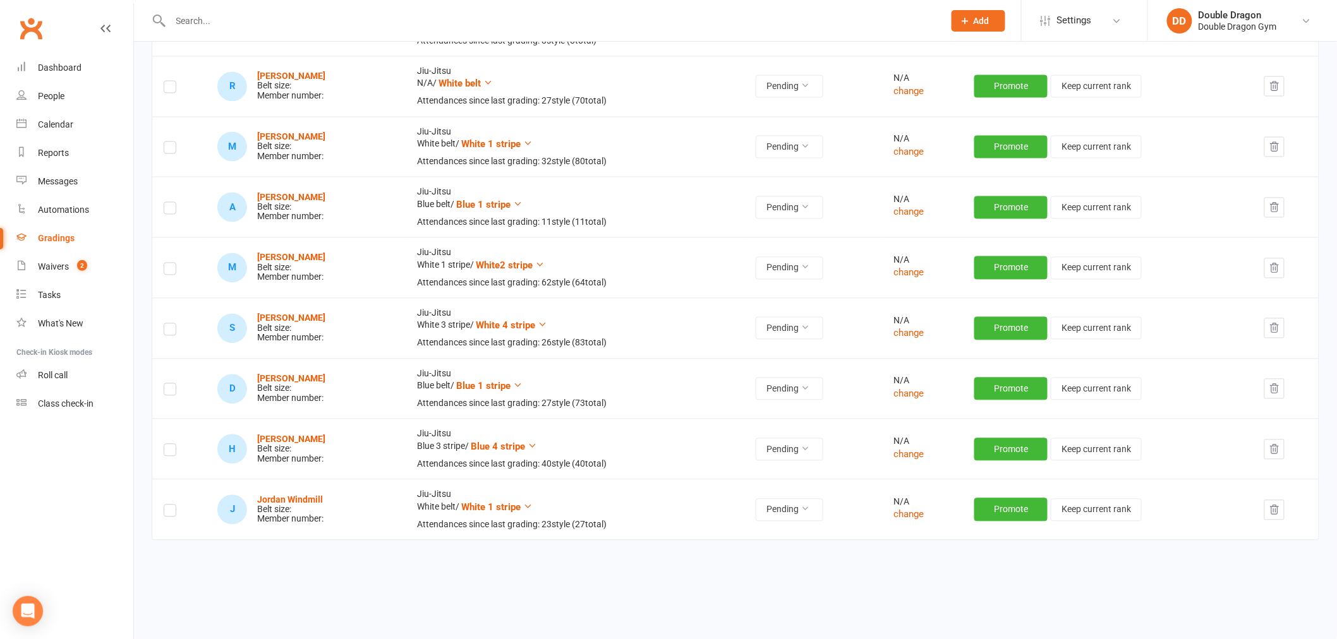
scroll to position [950, 0]
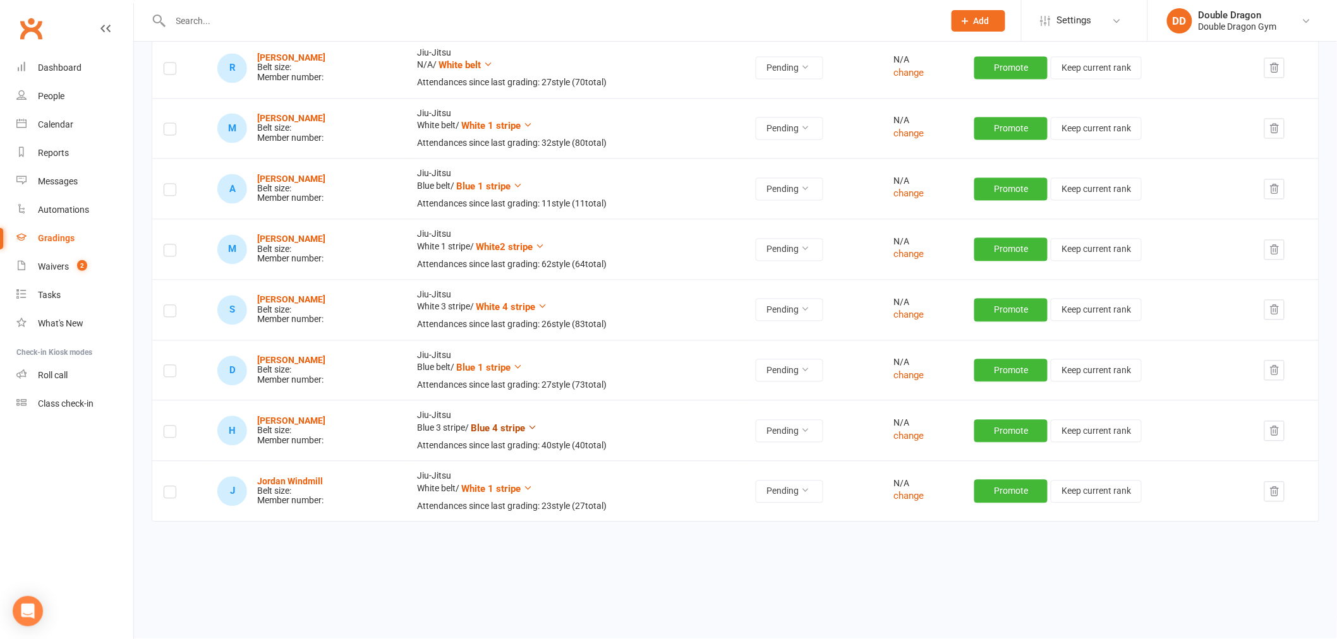
click at [513, 425] on span "Blue 4 stripe" at bounding box center [498, 428] width 54 height 11
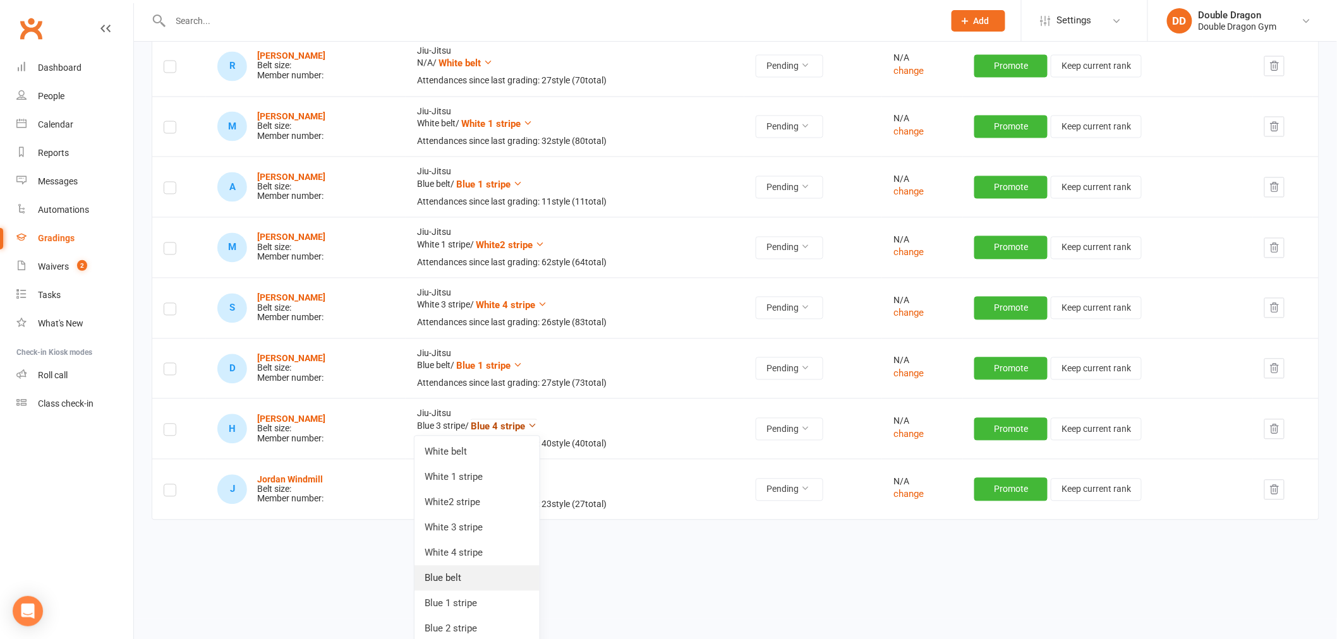
scroll to position [1090, 0]
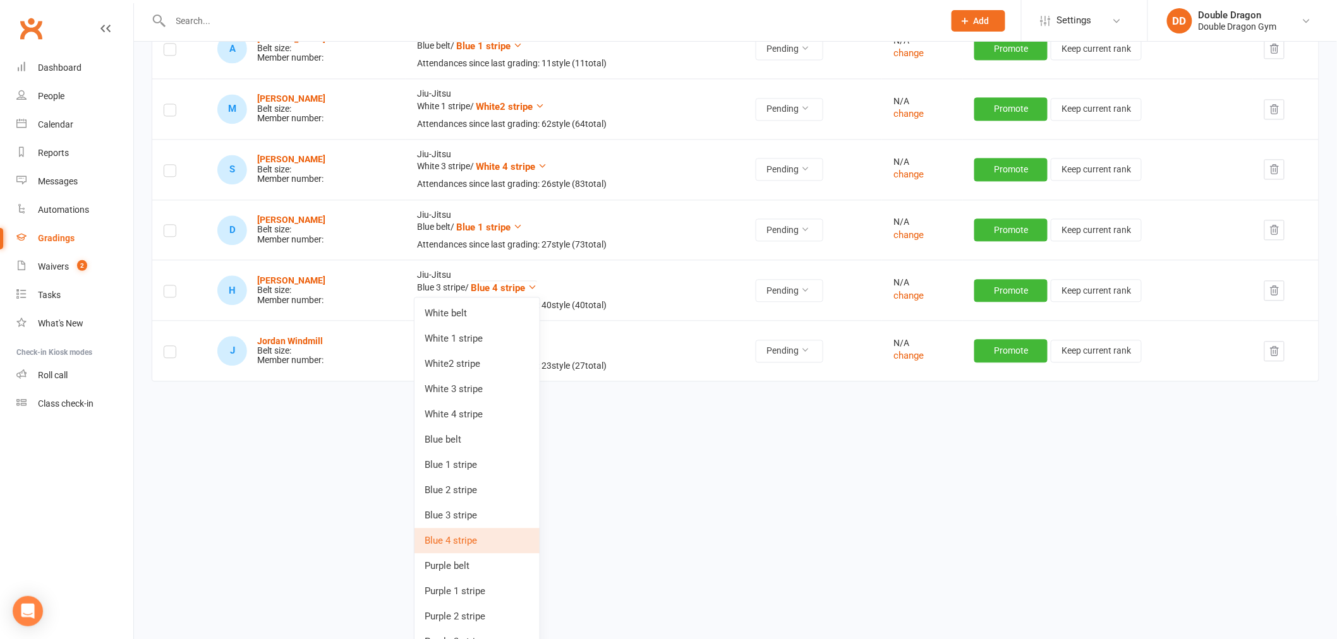
drag, startPoint x: 470, startPoint y: 564, endPoint x: 481, endPoint y: 567, distance: 11.2
click at [468, 565] on link "Purple belt" at bounding box center [476, 565] width 125 height 25
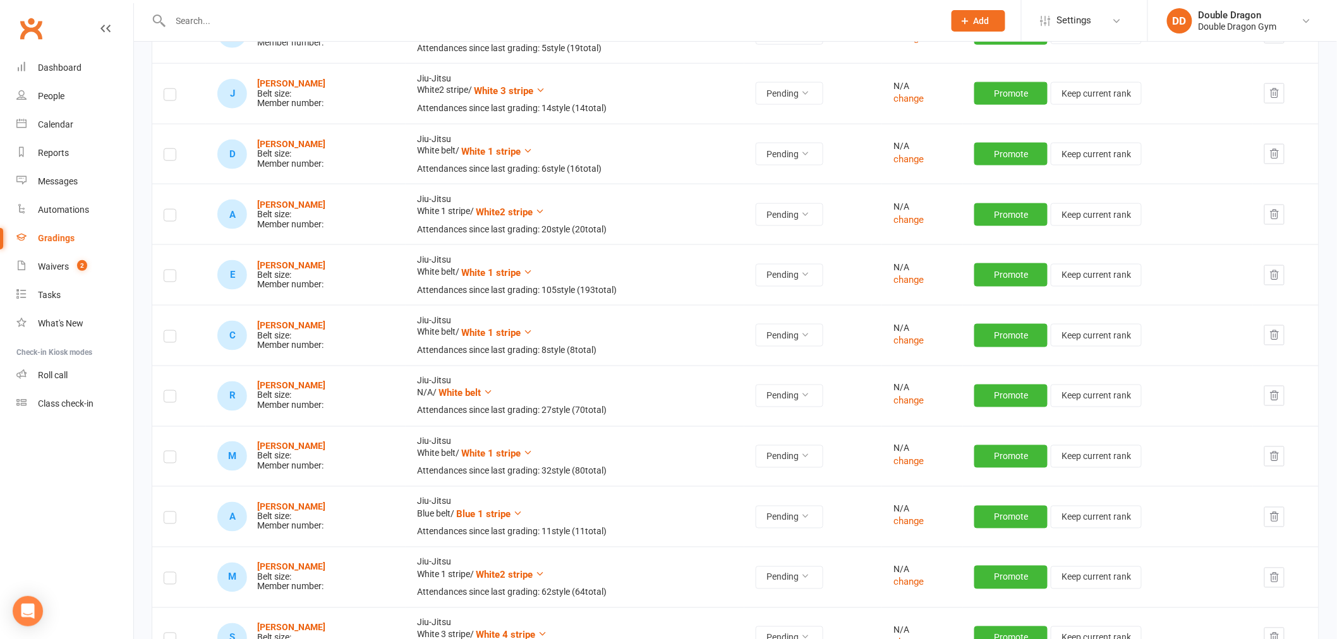
scroll to position [598, 0]
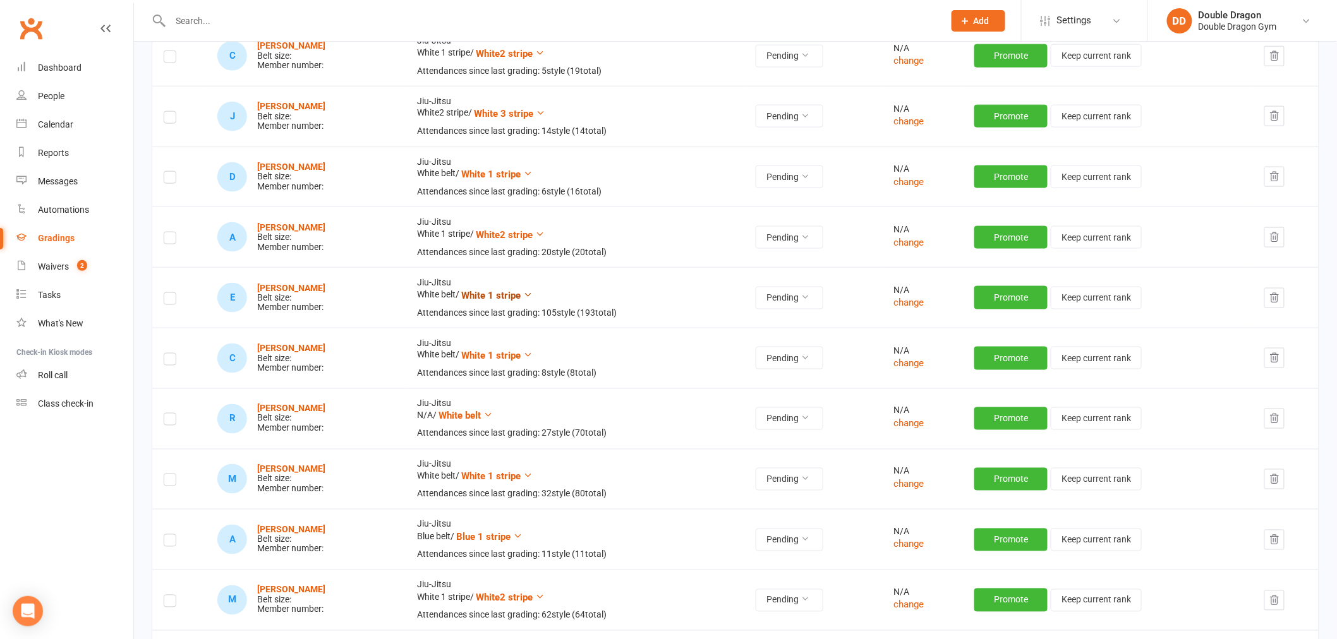
click at [521, 298] on span "White 1 stripe" at bounding box center [490, 295] width 59 height 11
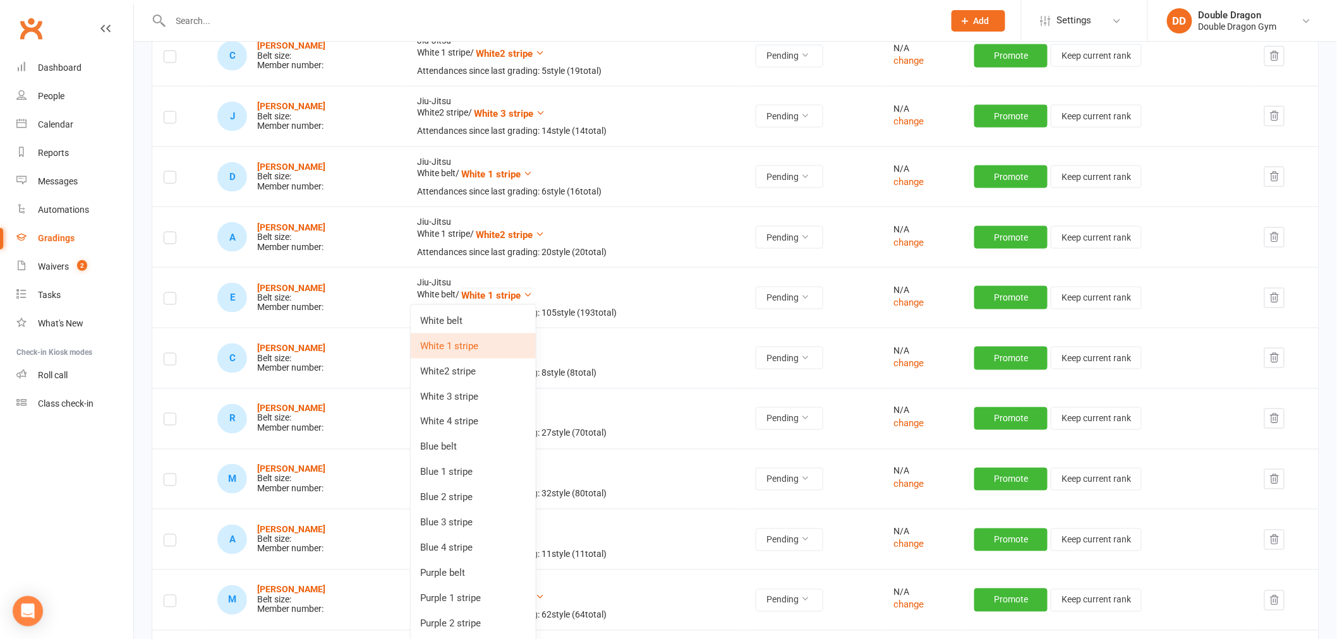
click at [491, 369] on link "White2 stripe" at bounding box center [473, 371] width 125 height 25
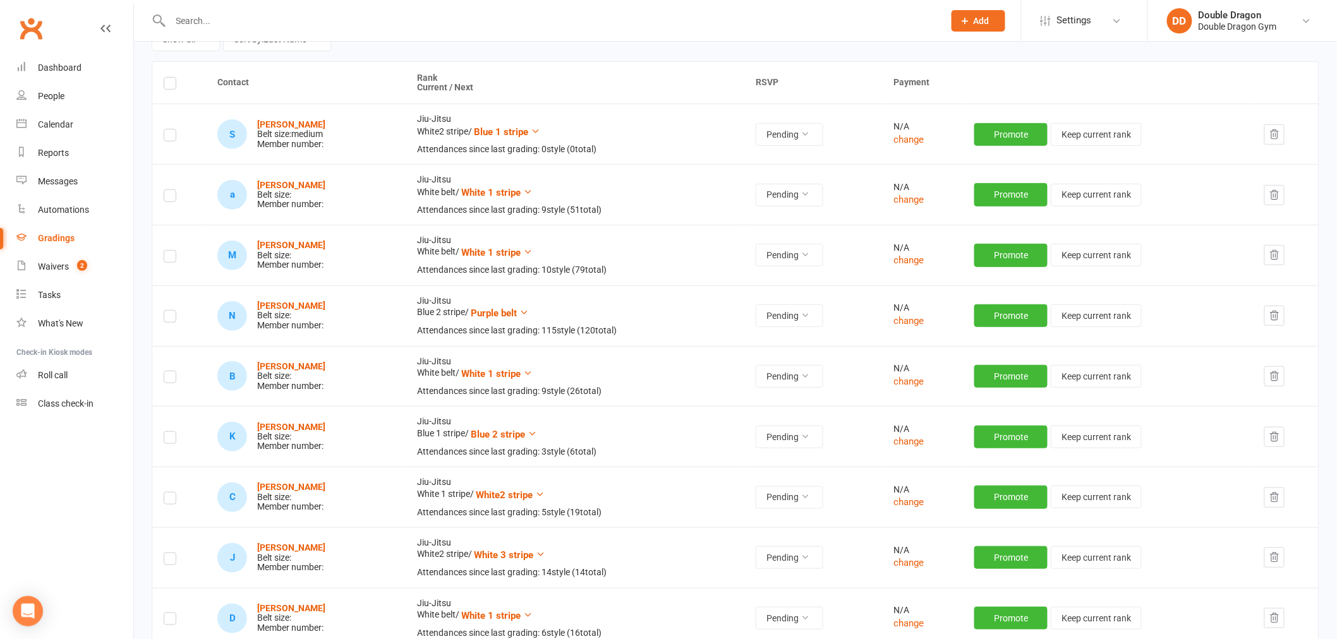
scroll to position [37, 0]
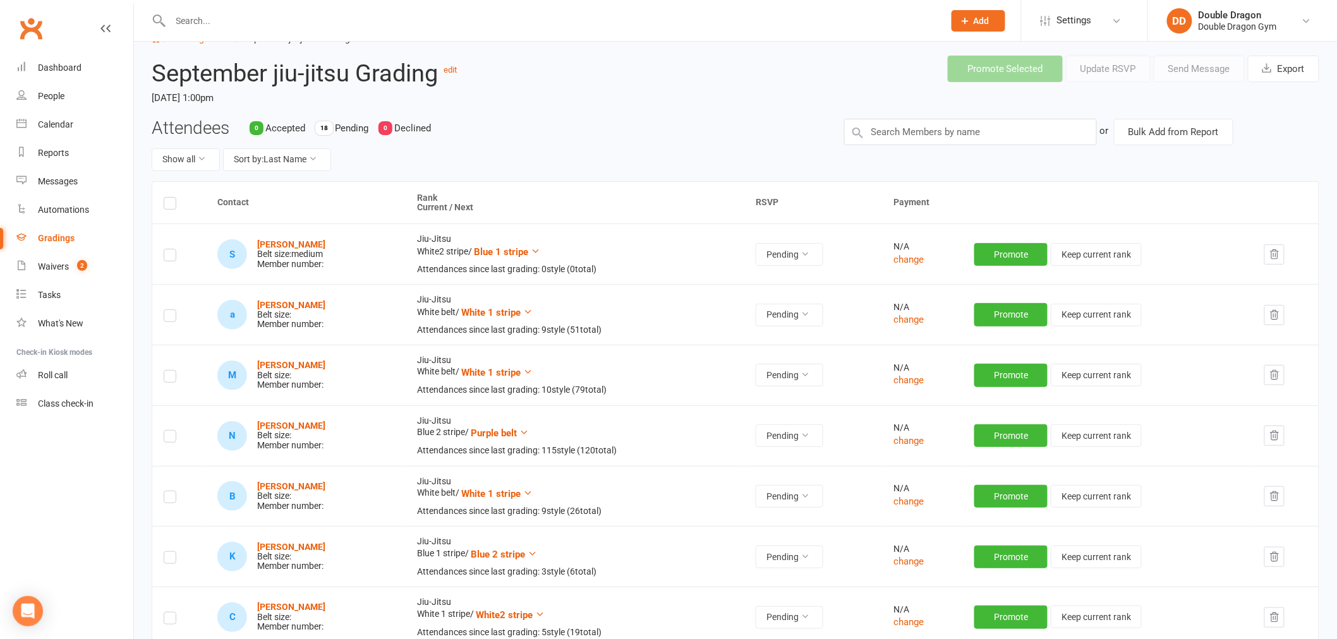
click at [172, 205] on label at bounding box center [170, 205] width 13 height 0
click at [172, 198] on input "checkbox" at bounding box center [170, 198] width 13 height 0
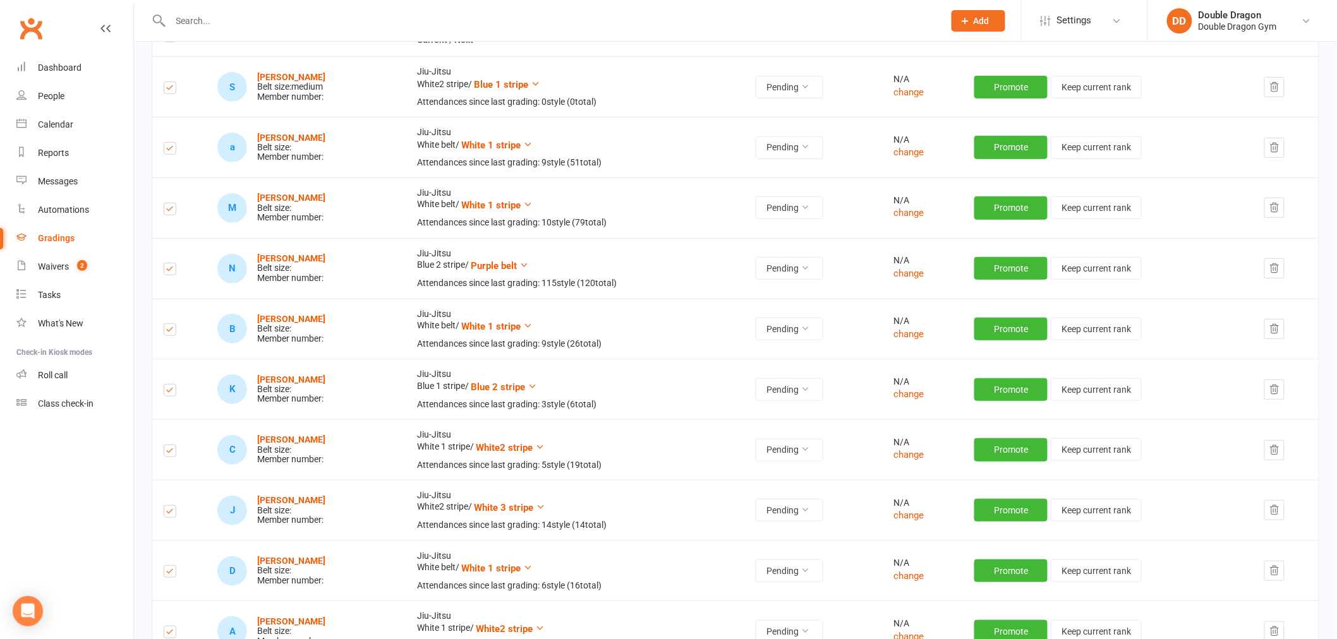
scroll to position [388, 0]
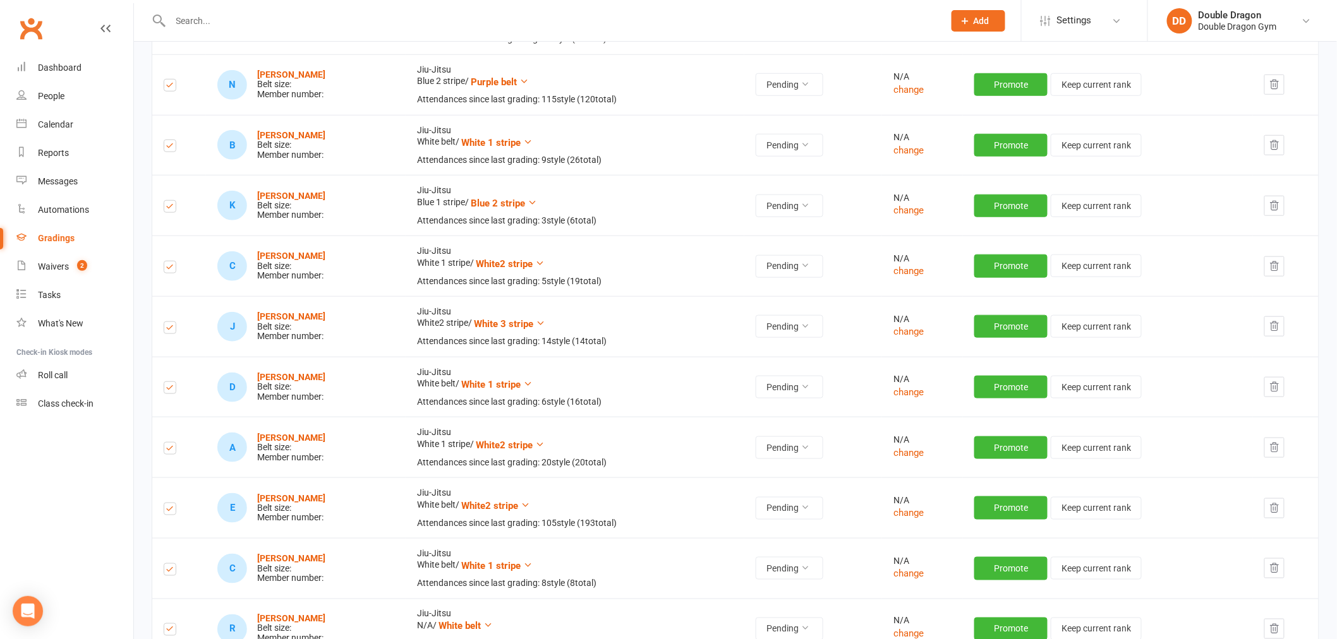
click at [169, 511] on label at bounding box center [170, 511] width 13 height 0
click at [169, 504] on input "checkbox" at bounding box center [170, 504] width 13 height 0
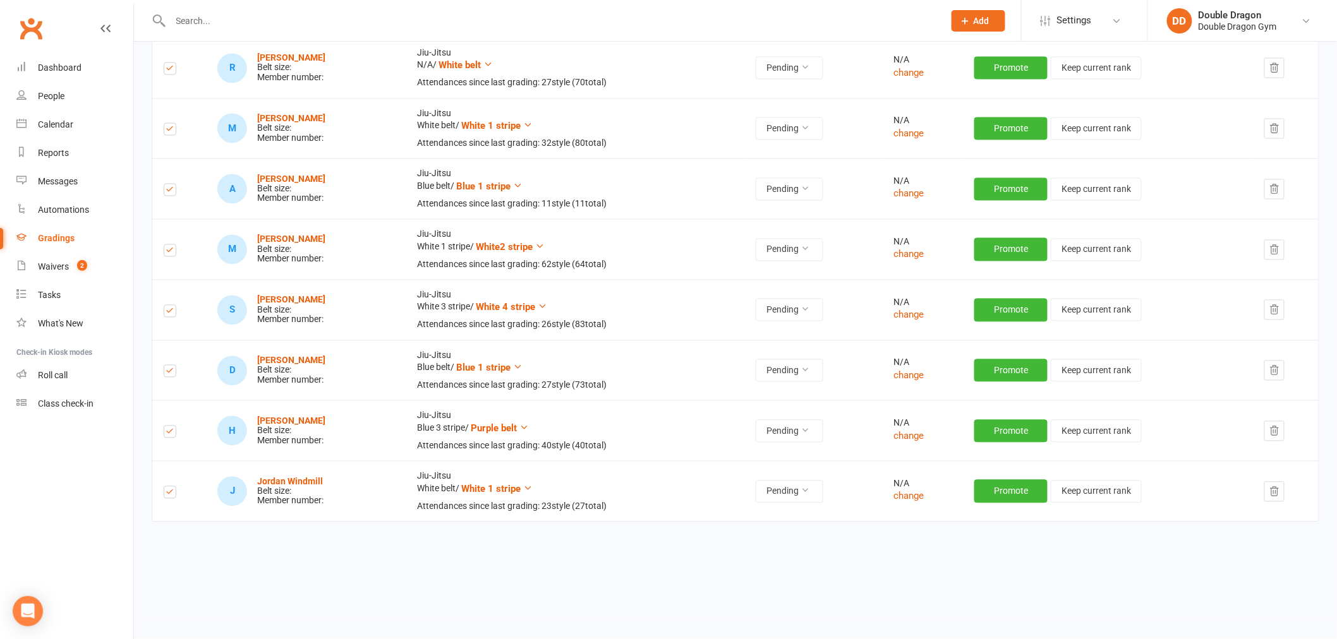
scroll to position [880, 0]
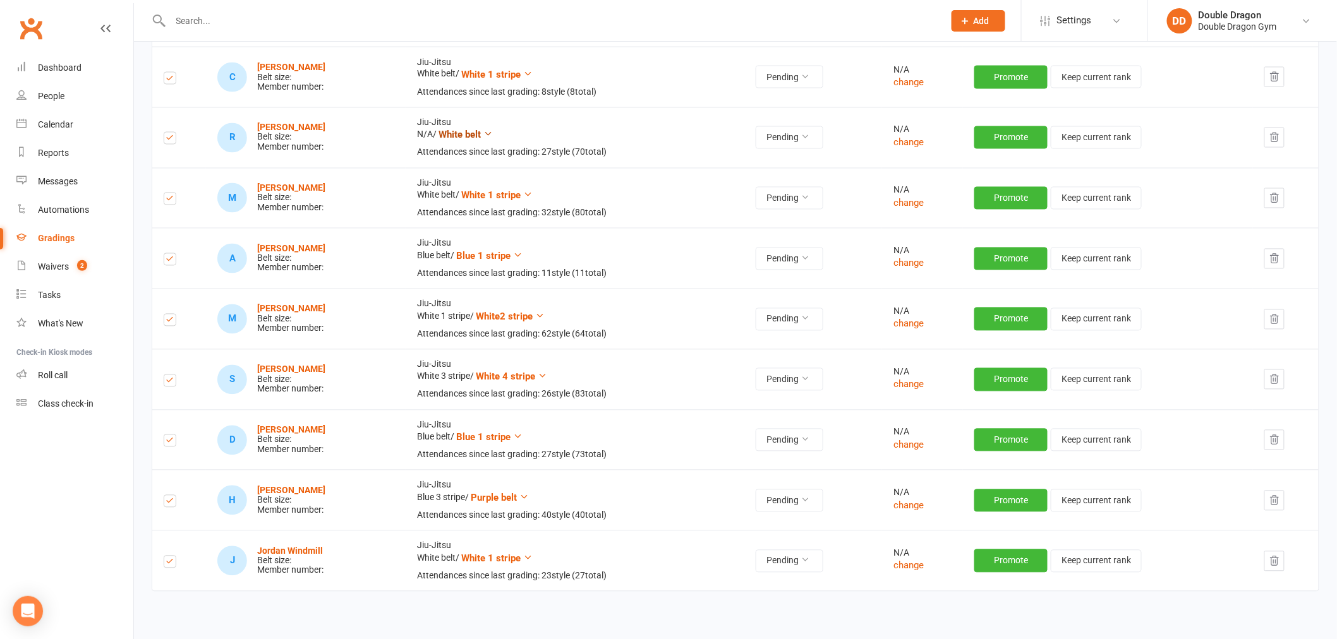
click at [481, 137] on span "White belt" at bounding box center [459, 135] width 42 height 11
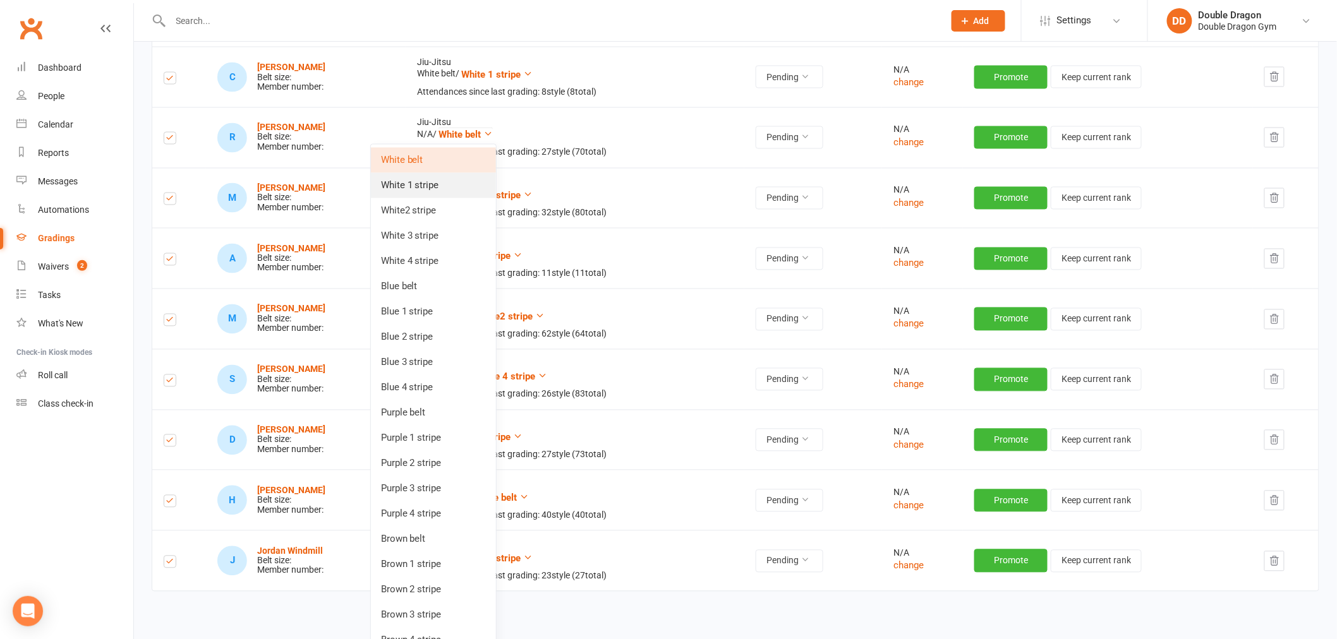
click at [438, 181] on link "White 1 stripe" at bounding box center [433, 185] width 125 height 25
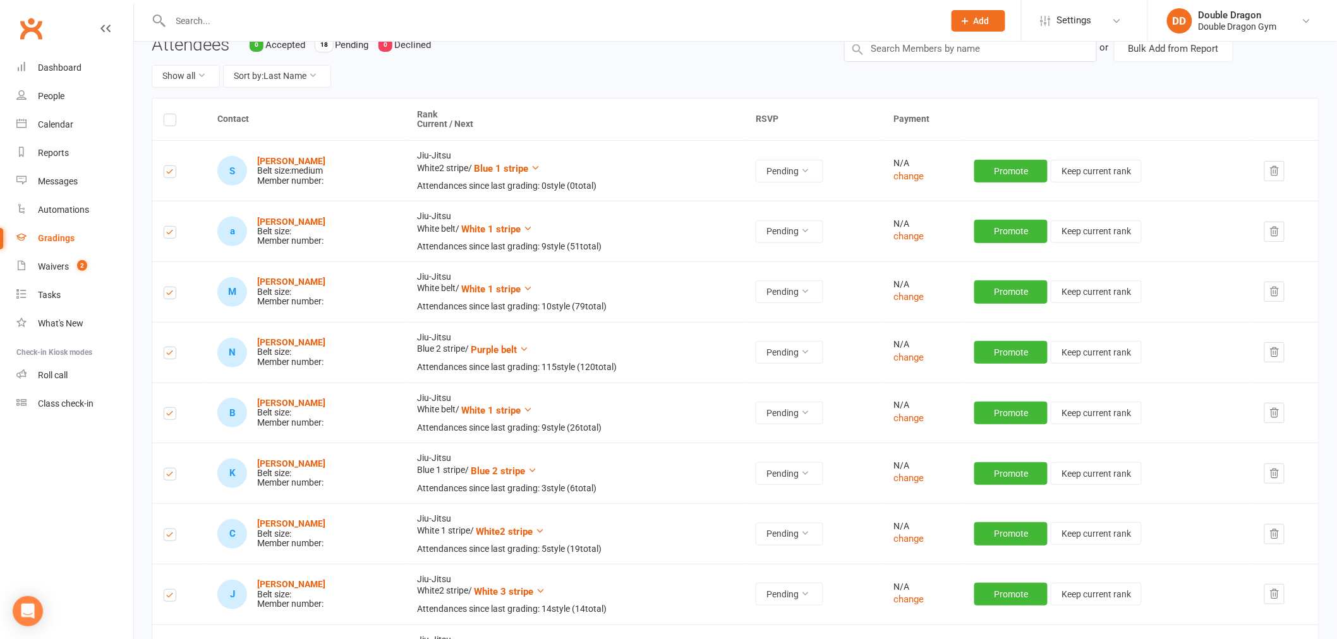
scroll to position [0, 0]
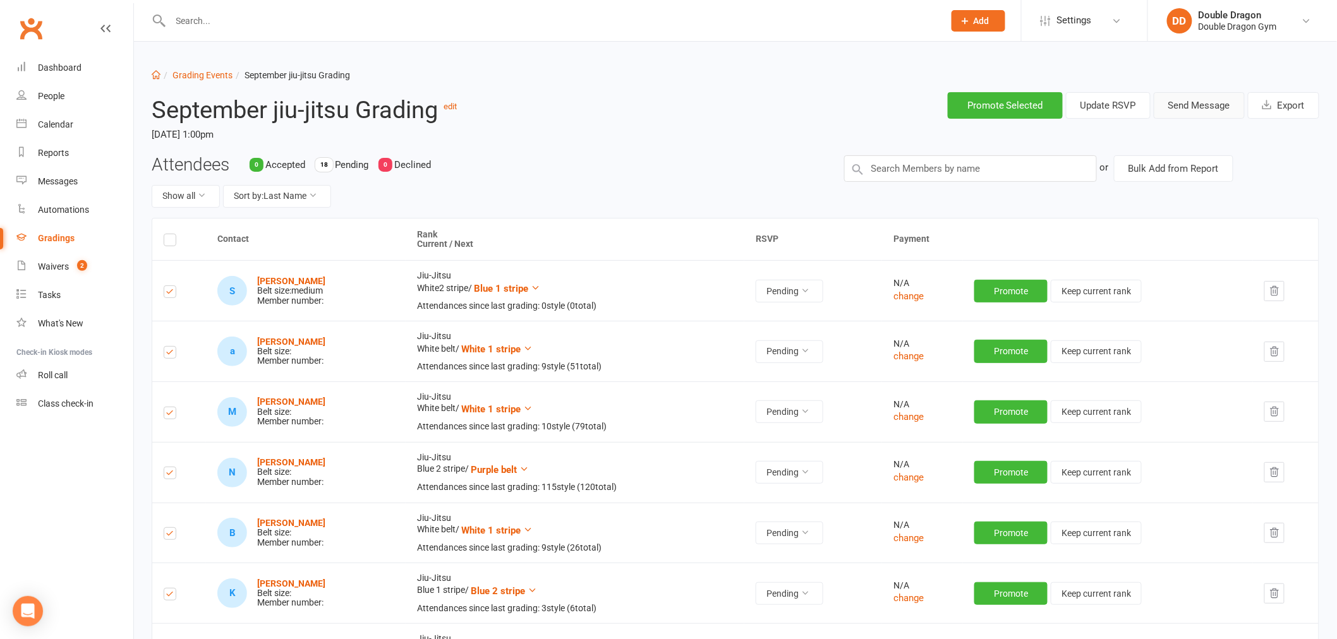
click at [1190, 106] on button "Send Message" at bounding box center [1199, 105] width 91 height 27
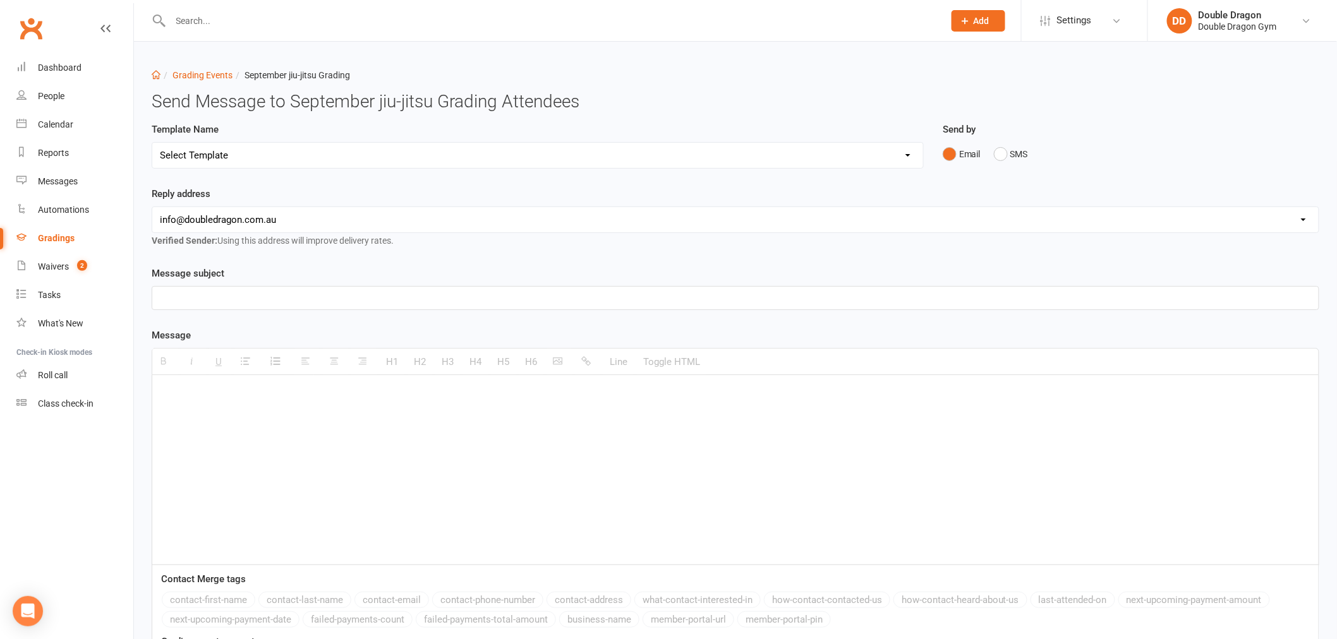
click at [291, 160] on select "Select Template [Email] Punching corona right in the dick👊 [Email] Boxing tryou…" at bounding box center [537, 155] width 771 height 25
click at [152, 143] on select "Select Template [Email] Punching corona right in the dick👊 [Email] Boxing tryou…" at bounding box center [537, 155] width 771 height 25
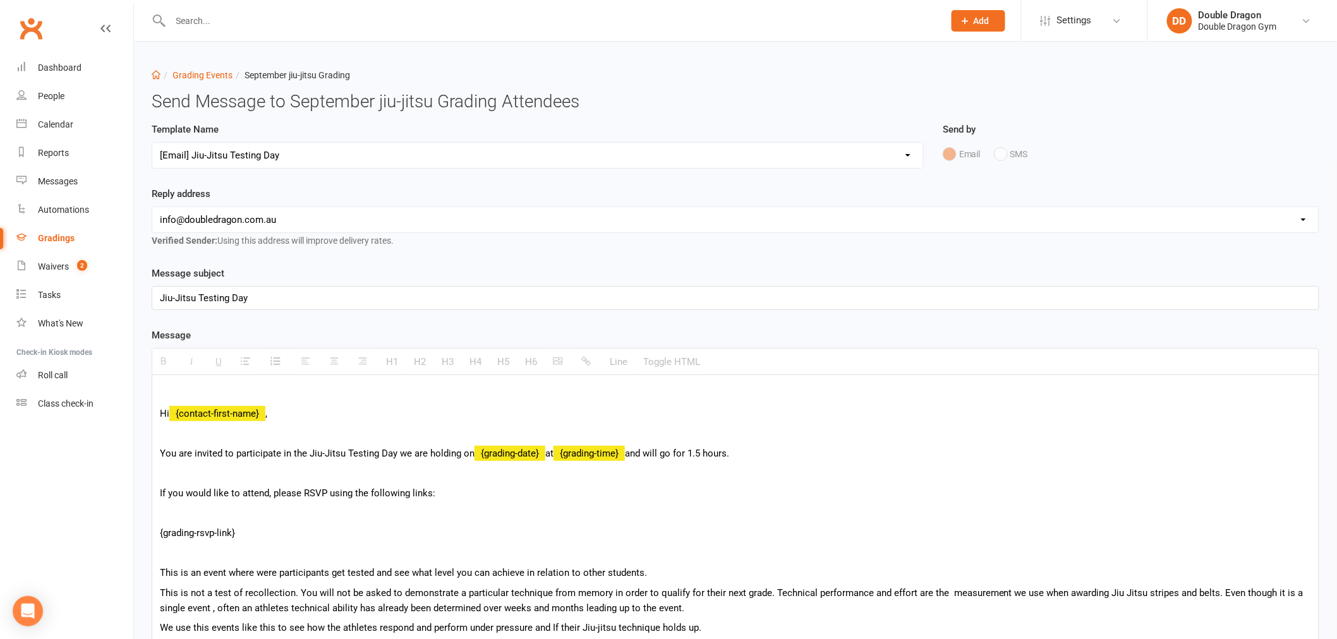
click at [308, 160] on select "Select Template [Email] Punching corona right in the dick👊 [Email] Boxing tryou…" at bounding box center [537, 155] width 771 height 25
click at [152, 143] on select "Select Template [Email] Punching corona right in the dick👊 [Email] Boxing tryou…" at bounding box center [537, 155] width 771 height 25
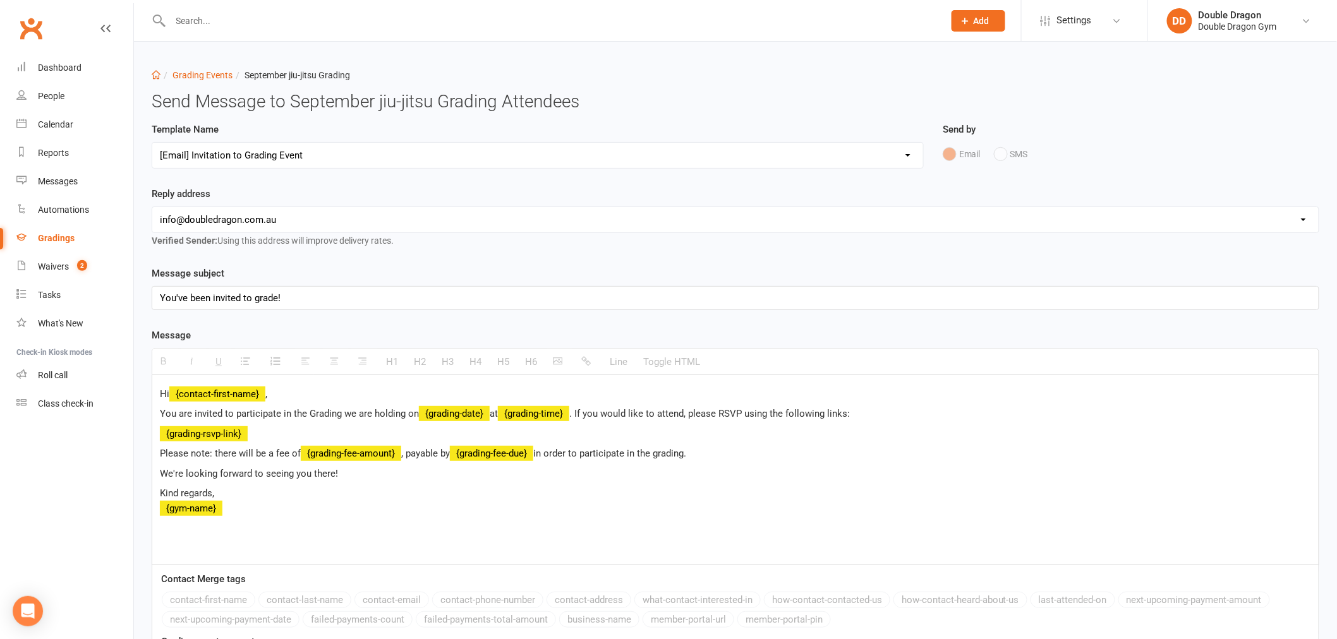
click at [295, 172] on div "Template Name Select Template [Email] Punching corona right in the dick👊 [Email…" at bounding box center [537, 154] width 791 height 64
click at [304, 147] on select "Select Template [Email] Punching corona right in the dick👊 [Email] Boxing tryou…" at bounding box center [537, 155] width 771 height 25
click at [152, 143] on select "Select Template [Email] Punching corona right in the dick👊 [Email] Boxing tryou…" at bounding box center [537, 155] width 771 height 25
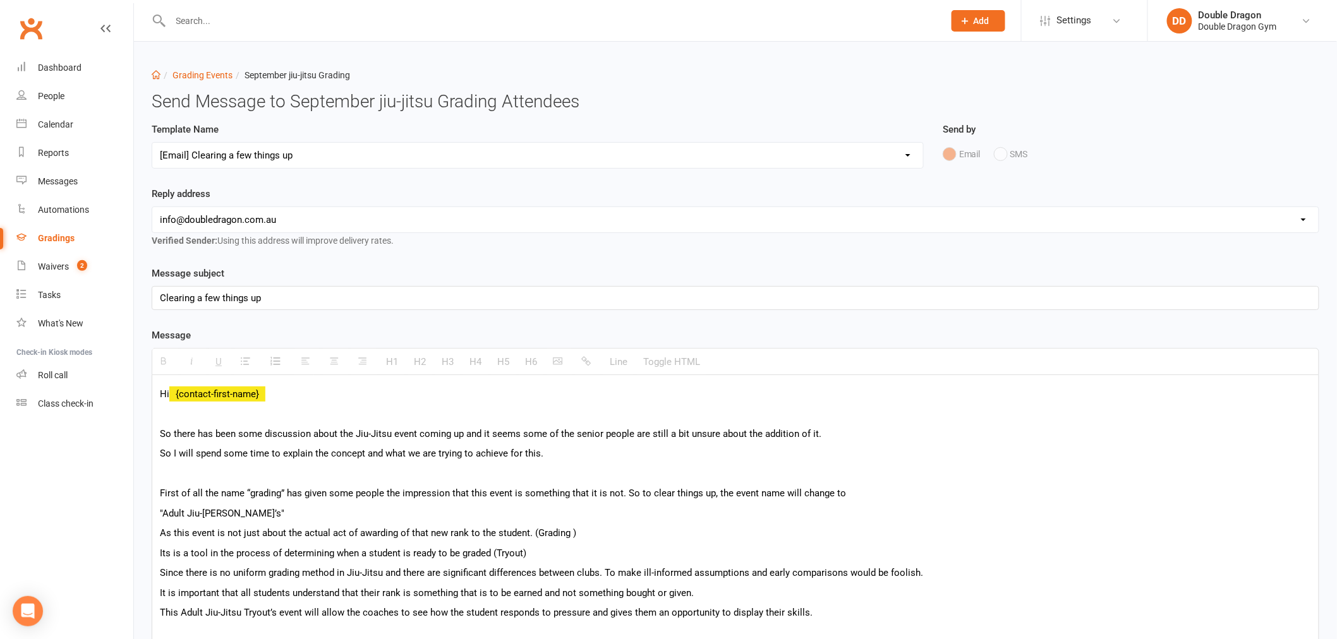
click at [321, 161] on select "Select Template [Email] Punching corona right in the dick👊 [Email] Boxing tryou…" at bounding box center [537, 155] width 771 height 25
select select "7"
click at [152, 143] on select "Select Template [Email] Punching corona right in the dick👊 [Email] Boxing tryou…" at bounding box center [537, 155] width 771 height 25
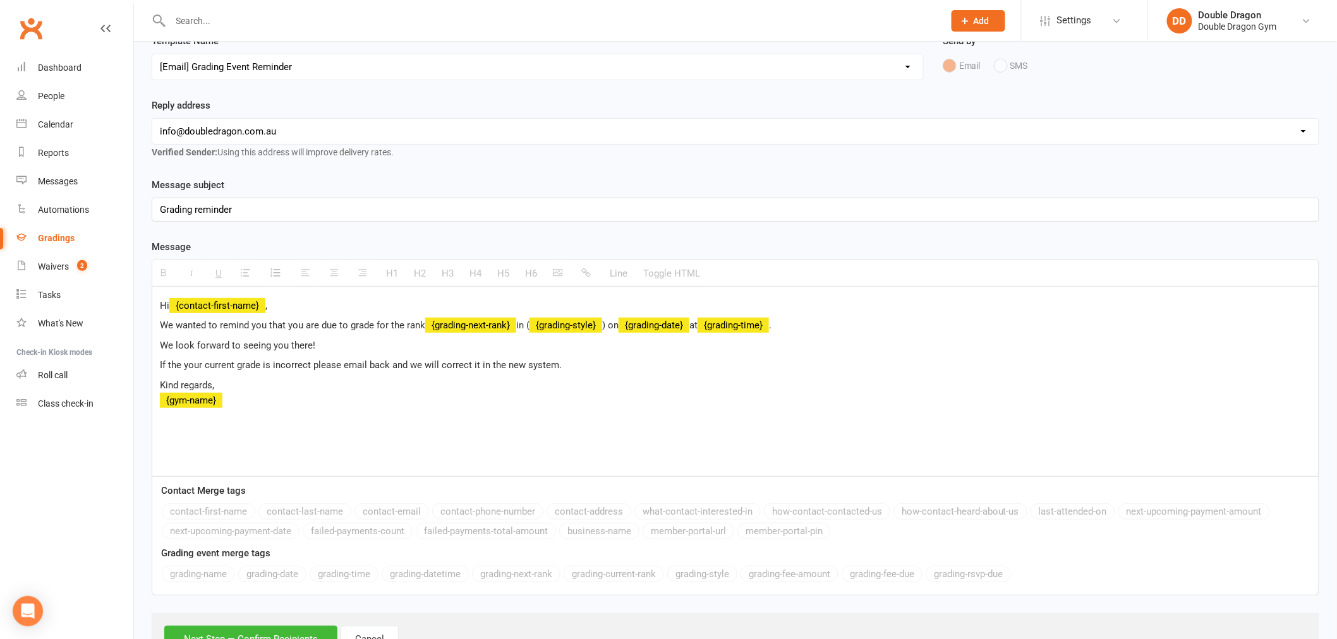
scroll to position [143, 0]
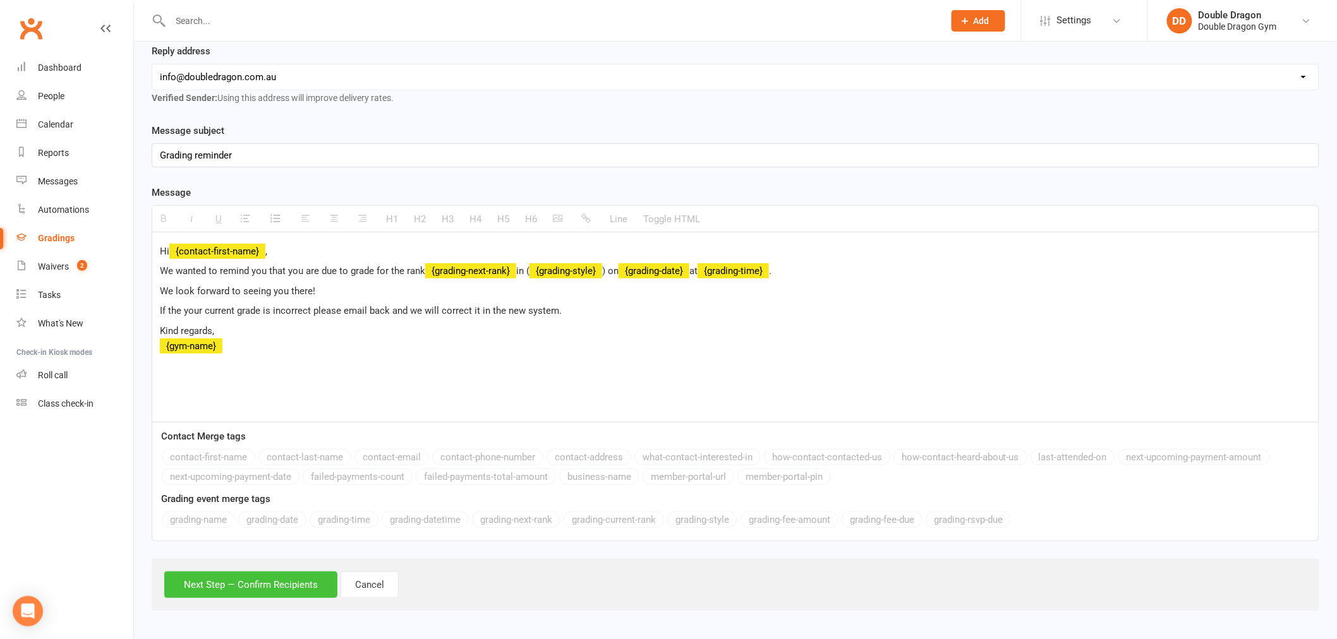
click at [277, 579] on button "Next Step — Confirm Recipients" at bounding box center [250, 585] width 173 height 27
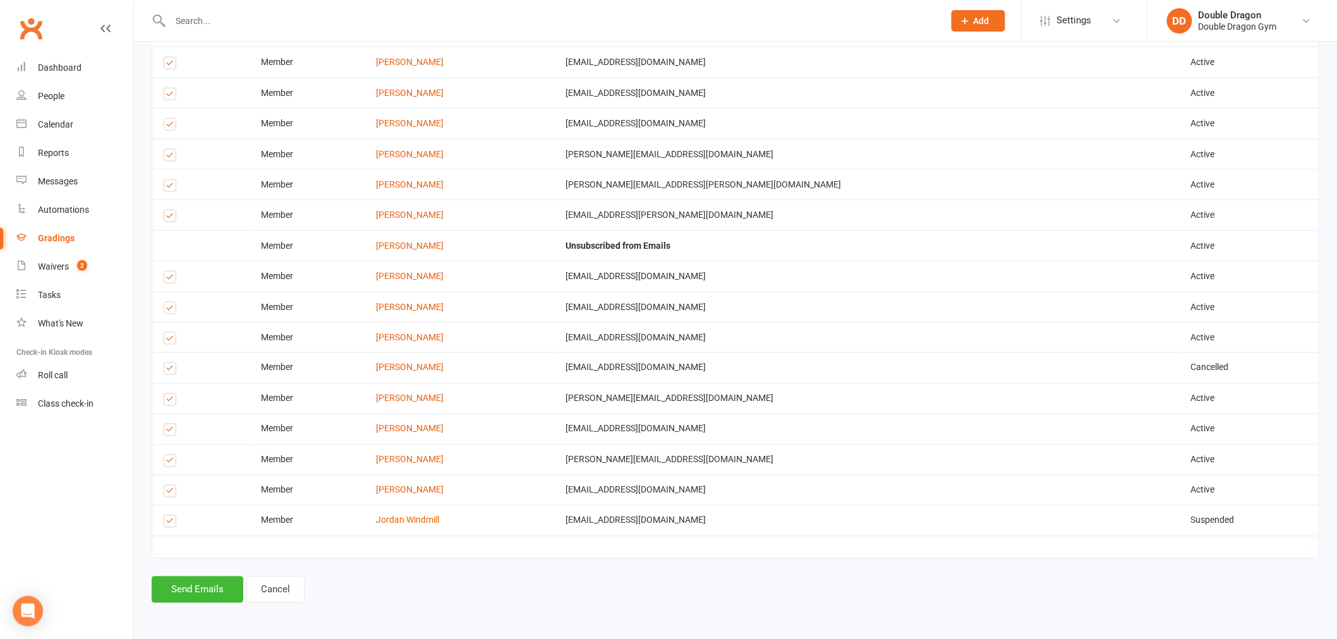
scroll to position [658, 0]
click at [209, 593] on button "Send Emails" at bounding box center [198, 590] width 92 height 27
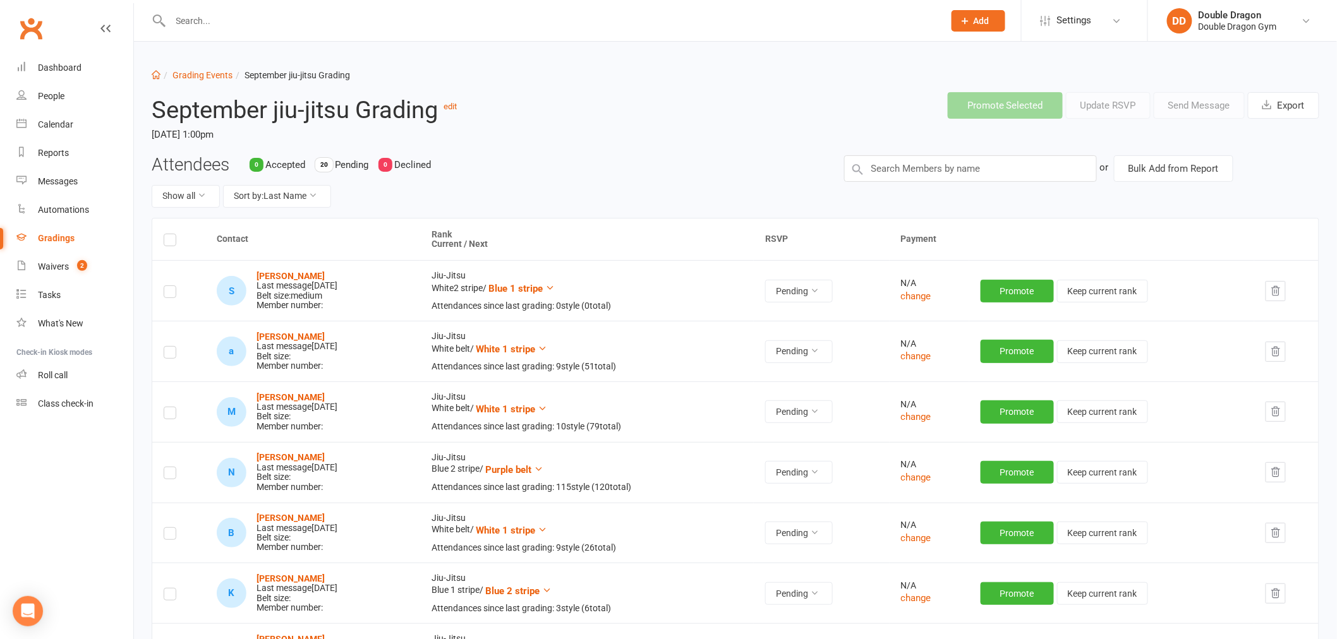
click at [169, 242] on label at bounding box center [170, 242] width 13 height 0
click at [169, 234] on input "checkbox" at bounding box center [170, 234] width 13 height 0
click at [1002, 169] on input "text" at bounding box center [970, 168] width 253 height 27
click at [1182, 95] on button "Send Message" at bounding box center [1199, 105] width 91 height 27
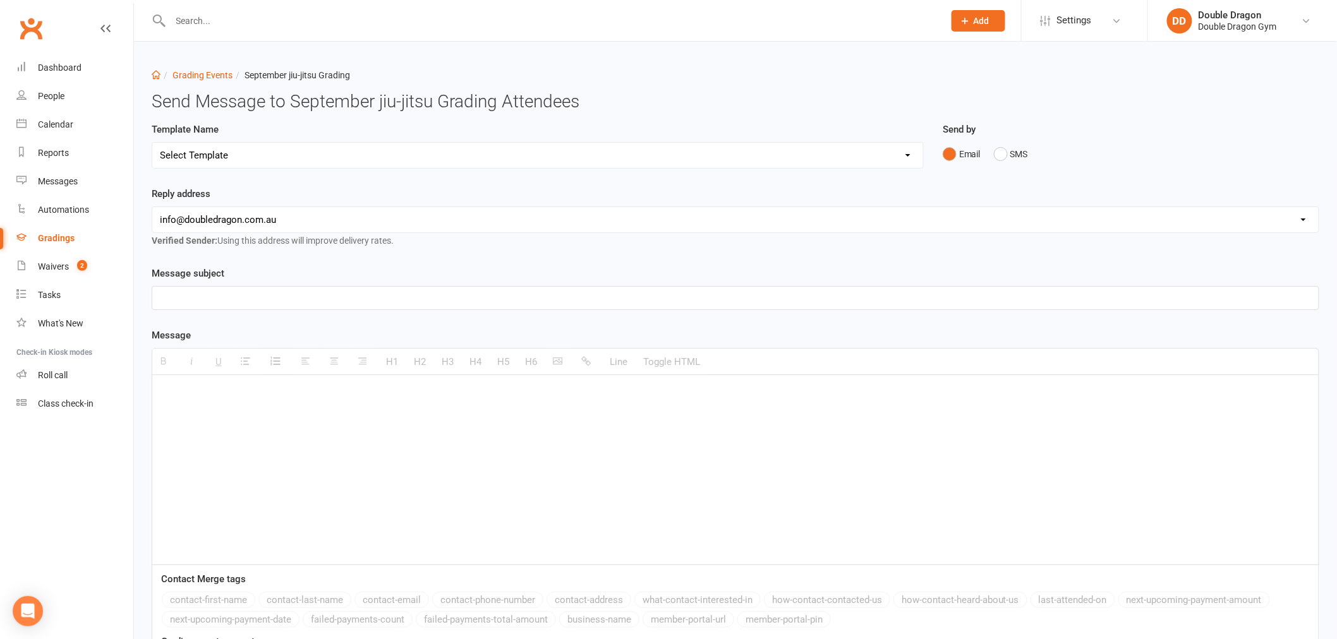
click at [310, 152] on select "Select Template [Email] Punching corona right in the dick👊 [Email] Boxing tryou…" at bounding box center [537, 155] width 771 height 25
click at [152, 143] on select "Select Template [Email] Punching corona right in the dick👊 [Email] Boxing tryou…" at bounding box center [537, 155] width 771 height 25
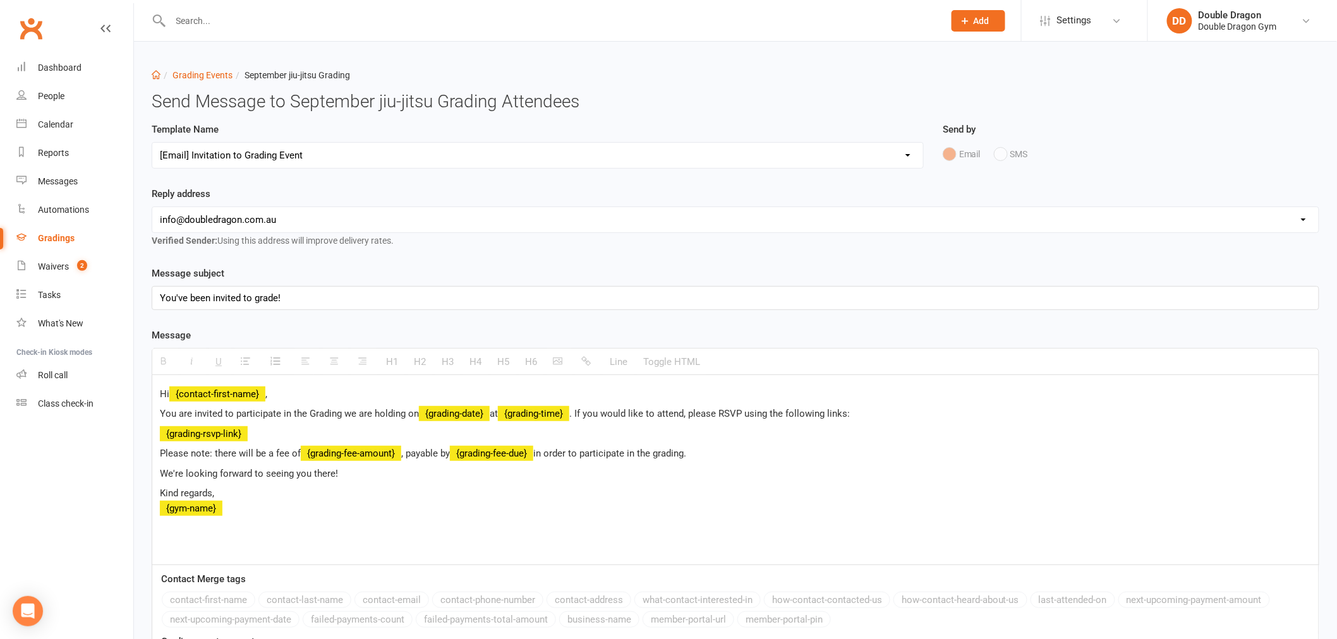
click at [335, 149] on select "Select Template [Email] Punching corona right in the dick👊 [Email] Boxing tryou…" at bounding box center [537, 155] width 771 height 25
click at [152, 143] on select "Select Template [Email] Punching corona right in the dick👊 [Email] Boxing tryou…" at bounding box center [537, 155] width 771 height 25
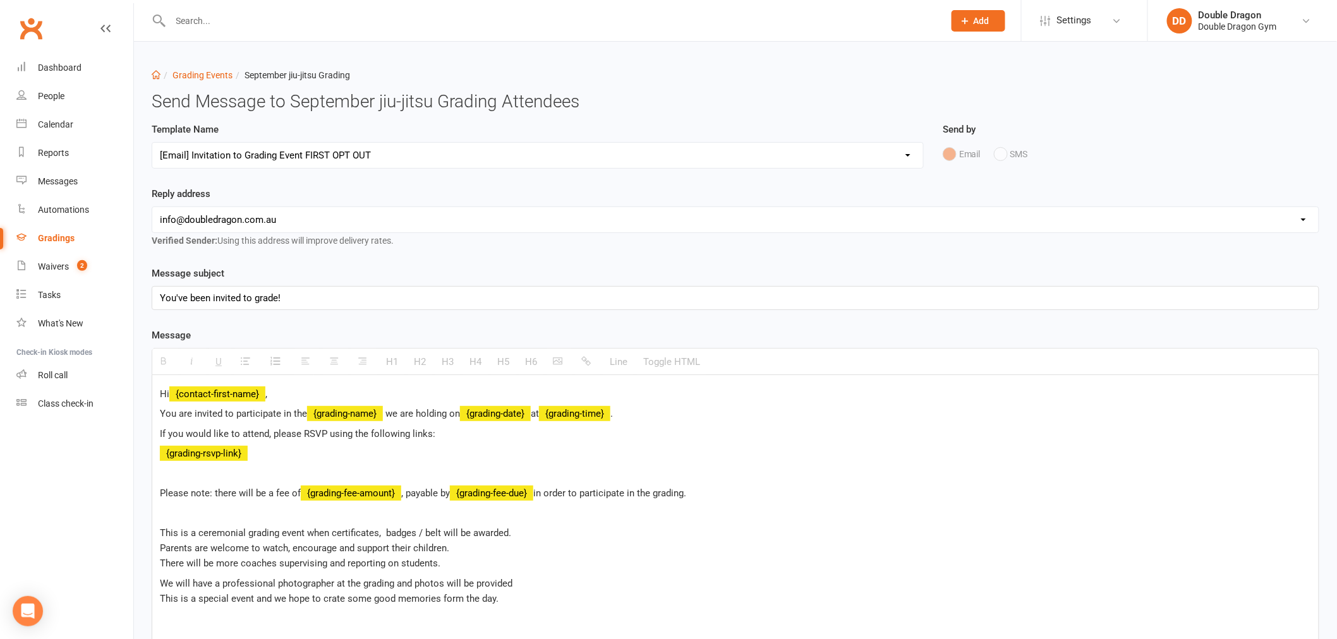
click at [300, 159] on select "Select Template [Email] Punching corona right in the dick👊 [Email] Boxing tryou…" at bounding box center [537, 155] width 771 height 25
select select "11"
click at [152, 143] on select "Select Template [Email] Punching corona right in the dick👊 [Email] Boxing tryou…" at bounding box center [537, 155] width 771 height 25
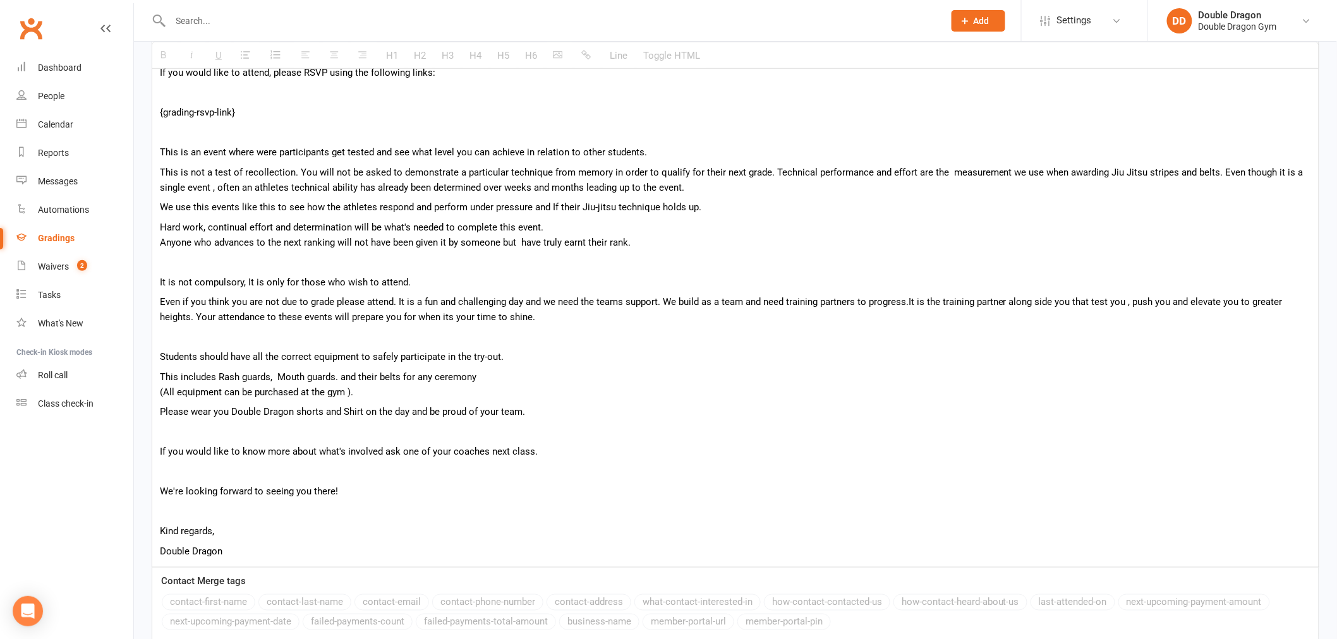
scroll to position [351, 0]
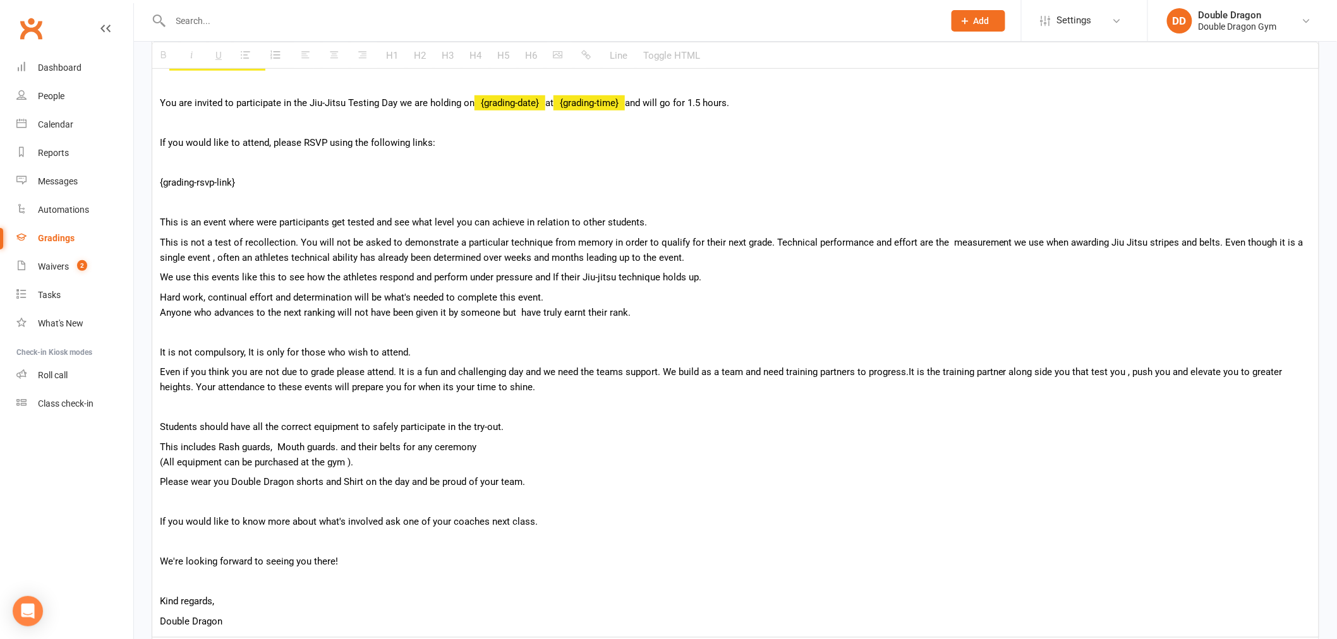
drag, startPoint x: 375, startPoint y: 373, endPoint x: 158, endPoint y: 358, distance: 217.2
click at [158, 358] on div "Hi {contact-first-name} , You are invited to participate in the Jiu-Jitsu Testi…" at bounding box center [735, 331] width 1166 height 613
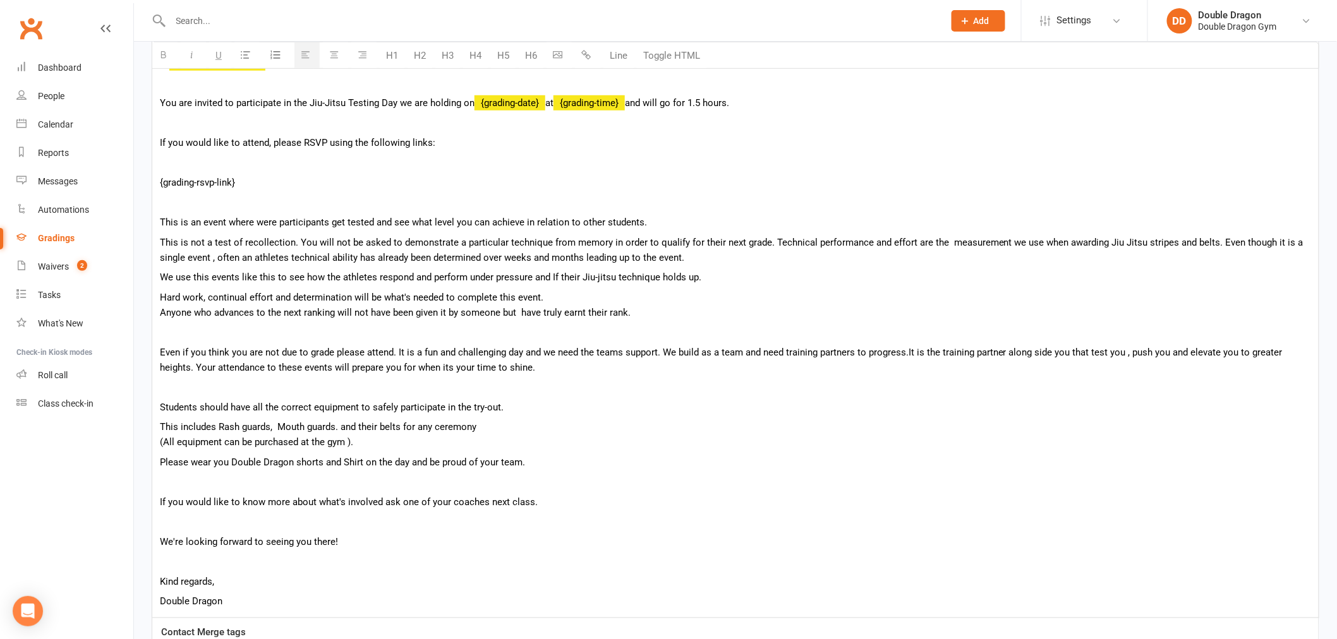
drag, startPoint x: 245, startPoint y: 186, endPoint x: 255, endPoint y: 179, distance: 12.3
click at [255, 179] on p "{grading-rsvp-link}" at bounding box center [735, 182] width 1151 height 15
click at [178, 169] on p at bounding box center [735, 162] width 1151 height 15
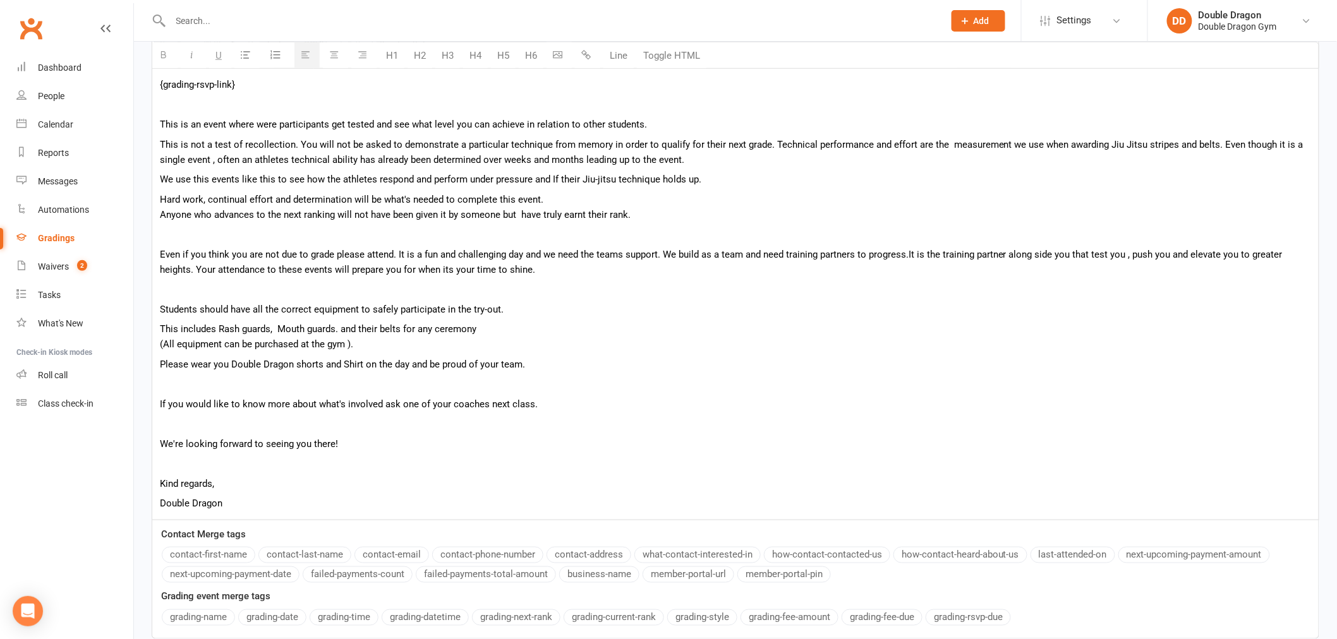
scroll to position [547, 0]
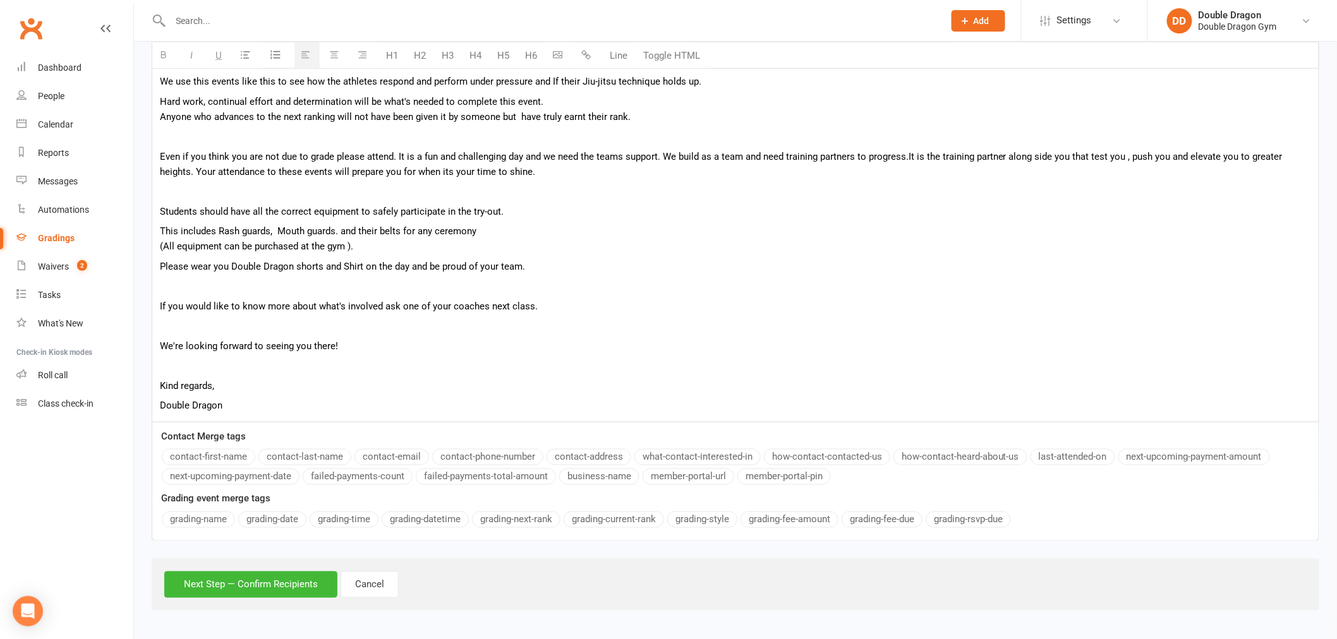
click at [994, 523] on button "grading-rsvp-due" at bounding box center [968, 520] width 85 height 16
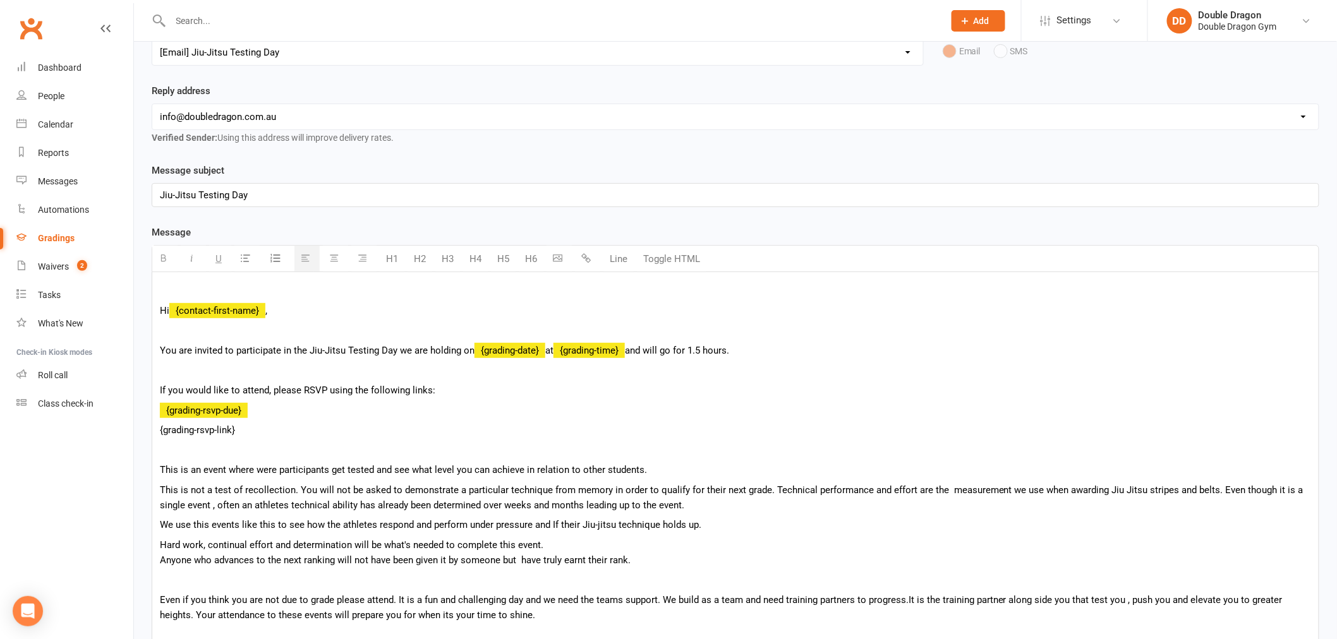
scroll to position [125, 0]
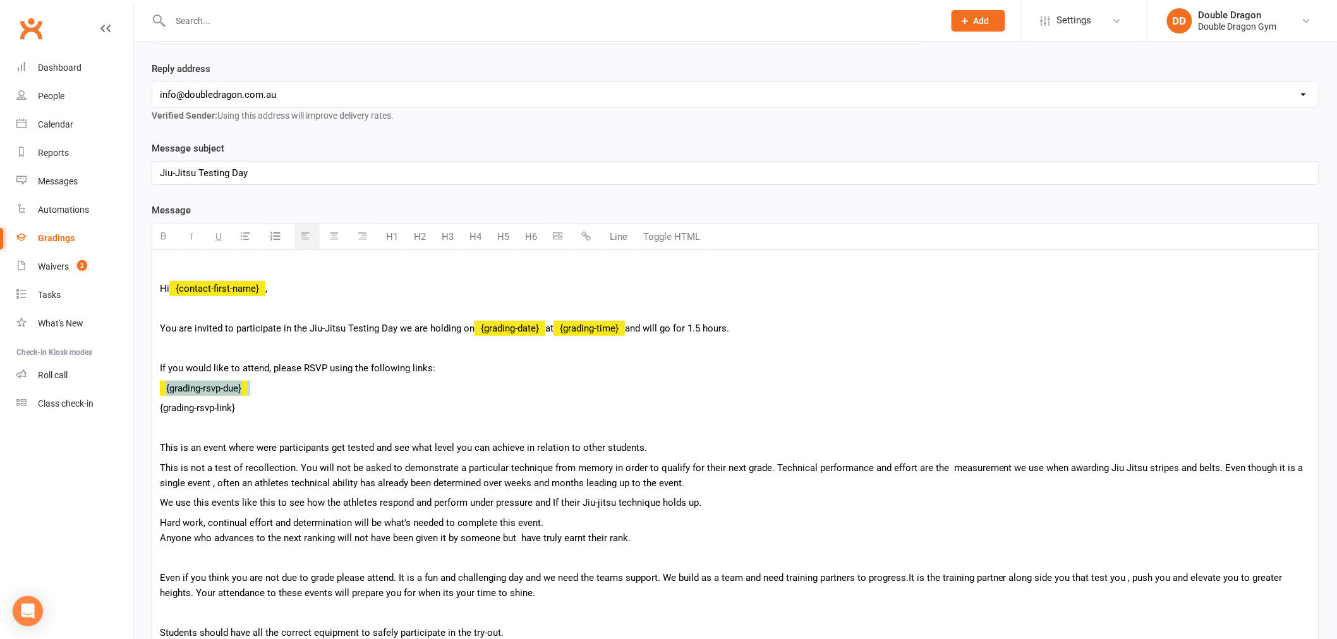
drag, startPoint x: 256, startPoint y: 389, endPoint x: 159, endPoint y: 389, distance: 96.7
click at [160, 389] on p "{grading-rsvp-due}" at bounding box center [735, 388] width 1151 height 15
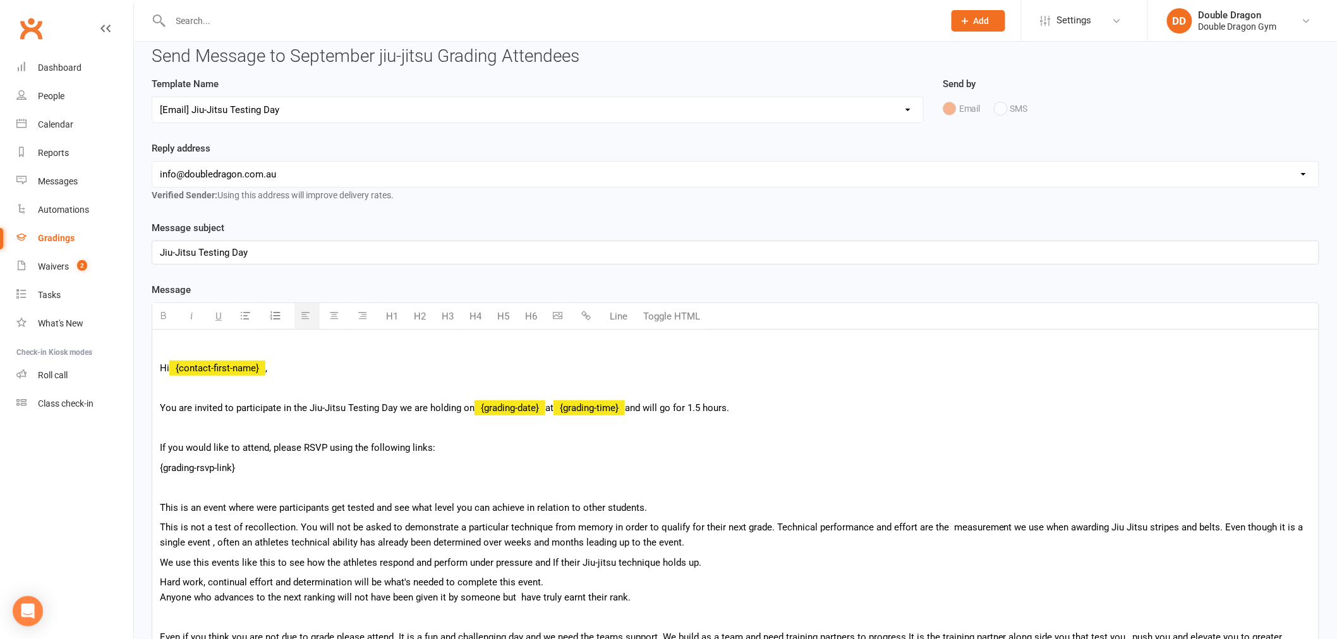
scroll to position [70, 0]
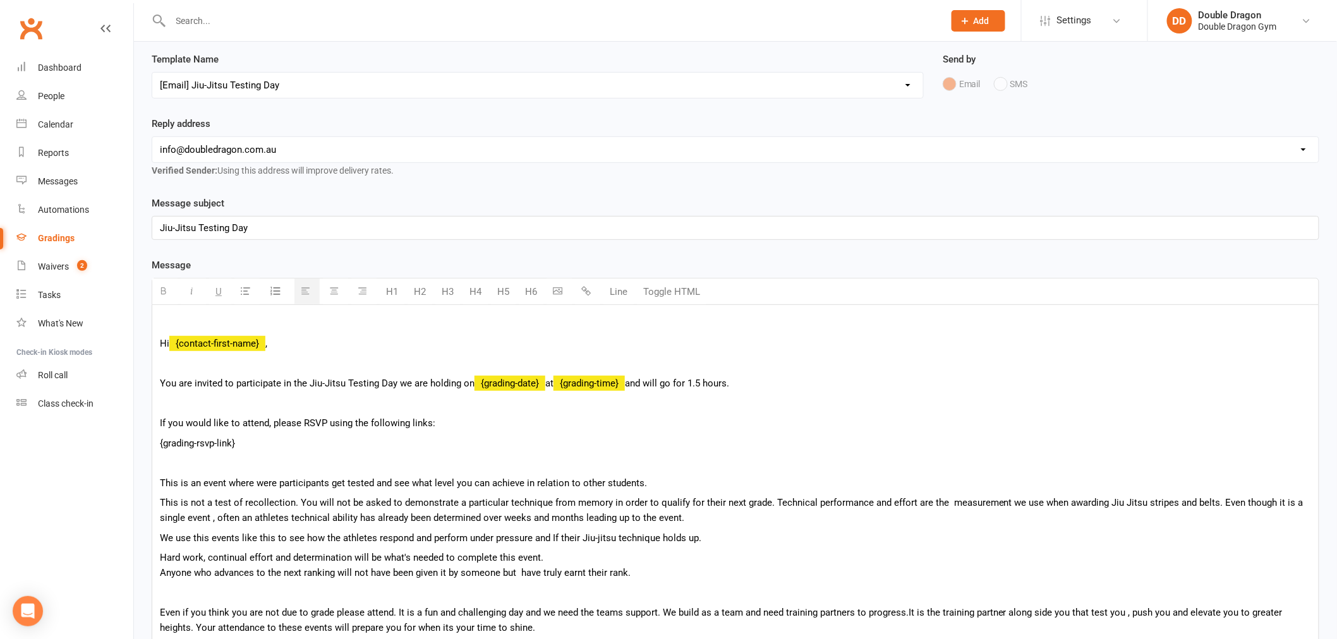
drag, startPoint x: 243, startPoint y: 438, endPoint x: 155, endPoint y: 449, distance: 88.5
click at [155, 449] on div "Hi {contact-first-name} , You are invited to participate in the Jiu-Jitsu Testi…" at bounding box center [735, 591] width 1166 height 573
click at [586, 292] on icon "button" at bounding box center [585, 290] width 9 height 9
click at [668, 293] on button "Toggle HTML" at bounding box center [672, 291] width 70 height 25
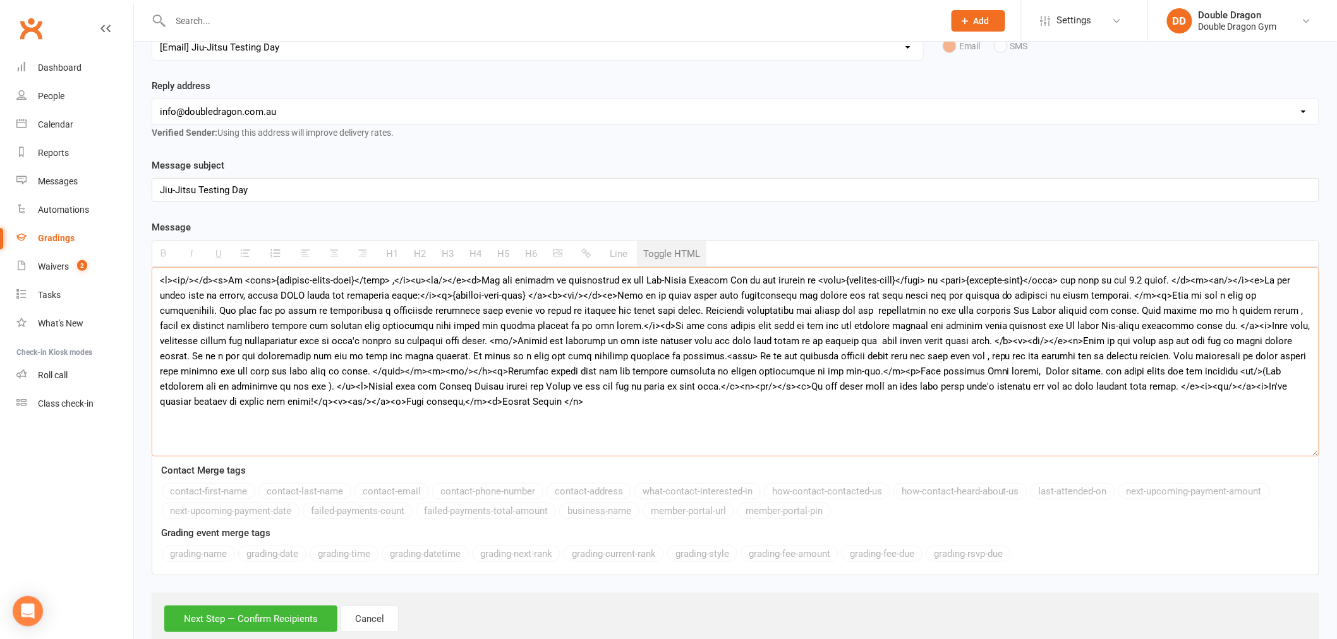
scroll to position [73, 0]
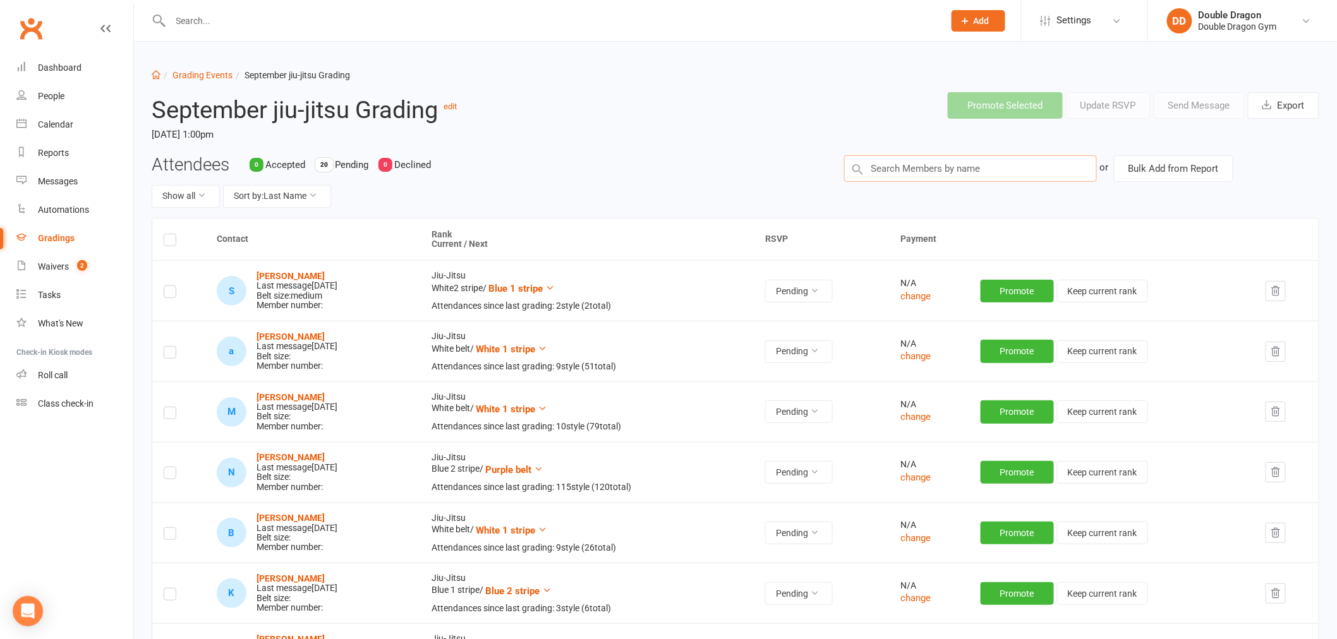
click at [954, 173] on input "text" at bounding box center [970, 168] width 253 height 27
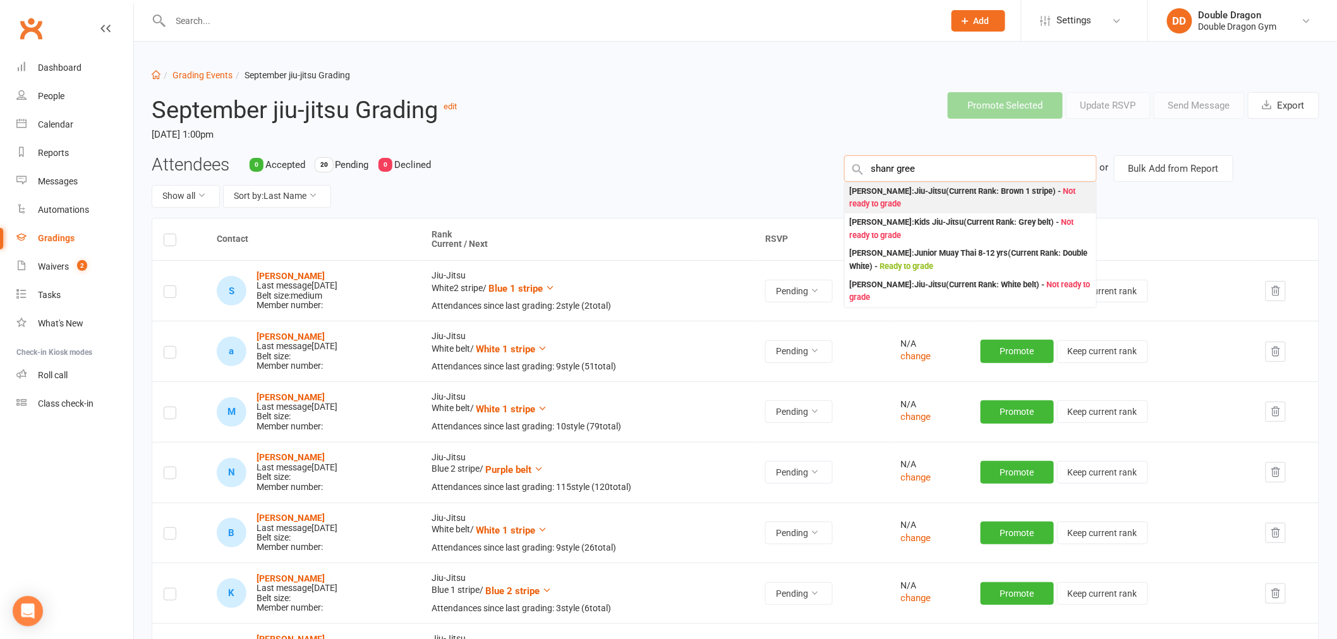
type input "shanr gree"
click at [935, 200] on div "Shane Greenwood : Jiu-Jitsu (Current Rank: Brown 1 stripe ) - Not ready to grade" at bounding box center [970, 198] width 241 height 26
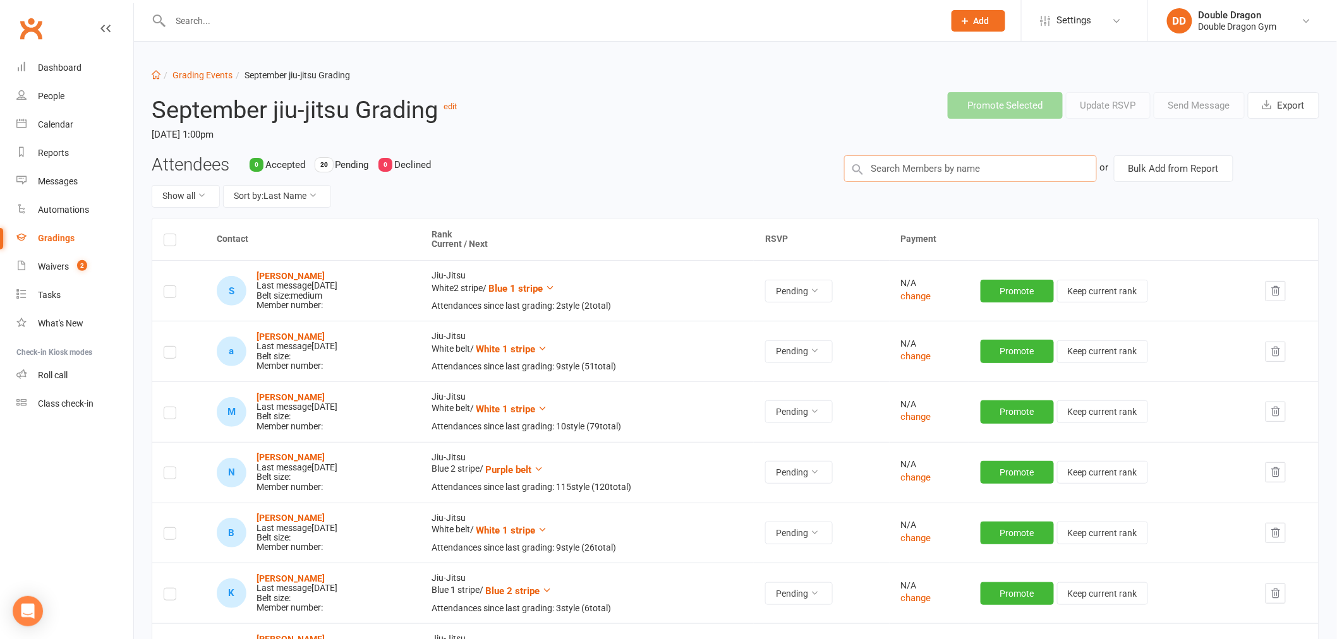
click at [941, 171] on input "text" at bounding box center [970, 168] width 253 height 27
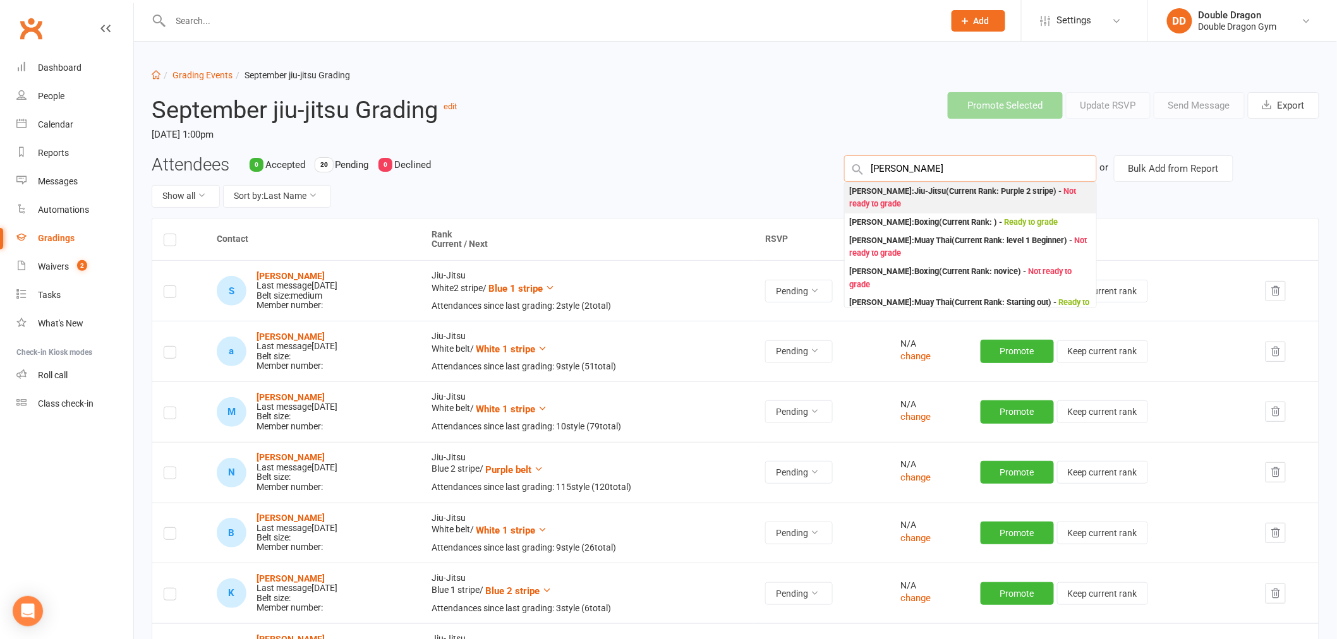
type input "rowan sa"
click at [917, 197] on div "Rowan Sangster : Jiu-Jitsu (Current Rank: Purple 2 stripe ) - Not ready to grade" at bounding box center [970, 198] width 241 height 26
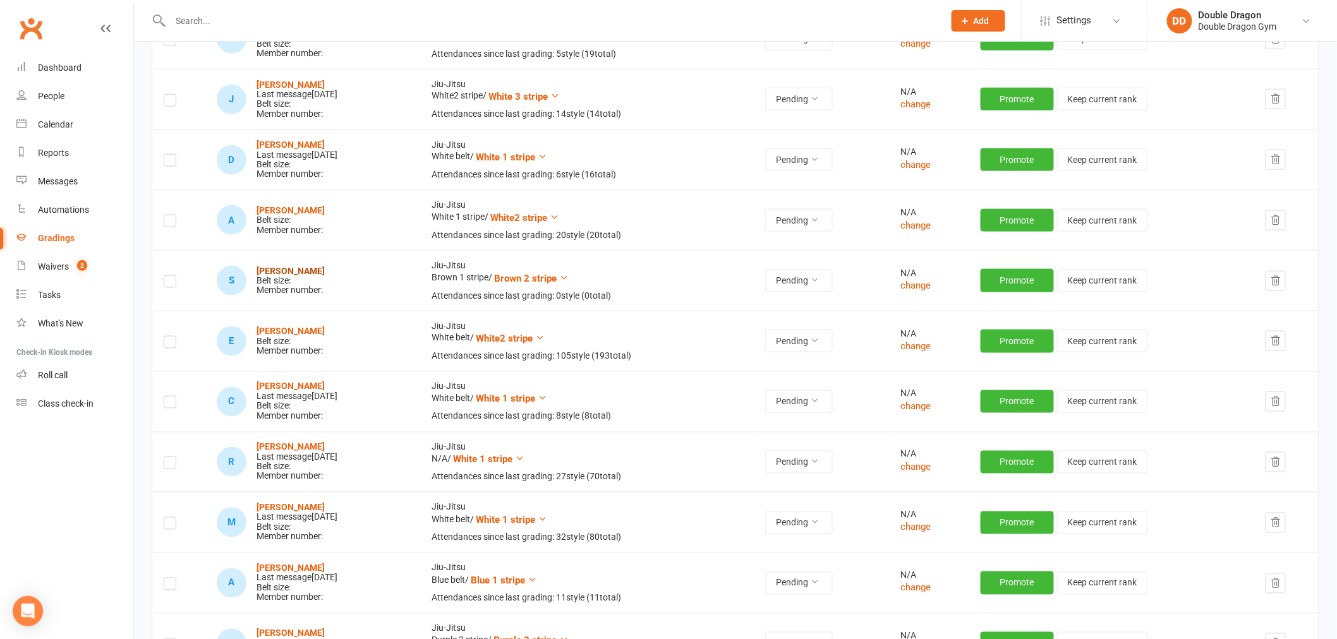
scroll to position [632, 0]
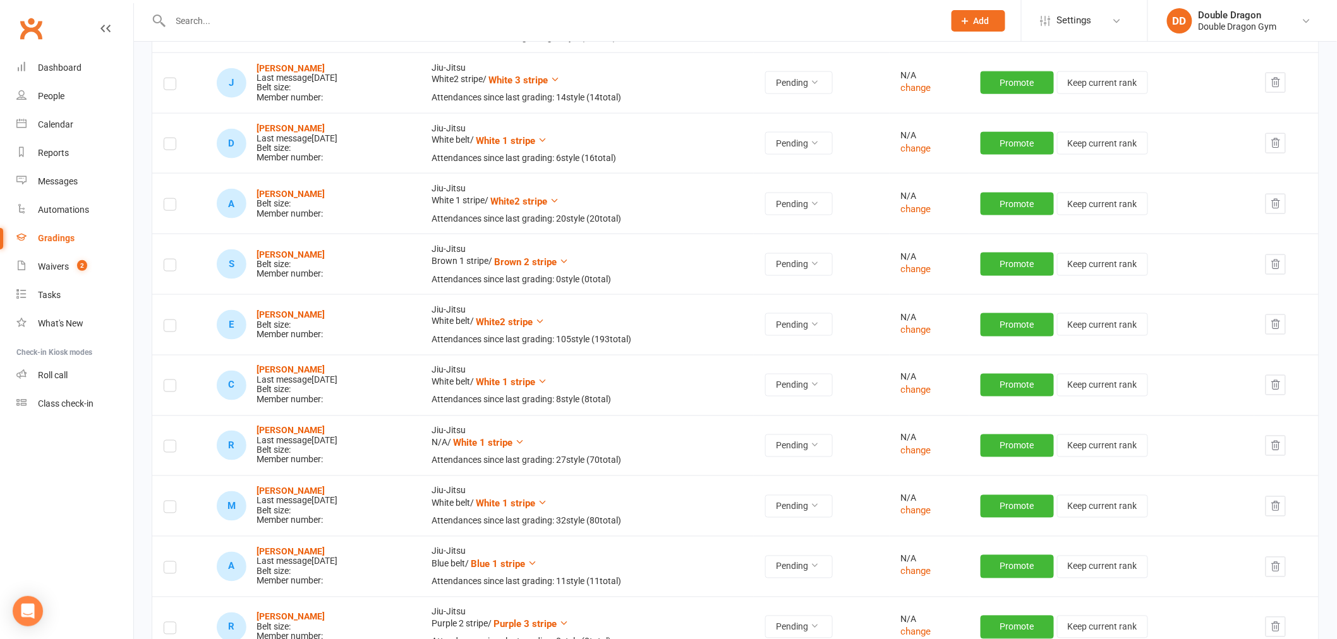
drag, startPoint x: 166, startPoint y: 263, endPoint x: 177, endPoint y: 259, distance: 11.6
click at [166, 267] on label at bounding box center [170, 267] width 13 height 0
click at [166, 260] on input "checkbox" at bounding box center [170, 260] width 13 height 0
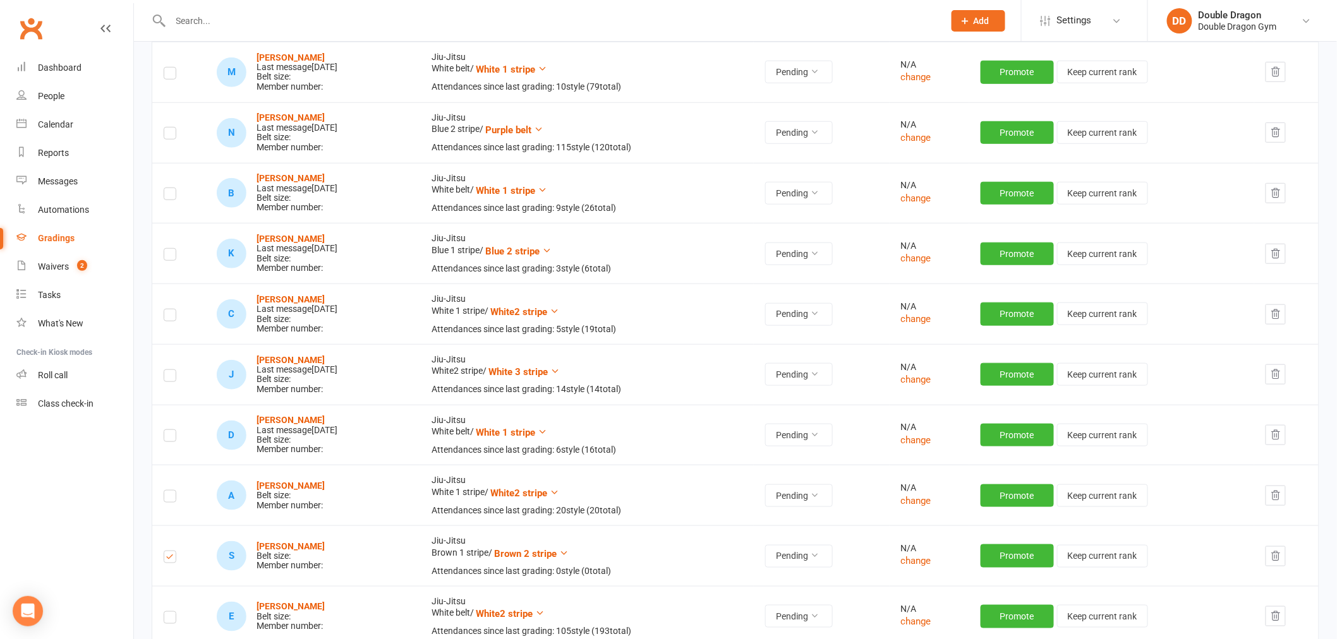
scroll to position [70, 0]
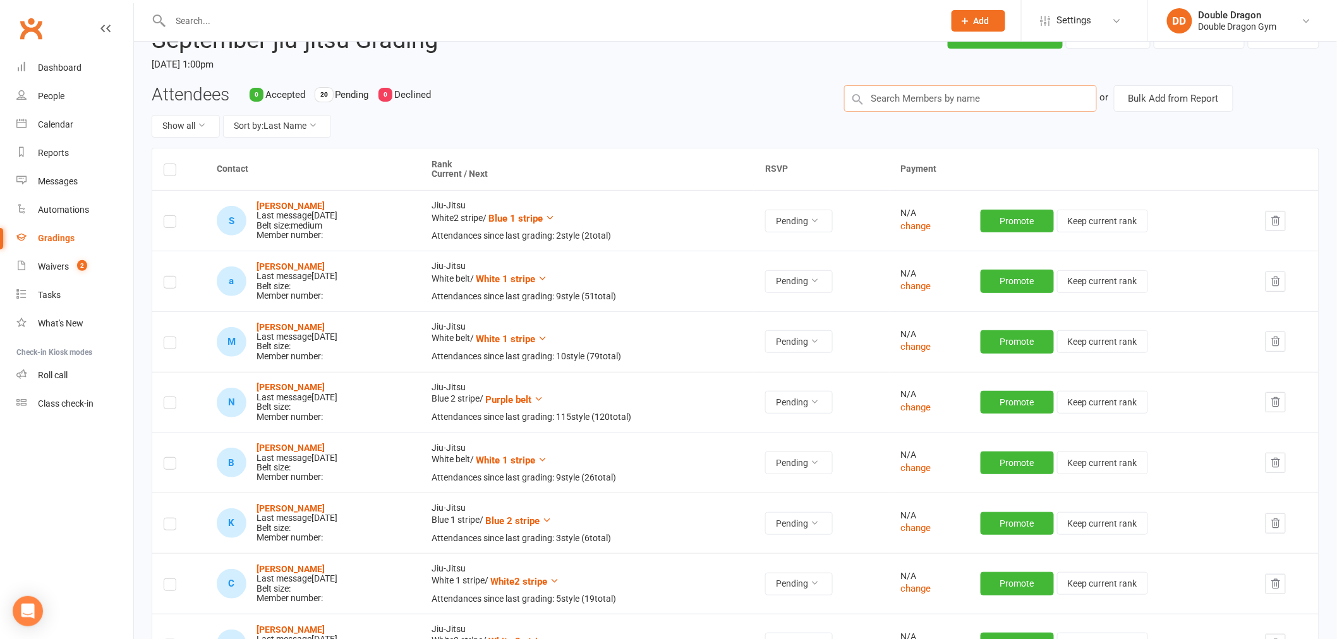
click at [1022, 93] on input "text" at bounding box center [970, 98] width 253 height 27
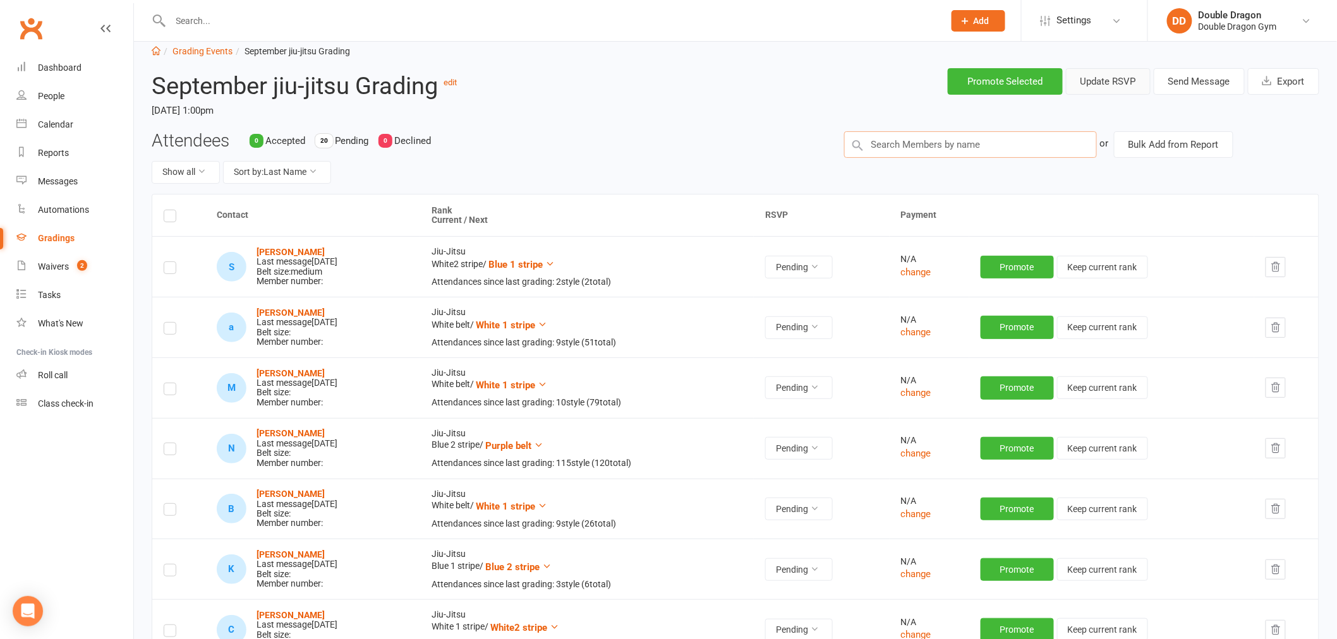
scroll to position [0, 0]
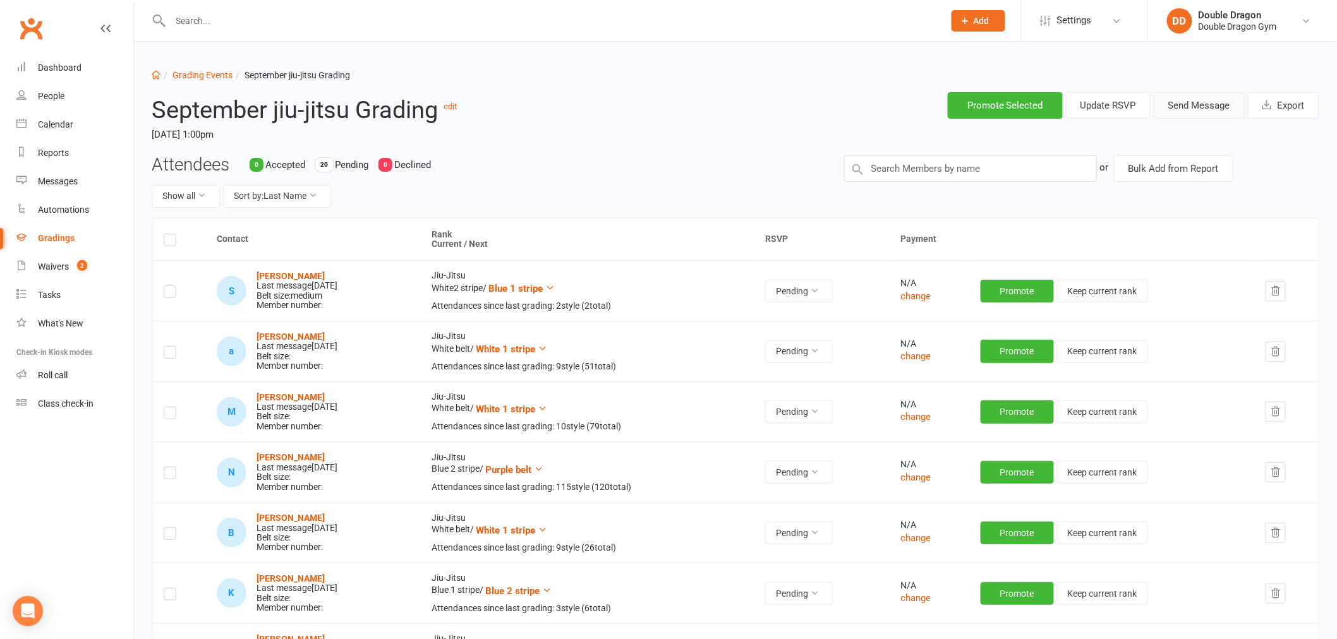
click at [1188, 106] on button "Send Message" at bounding box center [1199, 105] width 91 height 27
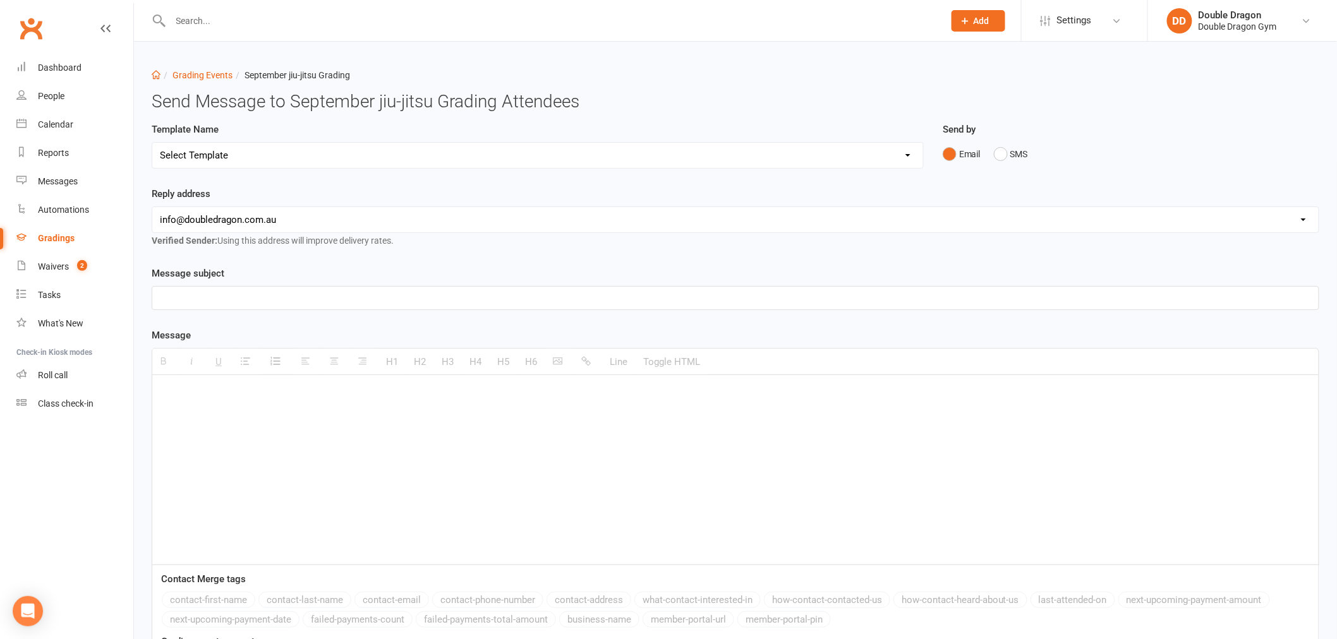
click at [337, 154] on select "Select Template [Email] Punching corona right in the dick👊 [Email] Boxing tryou…" at bounding box center [537, 155] width 771 height 25
click at [152, 143] on select "Select Template [Email] Punching corona right in the dick👊 [Email] Boxing tryou…" at bounding box center [537, 155] width 771 height 25
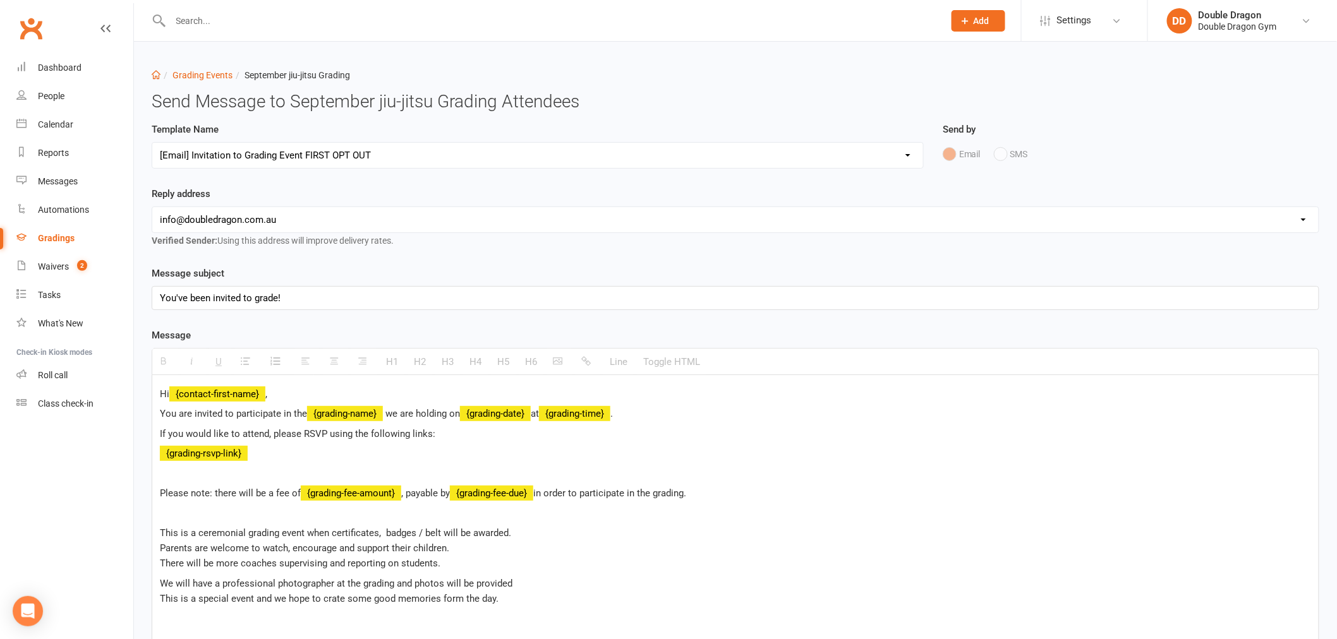
click at [318, 160] on select "Select Template [Email] Punching corona right in the dick👊 [Email] Boxing tryou…" at bounding box center [537, 155] width 771 height 25
select select "11"
click at [152, 143] on select "Select Template [Email] Punching corona right in the dick👊 [Email] Boxing tryou…" at bounding box center [537, 155] width 771 height 25
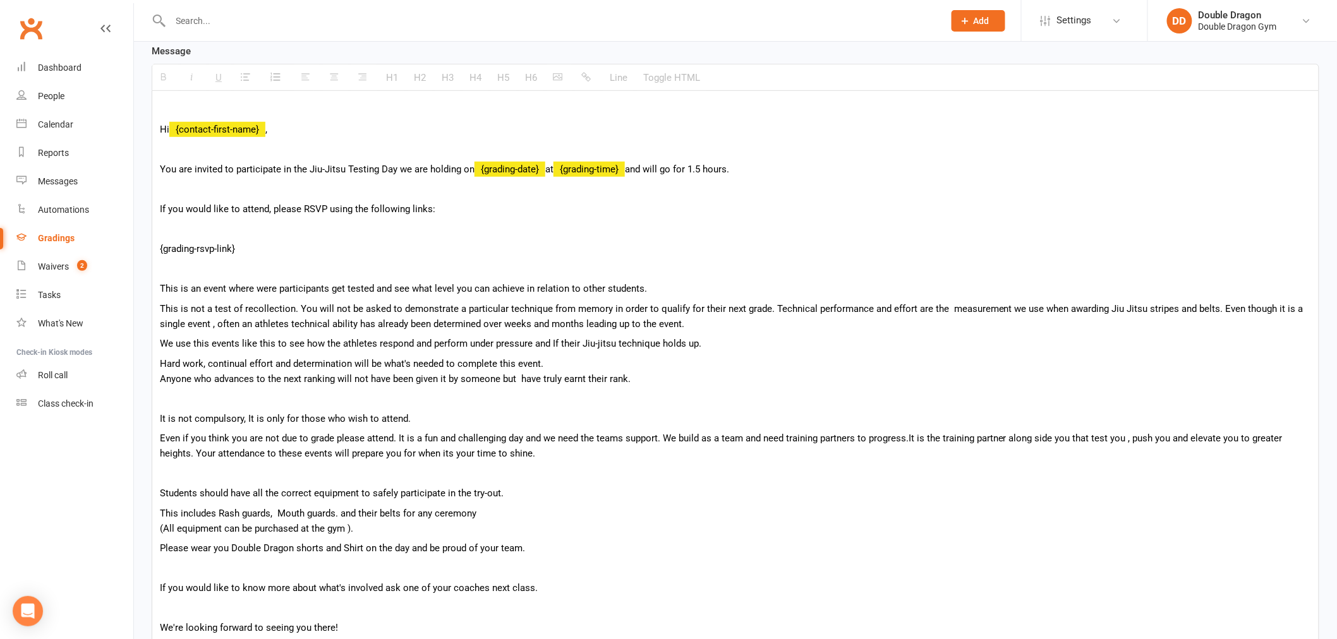
scroll to position [351, 0]
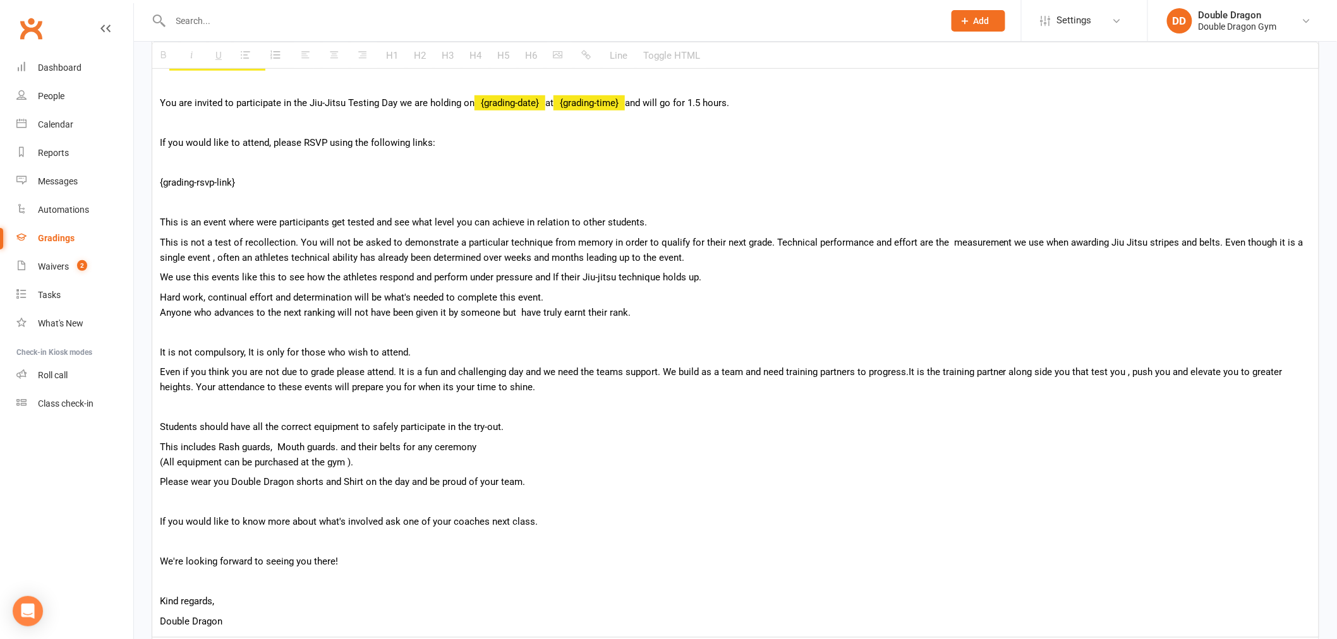
drag, startPoint x: 412, startPoint y: 346, endPoint x: 152, endPoint y: 344, distance: 260.3
click at [152, 344] on div "Hi {contact-first-name} , You are invited to participate in the Jiu-Jitsu Testi…" at bounding box center [735, 331] width 1166 height 613
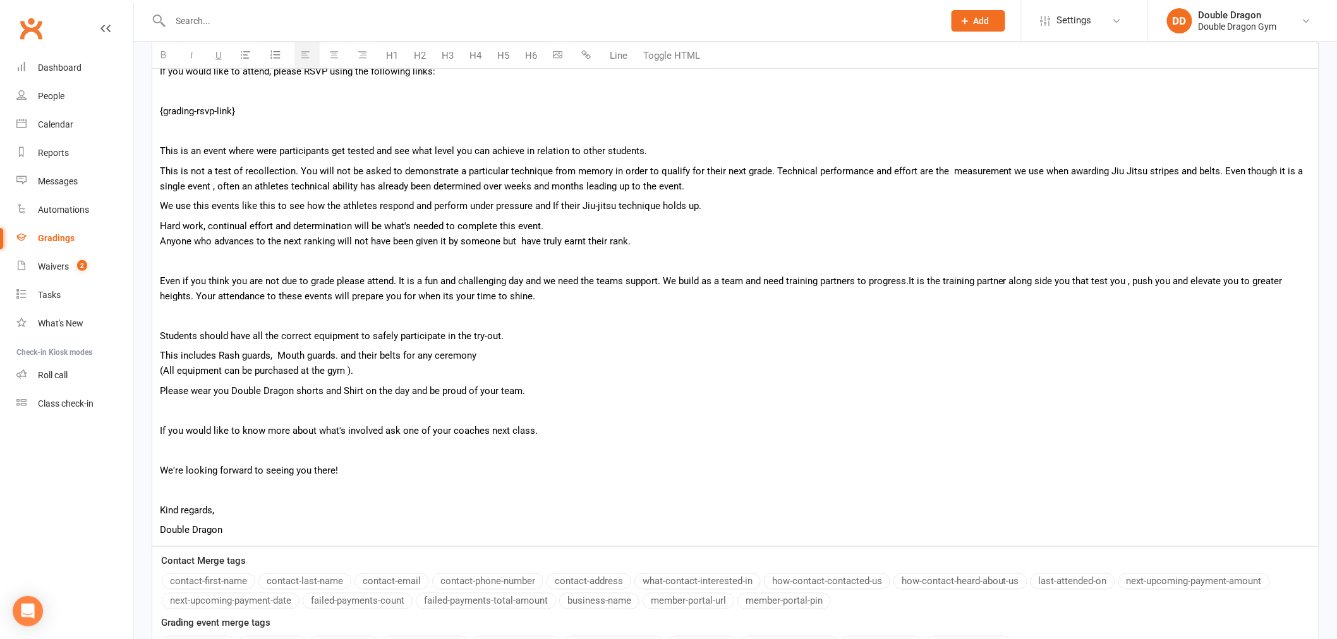
scroll to position [547, 0]
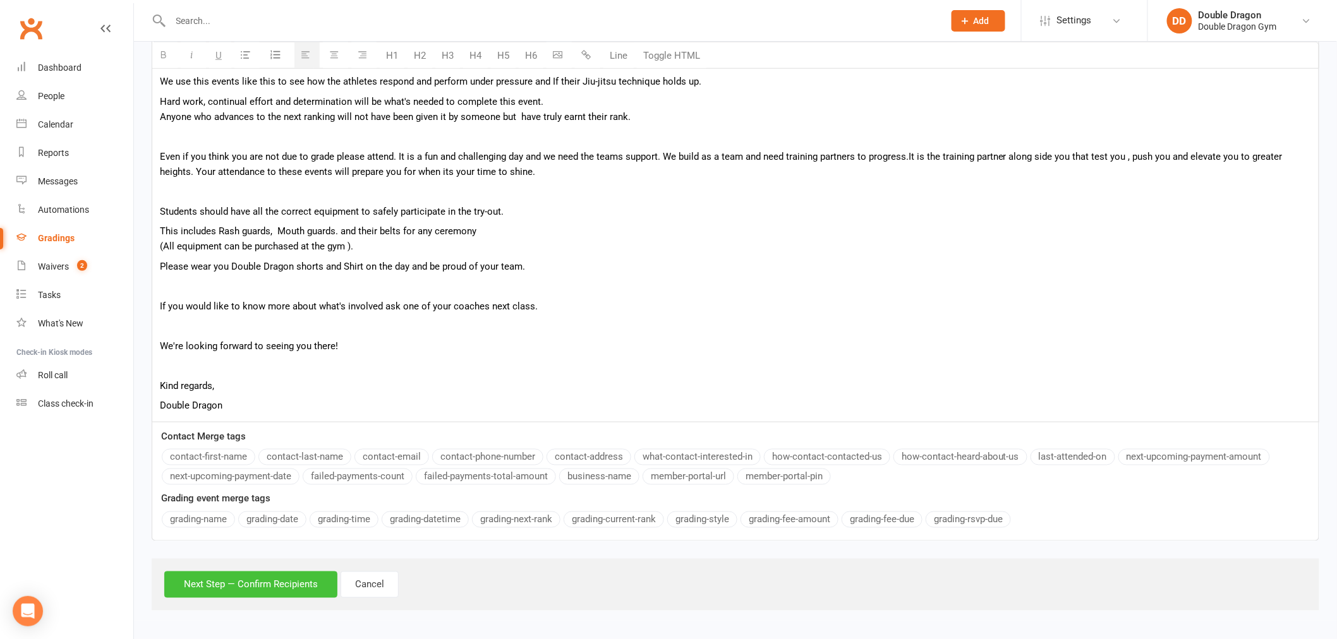
click at [310, 581] on button "Next Step — Confirm Recipients" at bounding box center [250, 585] width 173 height 27
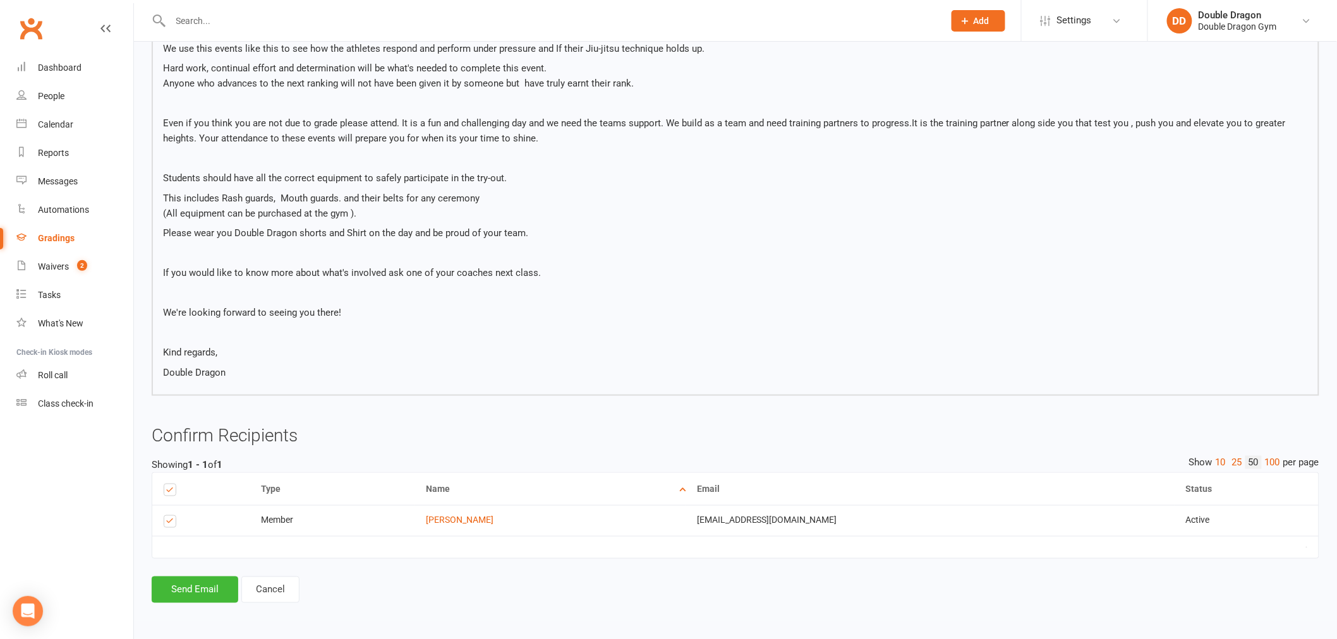
scroll to position [495, 0]
click at [200, 595] on button "Send Email" at bounding box center [195, 590] width 87 height 27
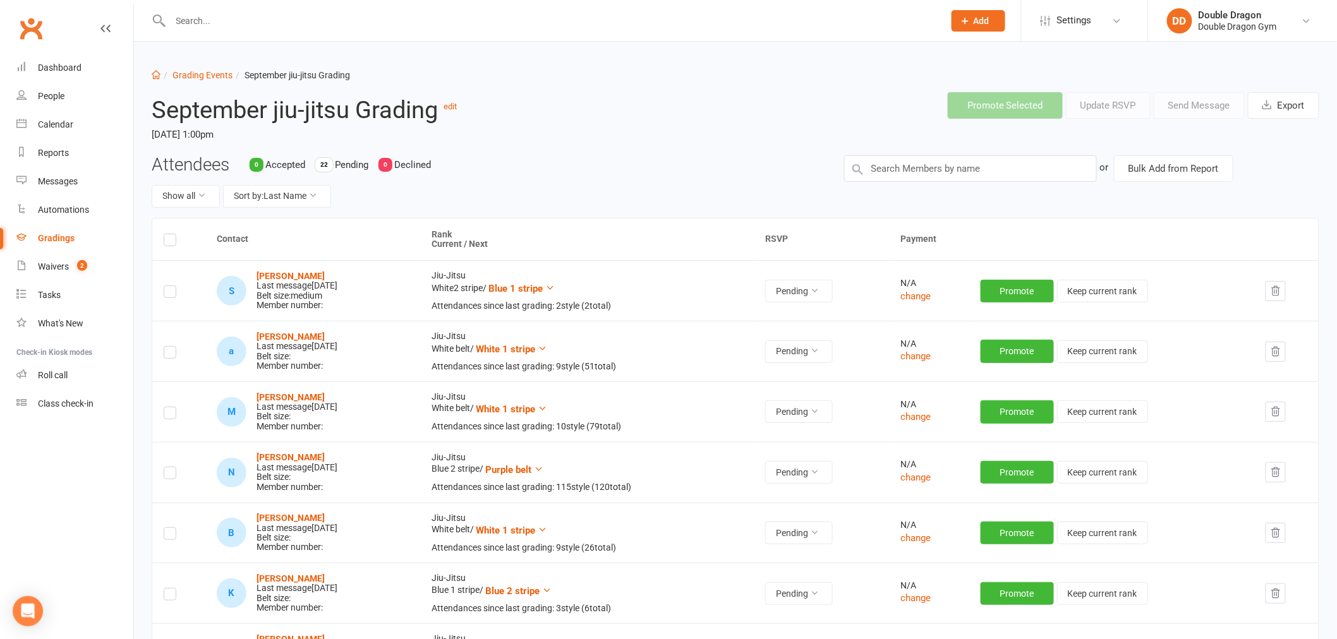
click at [171, 242] on label at bounding box center [170, 242] width 13 height 0
click at [171, 234] on input "checkbox" at bounding box center [170, 234] width 13 height 0
click at [1180, 116] on button "Send Message" at bounding box center [1199, 105] width 91 height 27
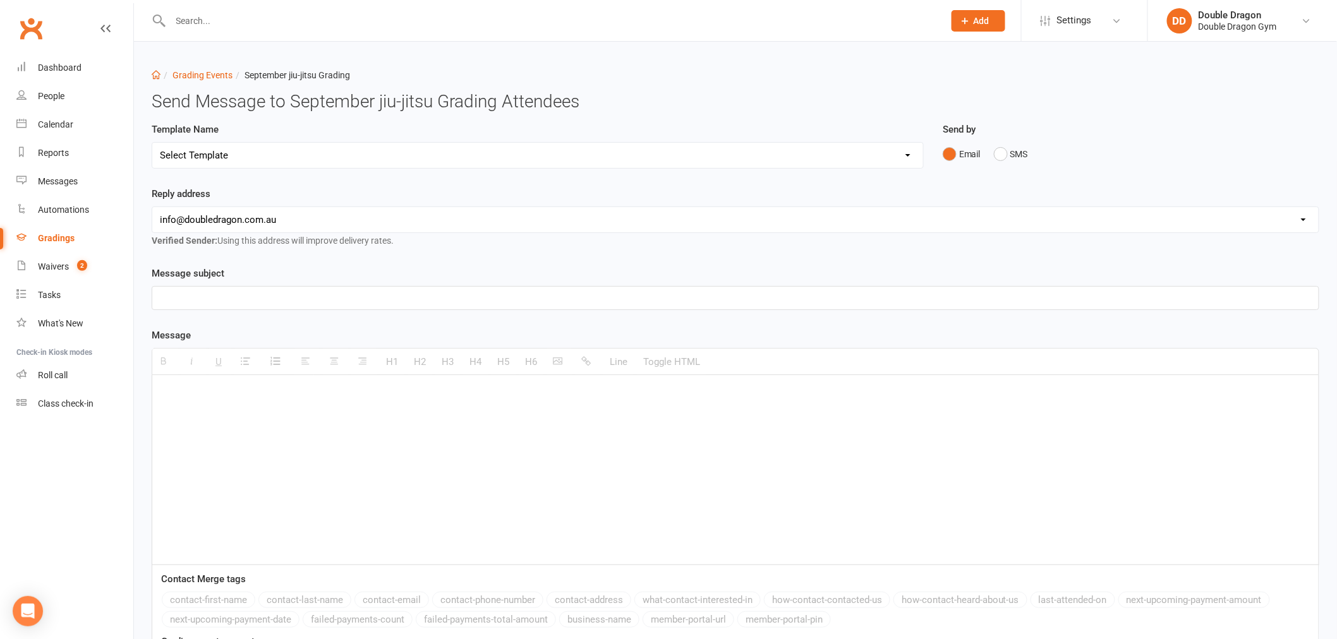
click at [295, 154] on select "Select Template [Email] Punching corona right in the dick👊 [Email] Boxing tryou…" at bounding box center [537, 155] width 771 height 25
select select "11"
click at [152, 143] on select "Select Template [Email] Punching corona right in the dick👊 [Email] Boxing tryou…" at bounding box center [537, 155] width 771 height 25
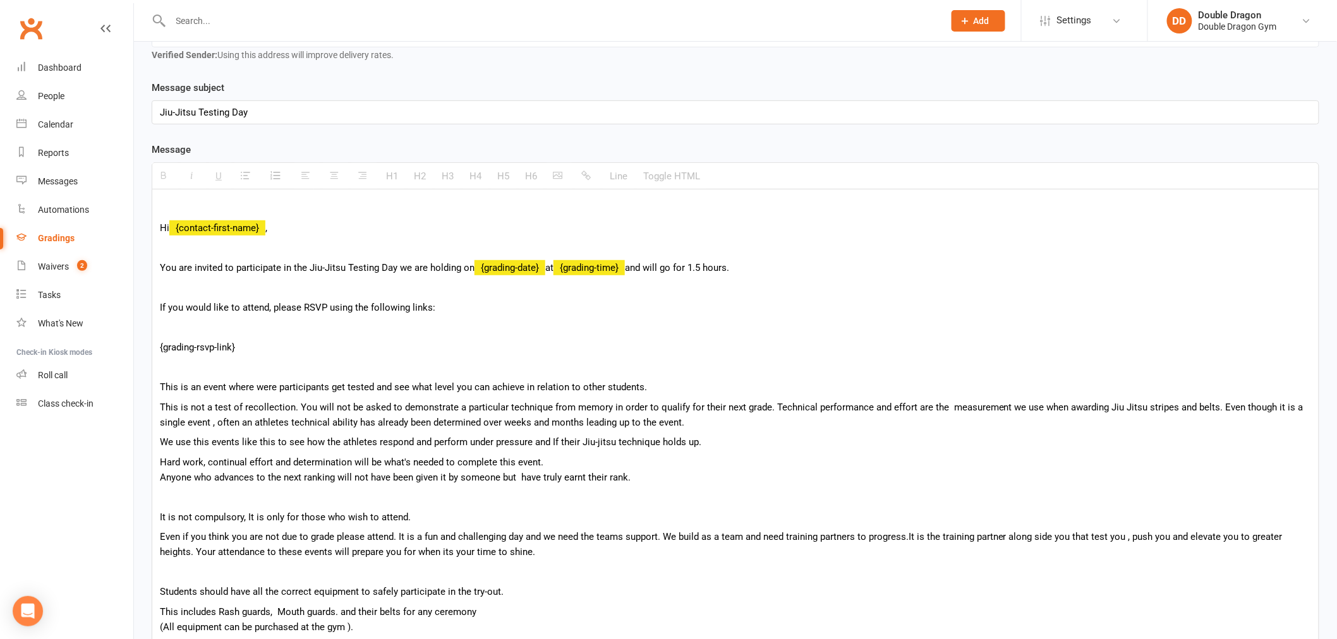
scroll to position [210, 0]
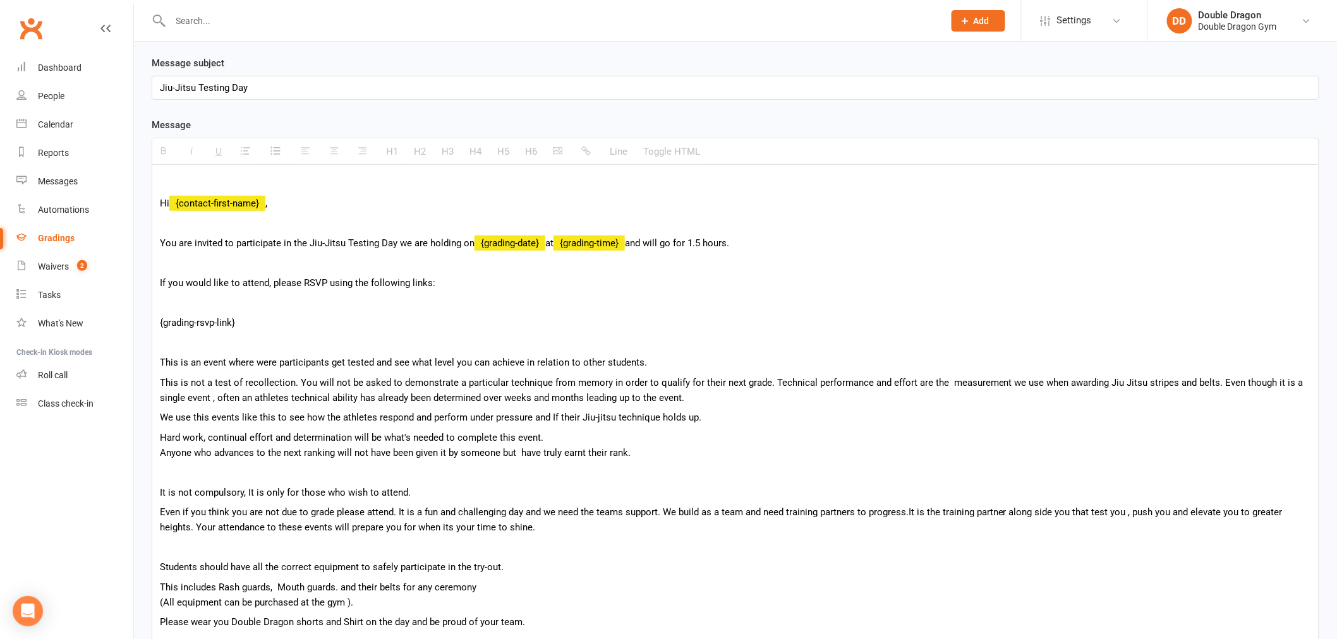
drag, startPoint x: 419, startPoint y: 488, endPoint x: 158, endPoint y: 496, distance: 261.1
click at [158, 496] on div "Hi {contact-first-name} , You are invited to participate in the Jiu-Jitsu Testi…" at bounding box center [735, 471] width 1166 height 613
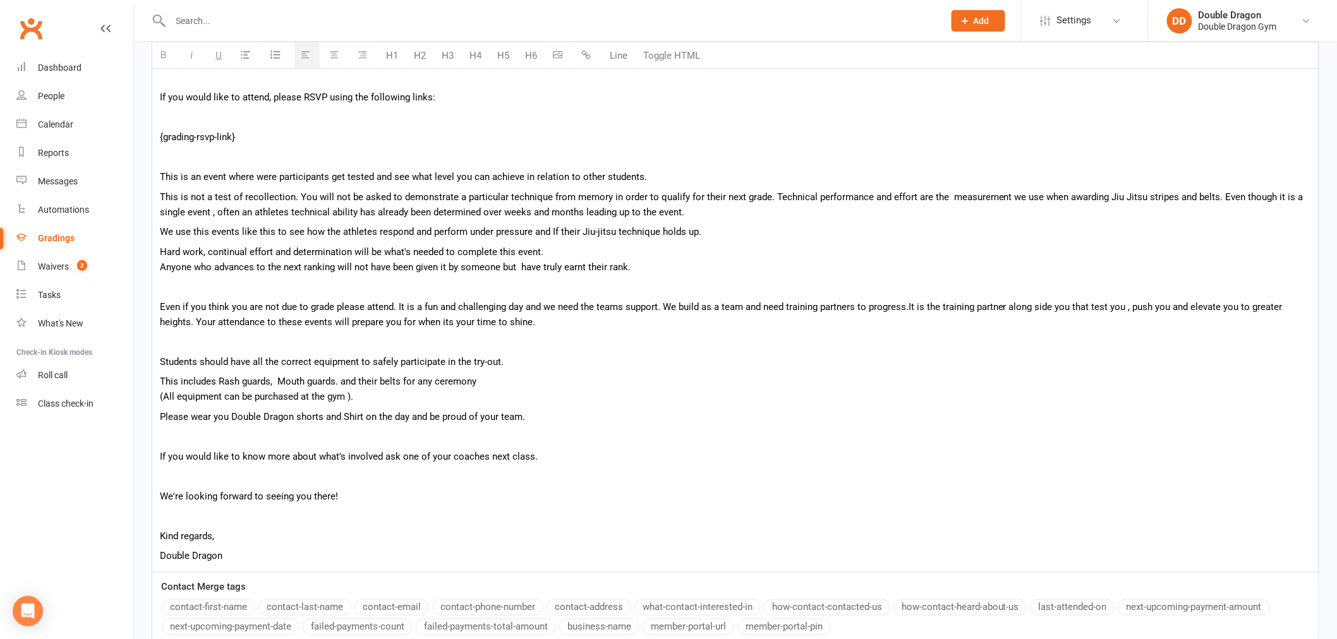
scroll to position [421, 0]
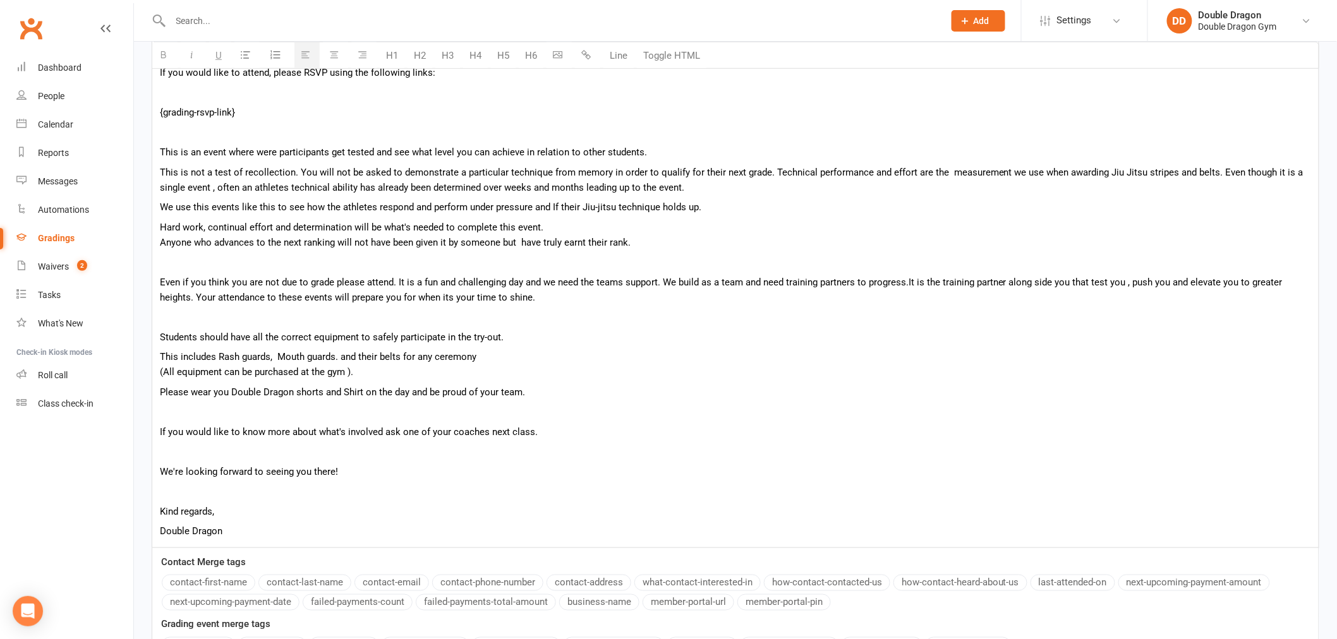
click at [540, 388] on p "Please wear you Double Dragon shorts and Shirt on the day and be proud of your …" at bounding box center [735, 392] width 1151 height 15
click at [171, 407] on p at bounding box center [735, 411] width 1151 height 15
click at [358, 373] on p "This includes Rash guards, Mouth guards. and their belts for any ceremony (All …" at bounding box center [735, 364] width 1151 height 30
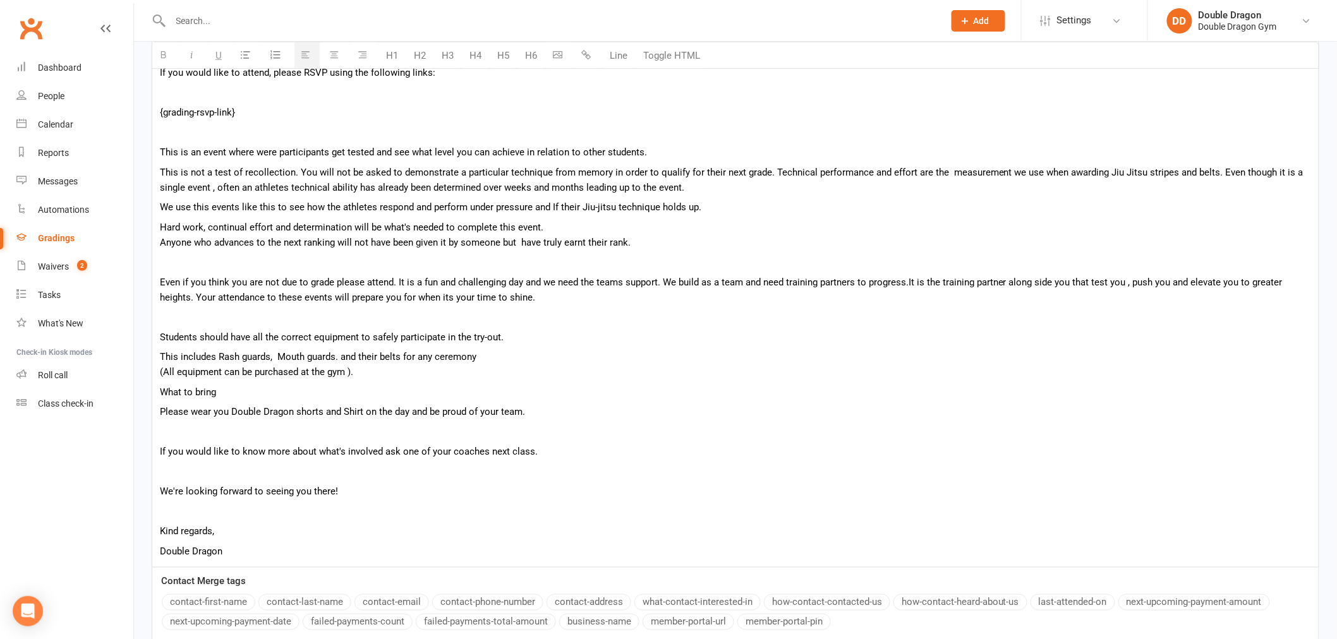
click at [556, 412] on p "Please wear you Double Dragon shorts and Shirt on the day and be proud of your …" at bounding box center [735, 411] width 1151 height 15
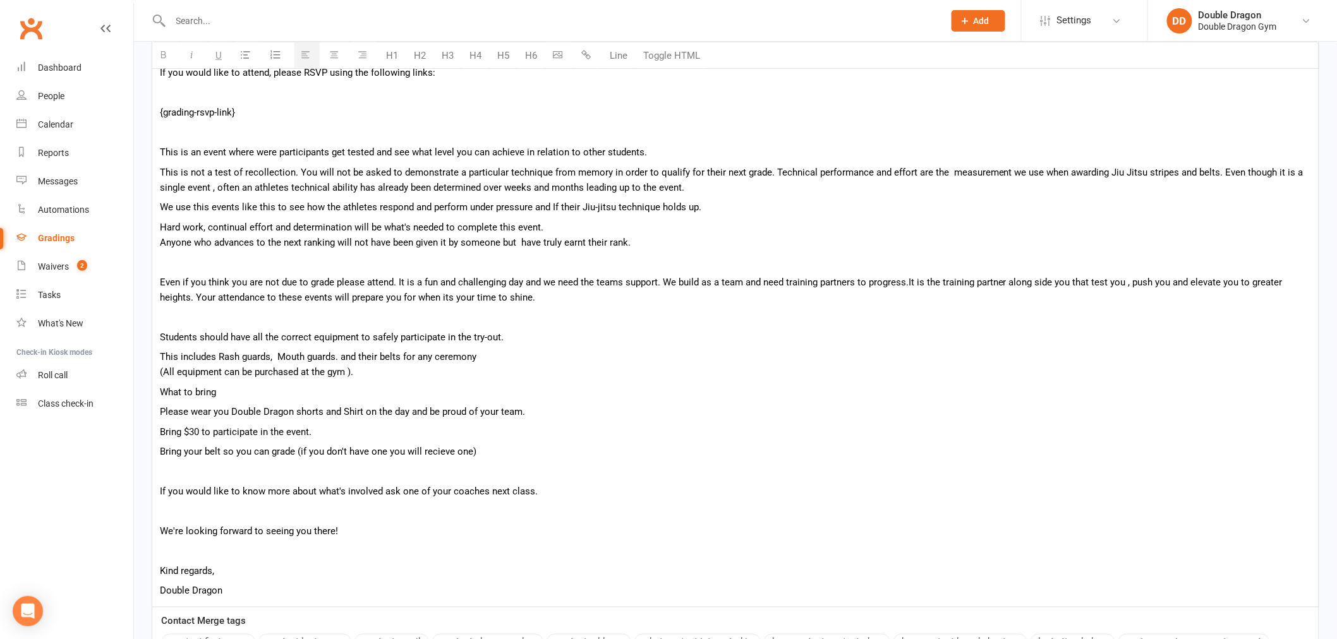
drag, startPoint x: 436, startPoint y: 459, endPoint x: 433, endPoint y: 450, distance: 9.2
click at [433, 450] on p "Bring your belt so you can grade (if you don't have one you will recieve one)" at bounding box center [735, 451] width 1151 height 15
click at [387, 380] on div "Hi {contact-first-name} , You are invited to participate in the Jiu-Jitsu Testi…" at bounding box center [735, 281] width 1166 height 653
click at [389, 371] on p "This includes Rash guards, Mouth guards. and their belts for any ceremony (All …" at bounding box center [735, 364] width 1151 height 30
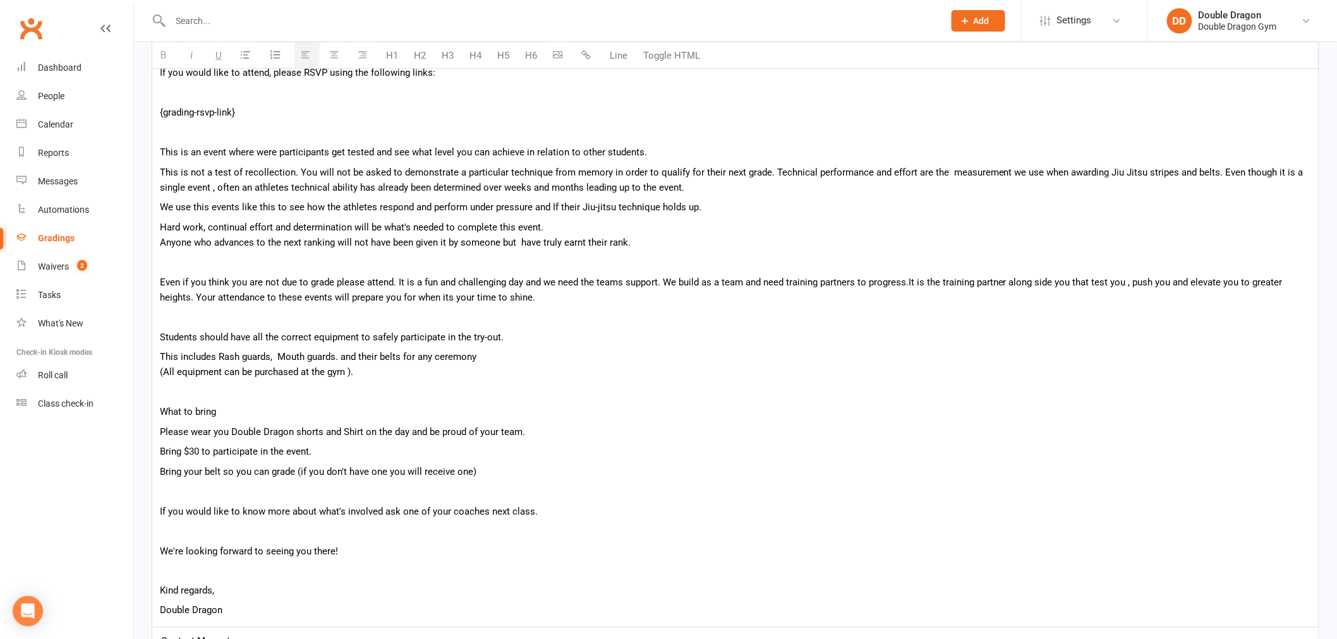
click at [168, 533] on p at bounding box center [735, 531] width 1151 height 15
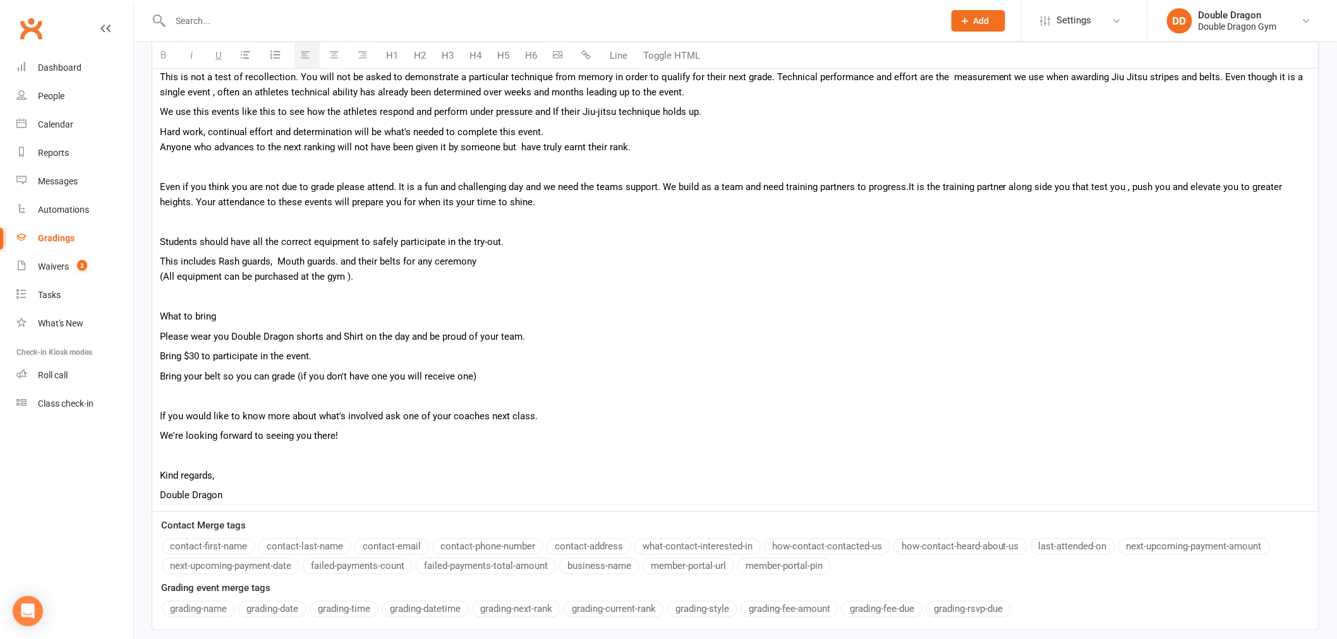
scroll to position [607, 0]
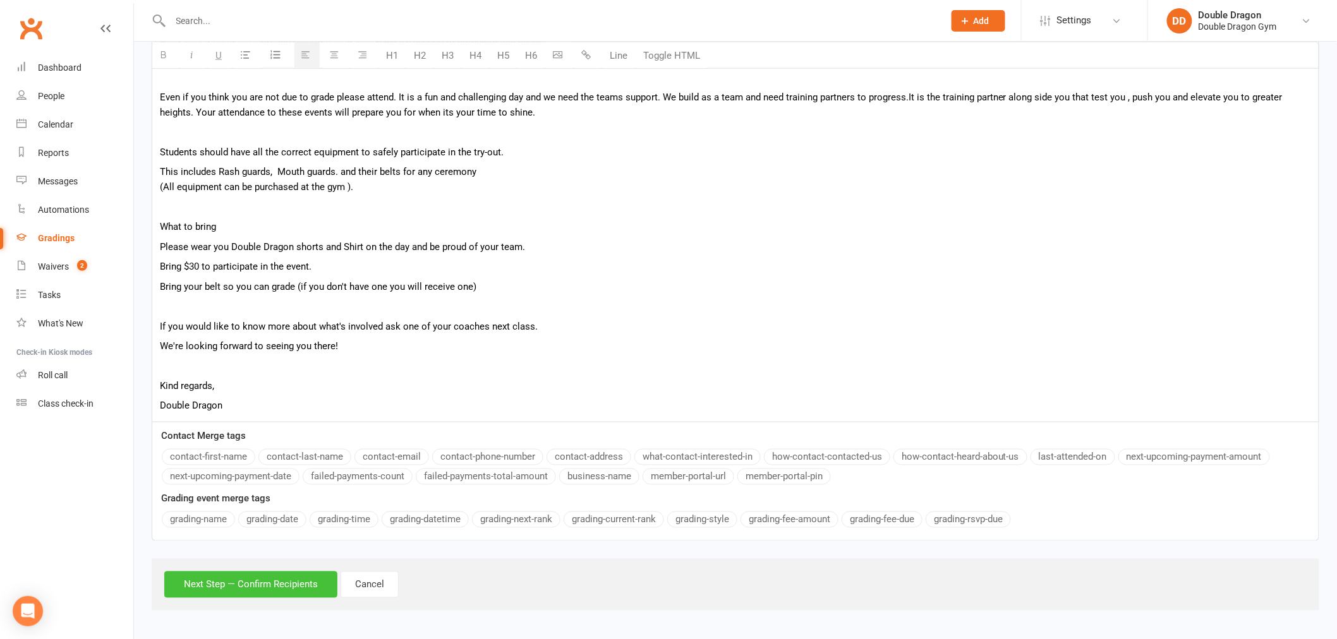
click at [287, 582] on button "Next Step — Confirm Recipients" at bounding box center [250, 585] width 173 height 27
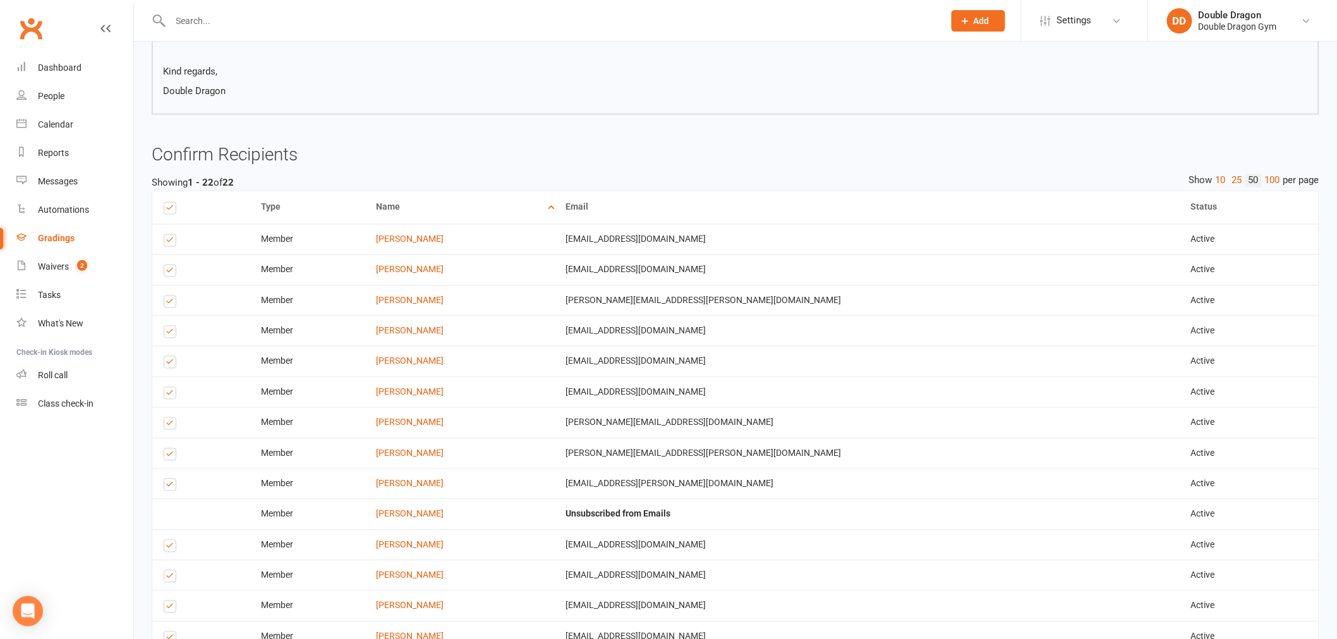
scroll to position [1199, 0]
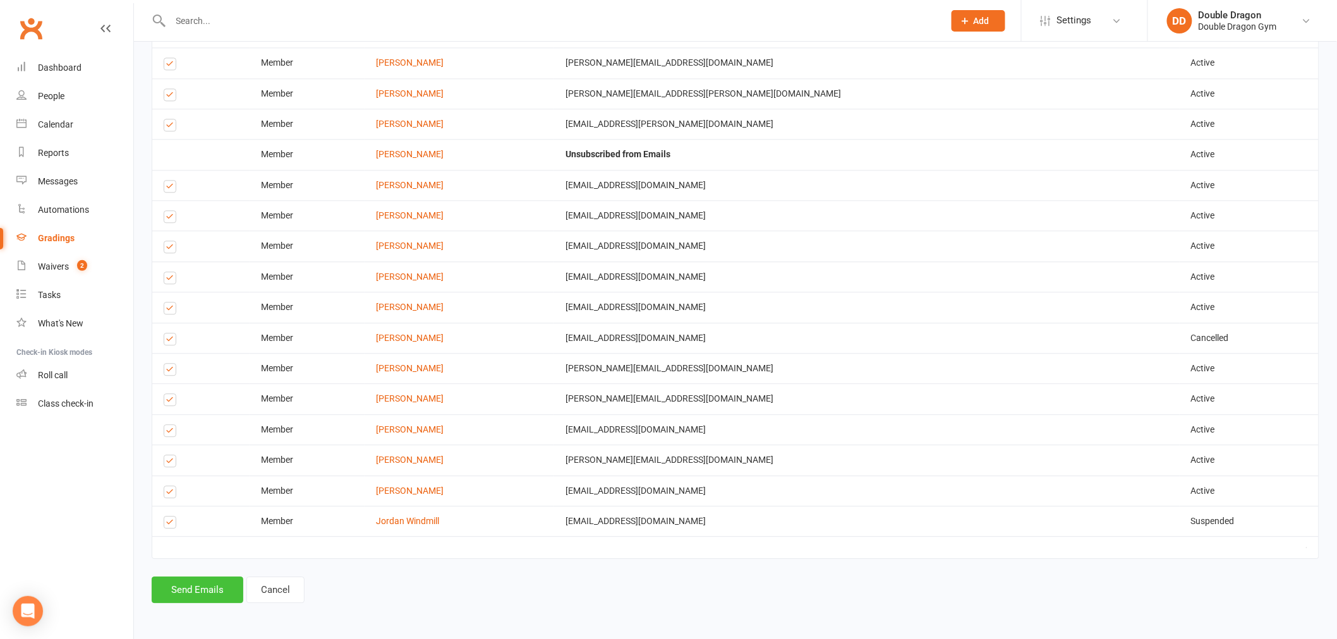
click at [212, 588] on button "Send Emails" at bounding box center [198, 590] width 92 height 27
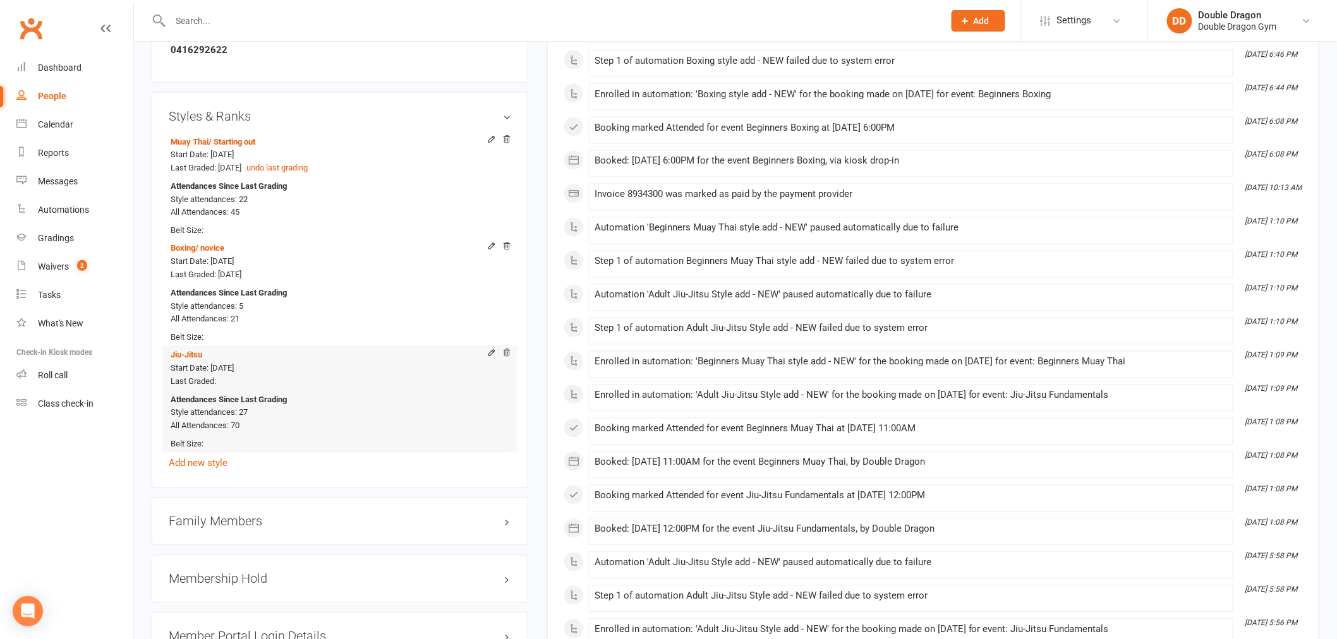
scroll to position [772, 0]
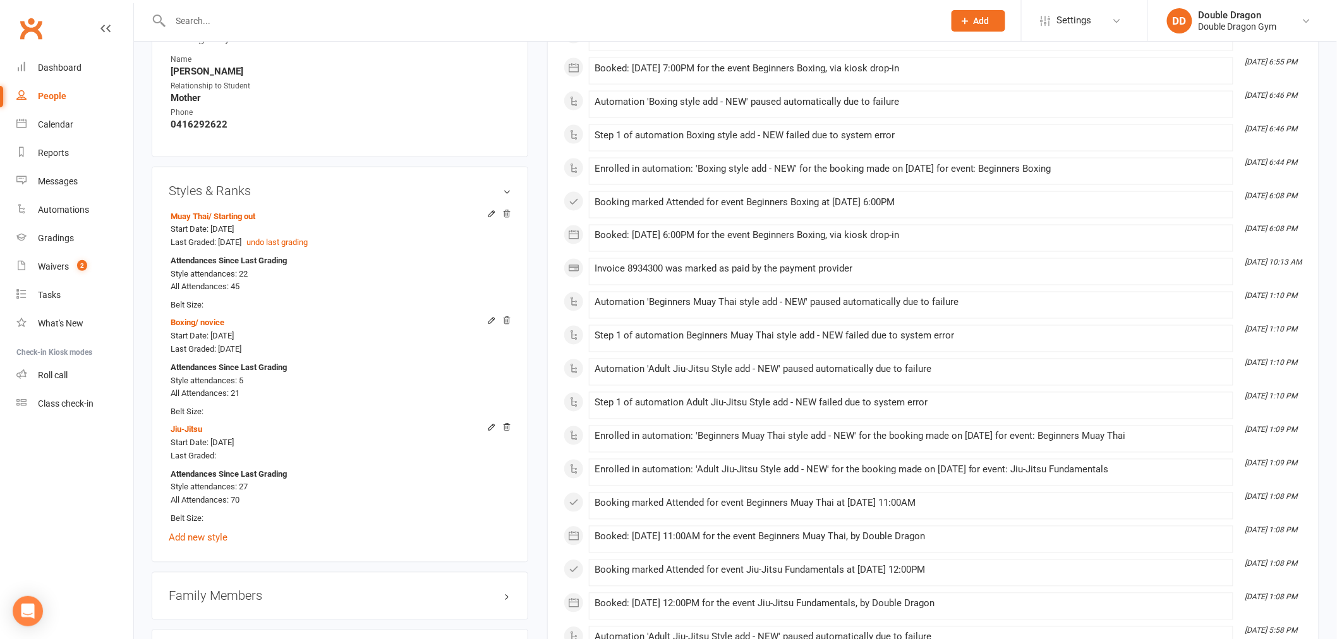
click at [572, 25] on input "text" at bounding box center [551, 21] width 768 height 18
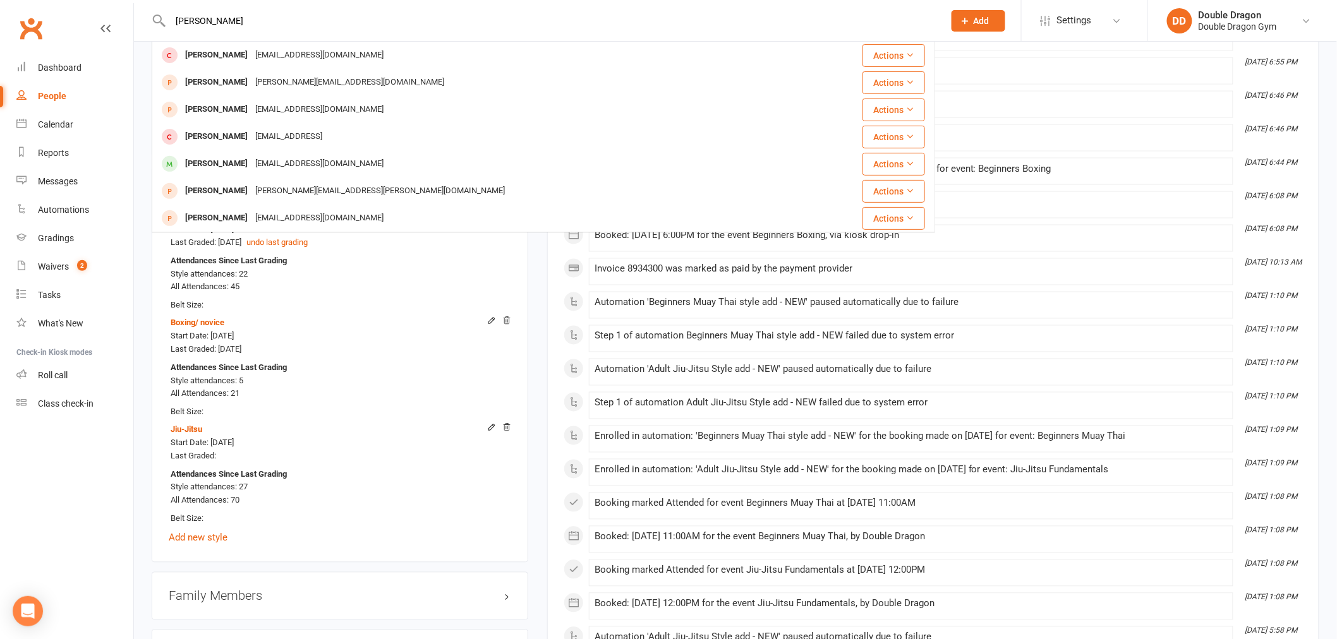
scroll to position [140, 0]
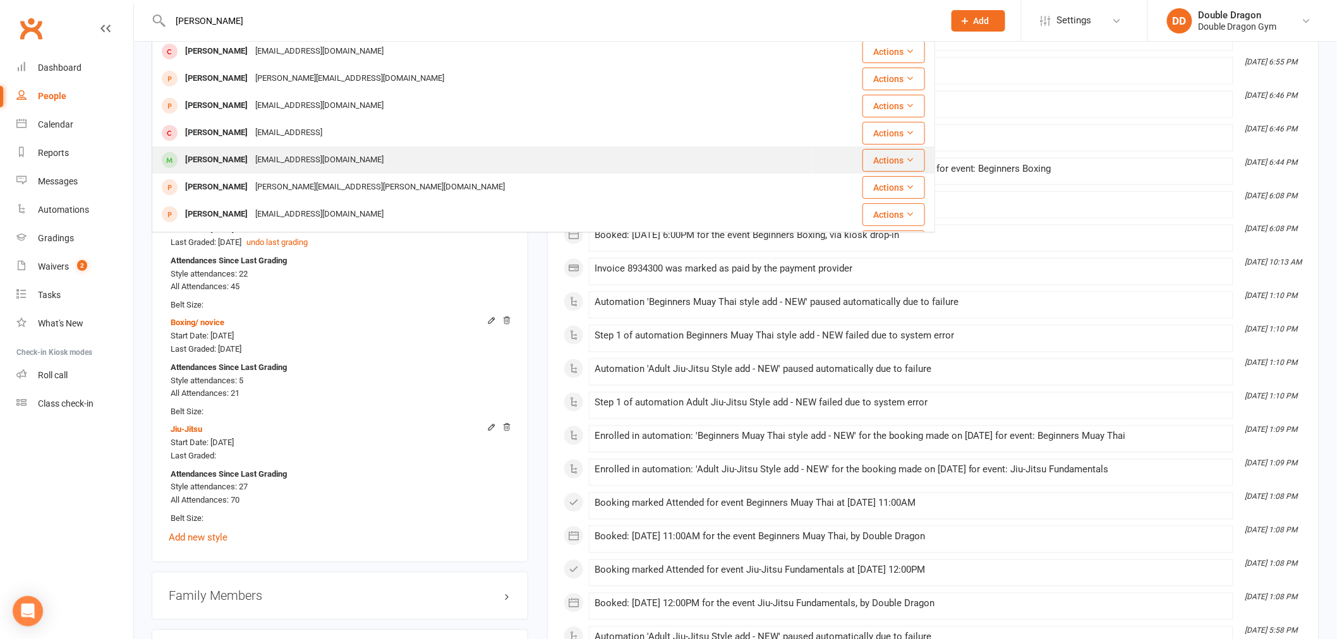
type input "[PERSON_NAME]"
click at [293, 154] on div "[EMAIL_ADDRESS][DOMAIN_NAME]" at bounding box center [319, 160] width 136 height 18
